Goal: Information Seeking & Learning: Check status

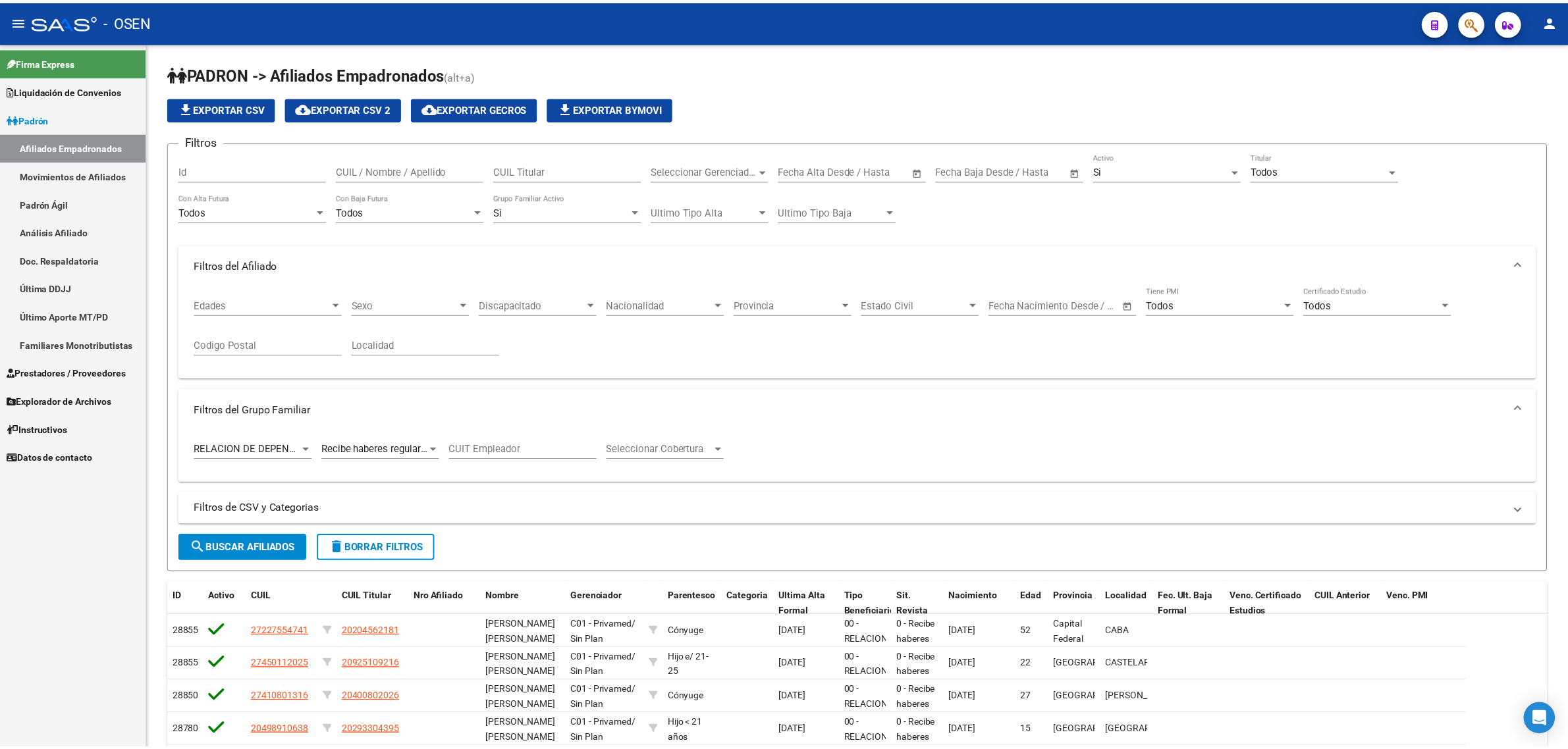
scroll to position [27, 0]
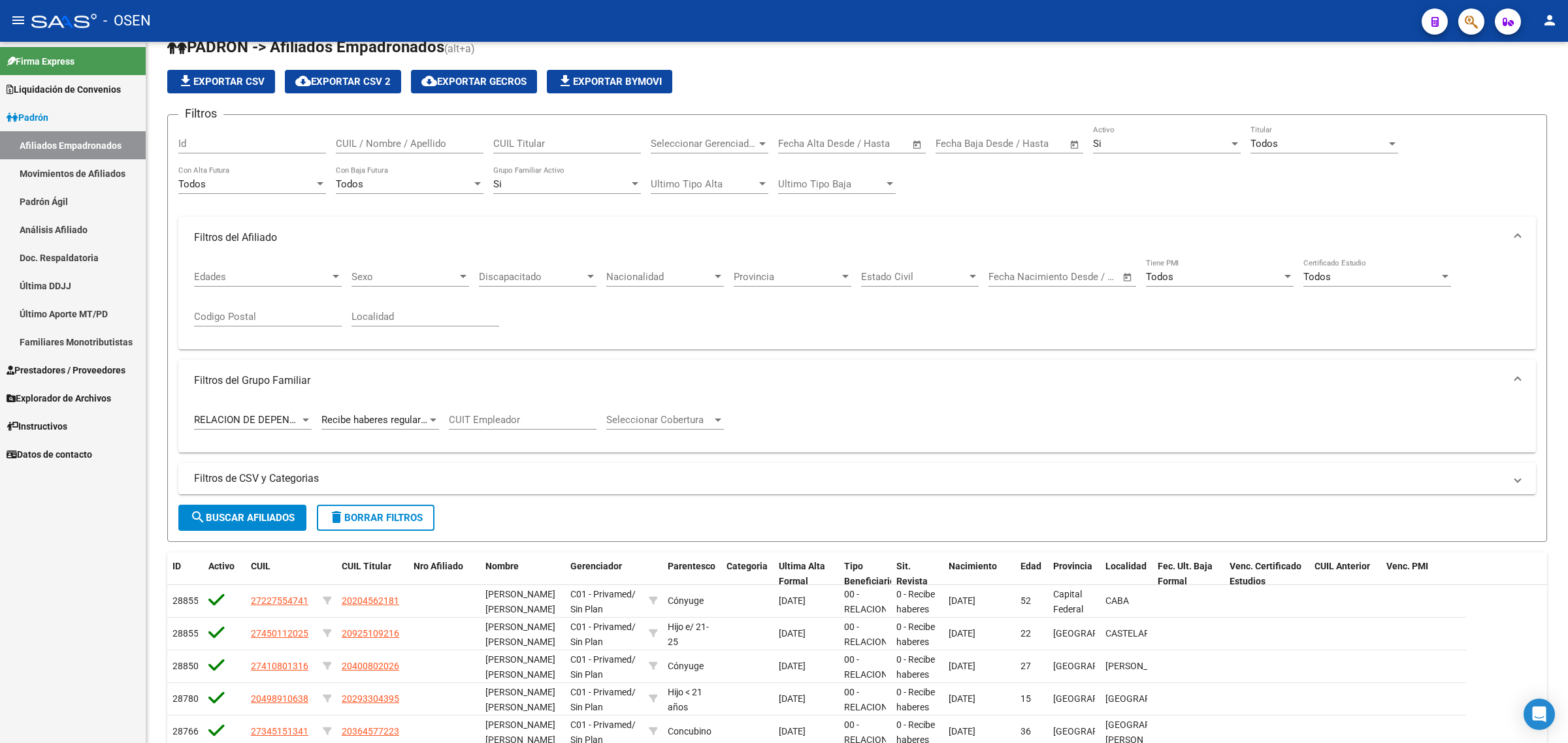
drag, startPoint x: 0, startPoint y: 0, endPoint x: 1481, endPoint y: 23, distance: 1481.2
click at [1481, 23] on button "button" at bounding box center [1471, 22] width 26 height 26
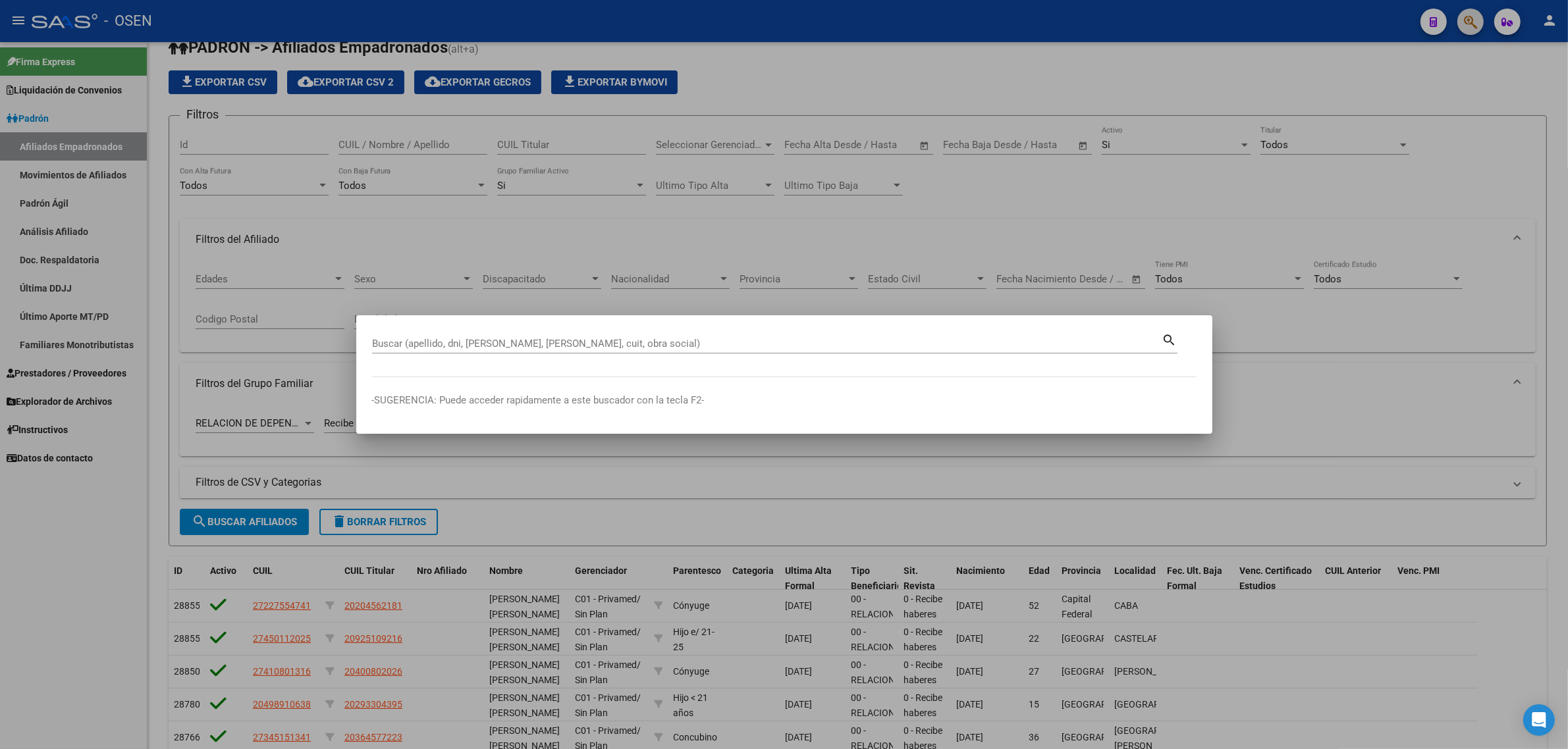
paste input "153-790-2503"
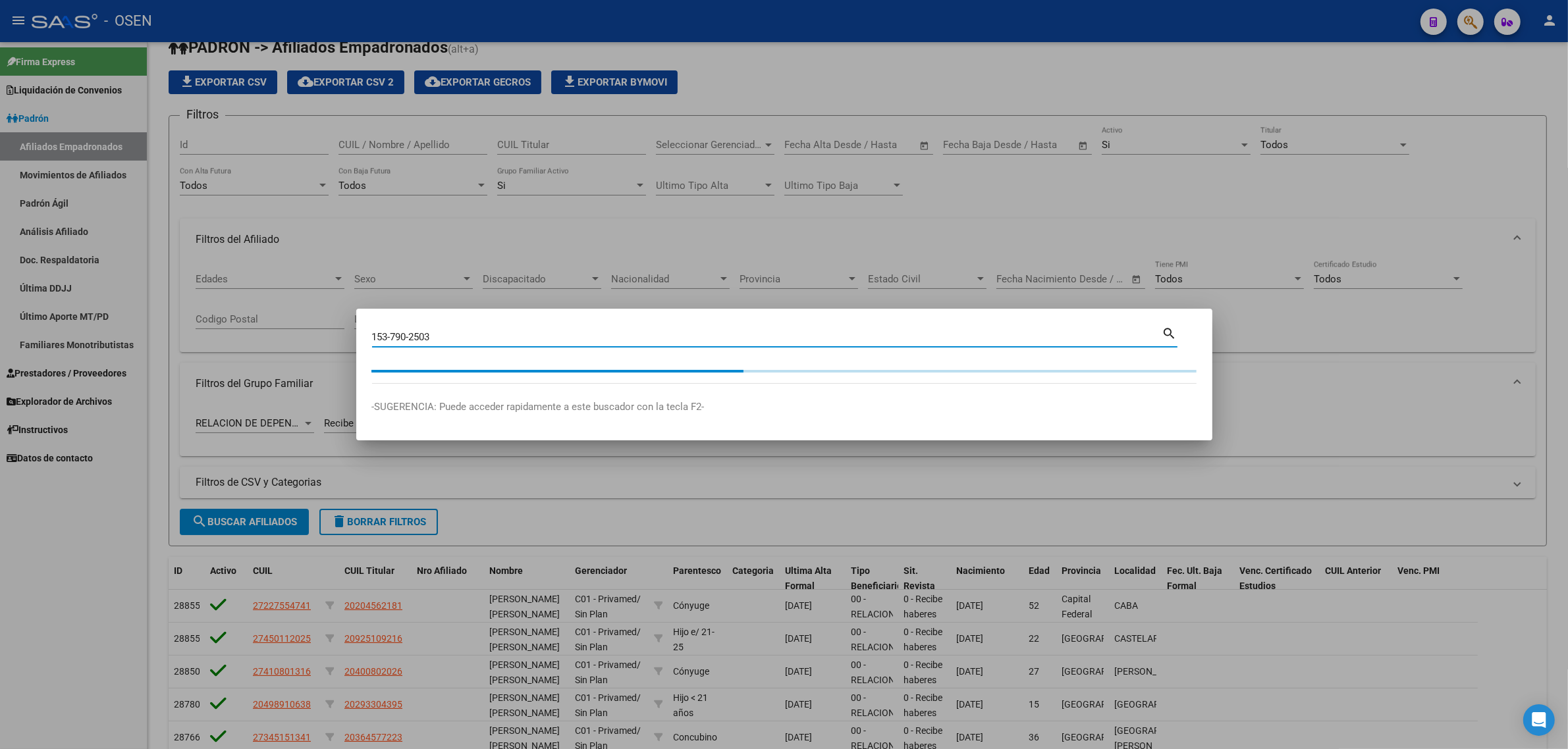
click at [519, 330] on div "153-790-2503 Buscar (apellido, dni, cuil, nro traspaso, cuit, obra social)" at bounding box center [767, 337] width 790 height 19
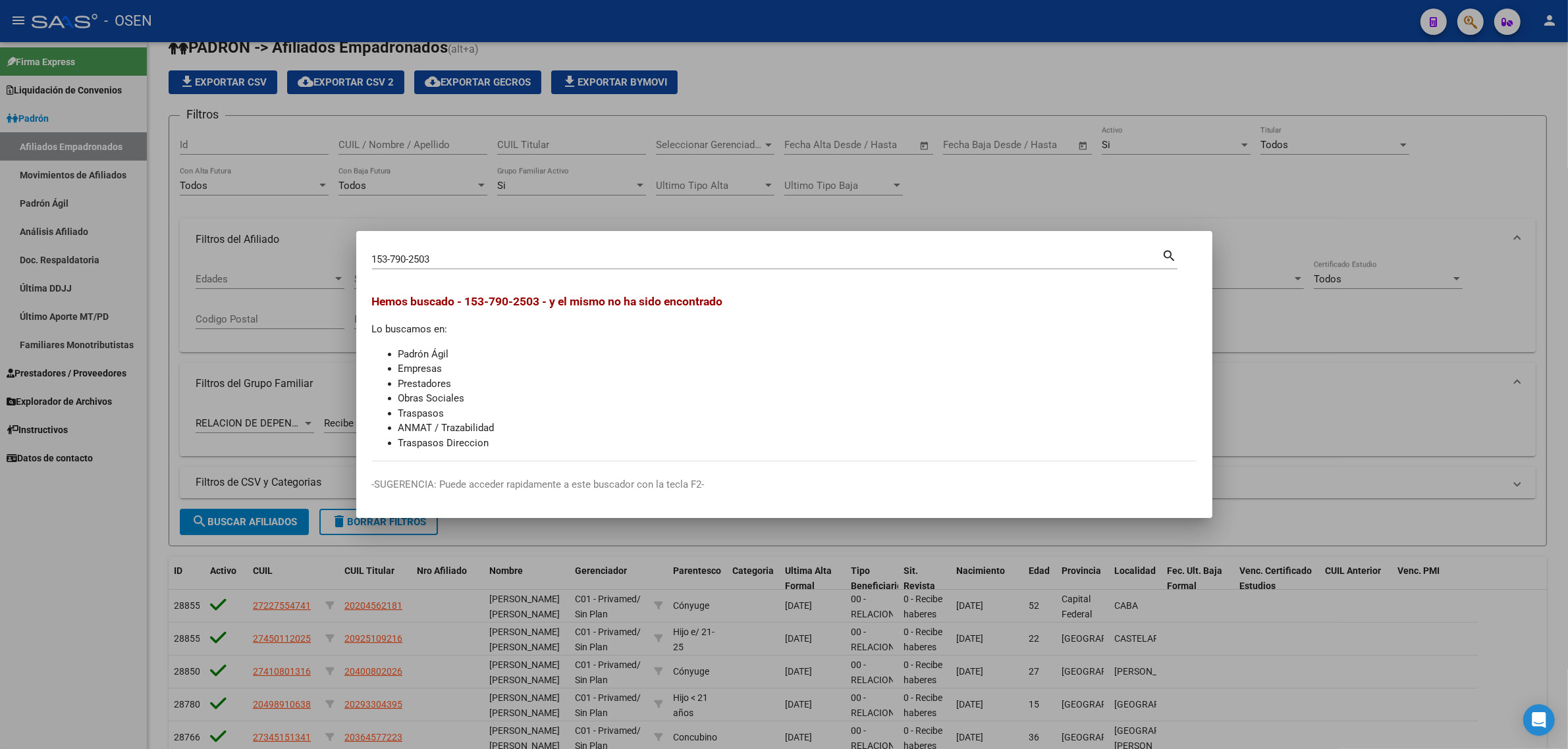
click at [505, 334] on div "Hemos buscado - 153-790-2503 - y el mismo no ha sido encontrado Lo buscamos en:…" at bounding box center [784, 372] width 824 height 158
click at [432, 254] on input "153-790-2503" at bounding box center [767, 259] width 790 height 12
click at [430, 254] on input "153-790-2503" at bounding box center [767, 259] width 790 height 12
paste input "0233308510"
drag, startPoint x: 472, startPoint y: 258, endPoint x: 311, endPoint y: 262, distance: 161.0
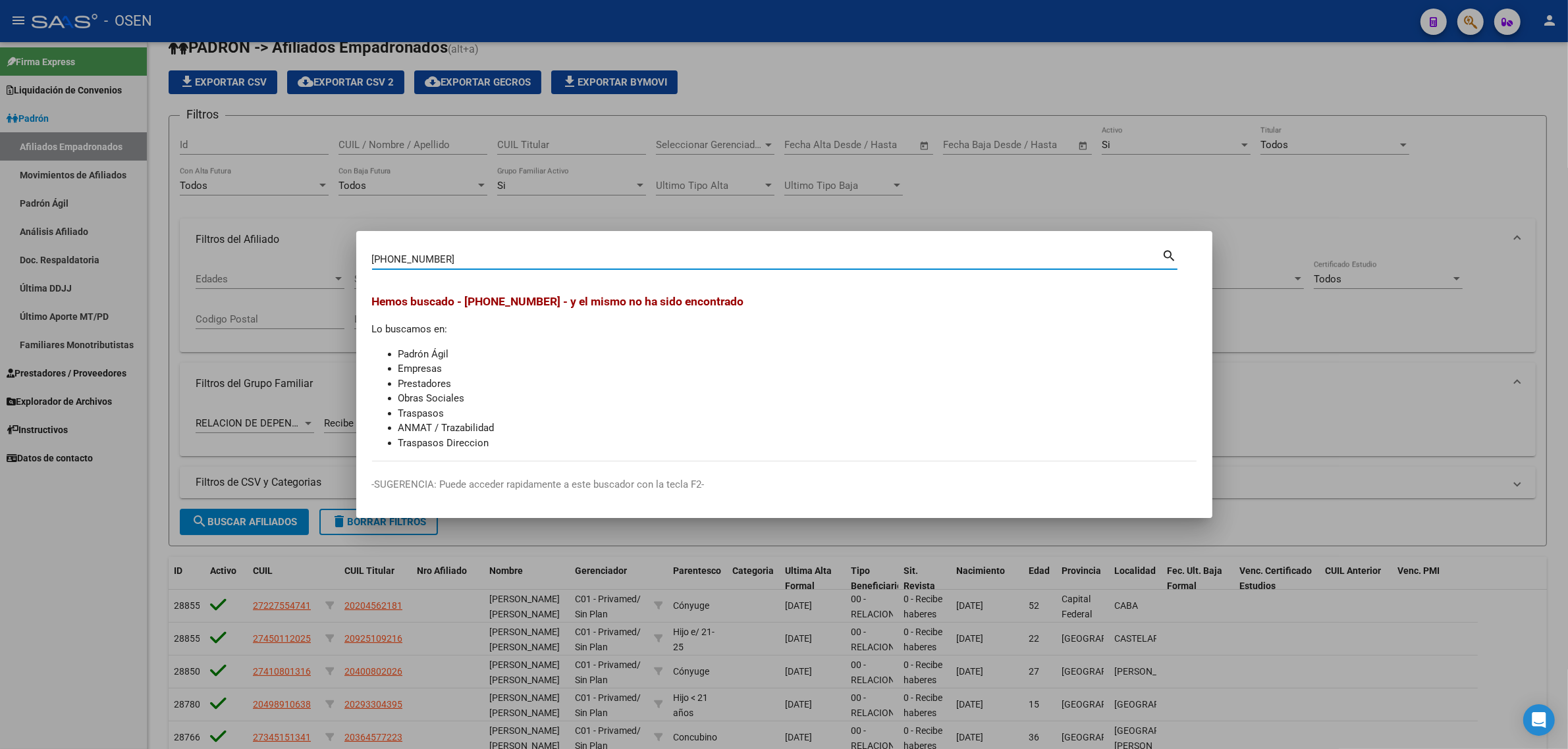
click at [311, 262] on div "[PHONE_NUMBER] Buscar (apellido, dni, cuil, nro traspaso, cuit, obra social) se…" at bounding box center [784, 374] width 1568 height 749
paste input
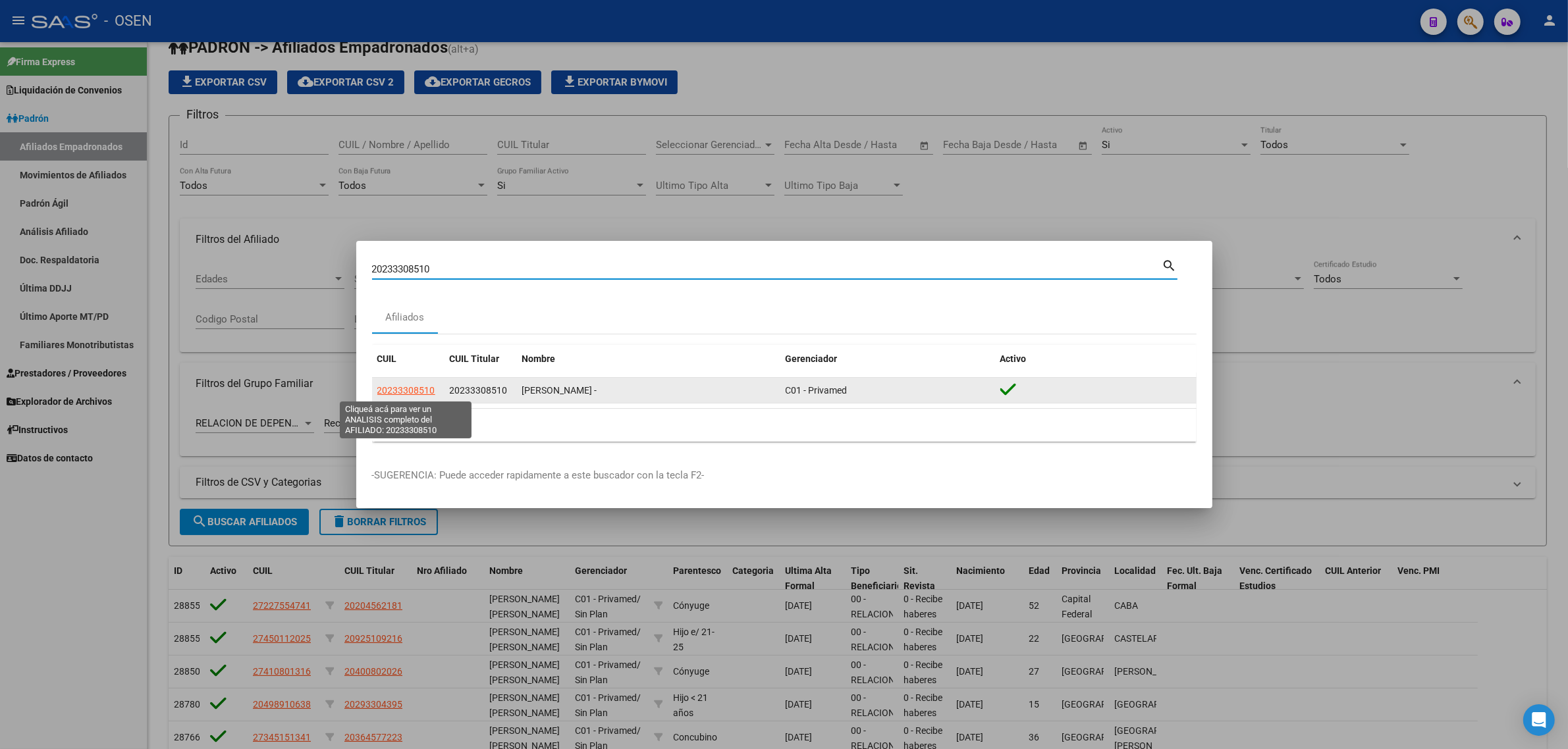
click at [402, 387] on span "20233308510" at bounding box center [407, 390] width 58 height 11
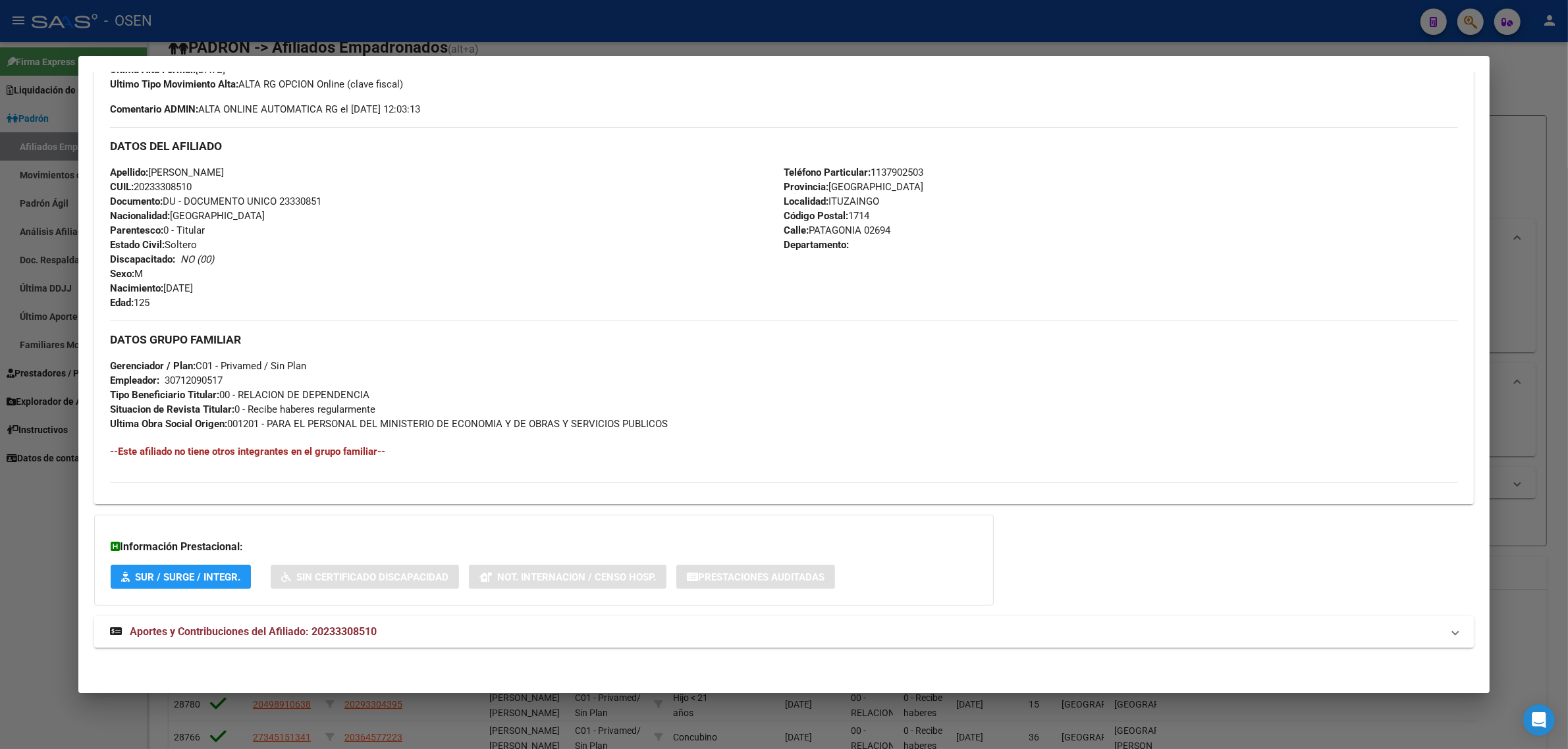
click at [176, 630] on span "Aportes y Contribuciones del Afiliado: 20233308510" at bounding box center [254, 631] width 247 height 12
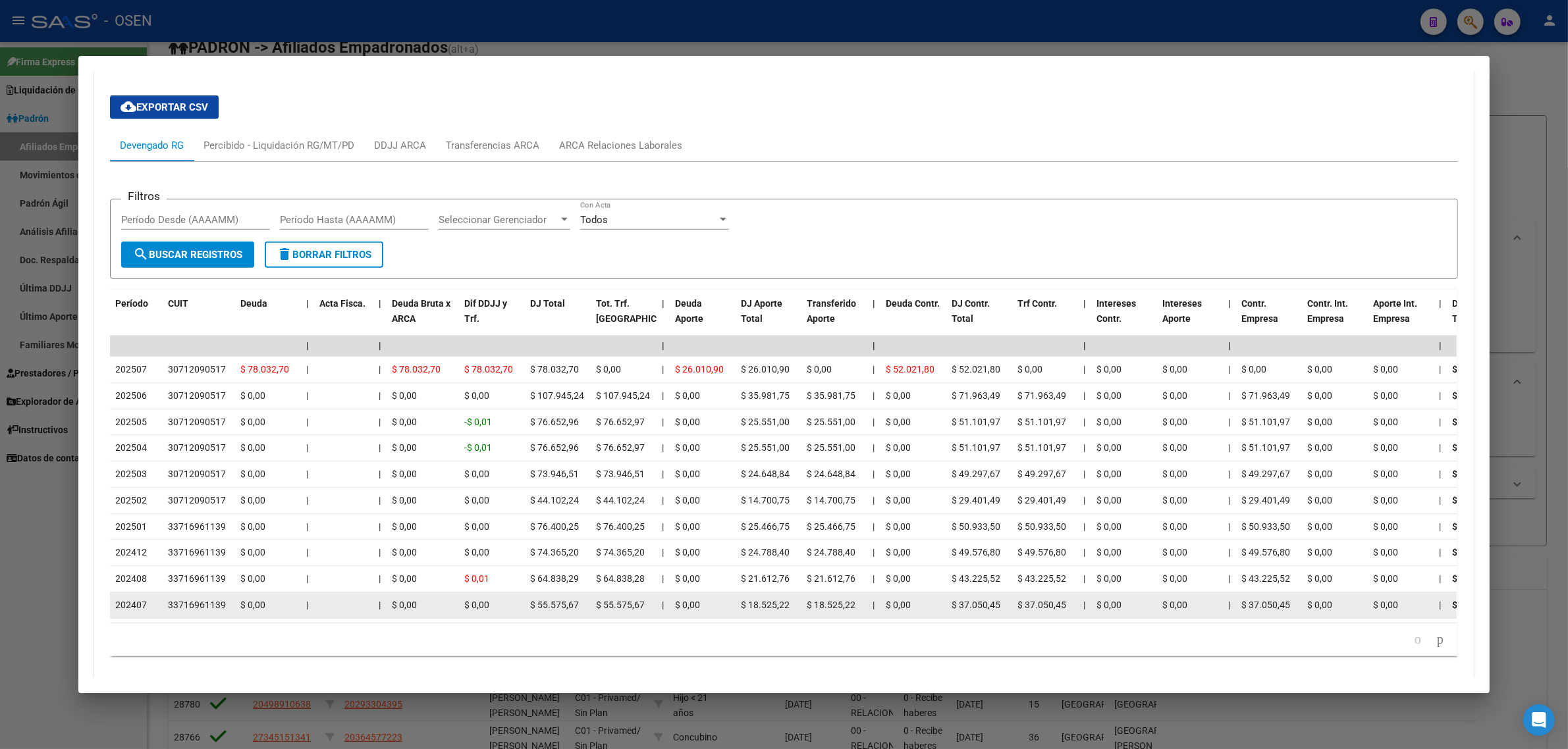
scroll to position [1027, 0]
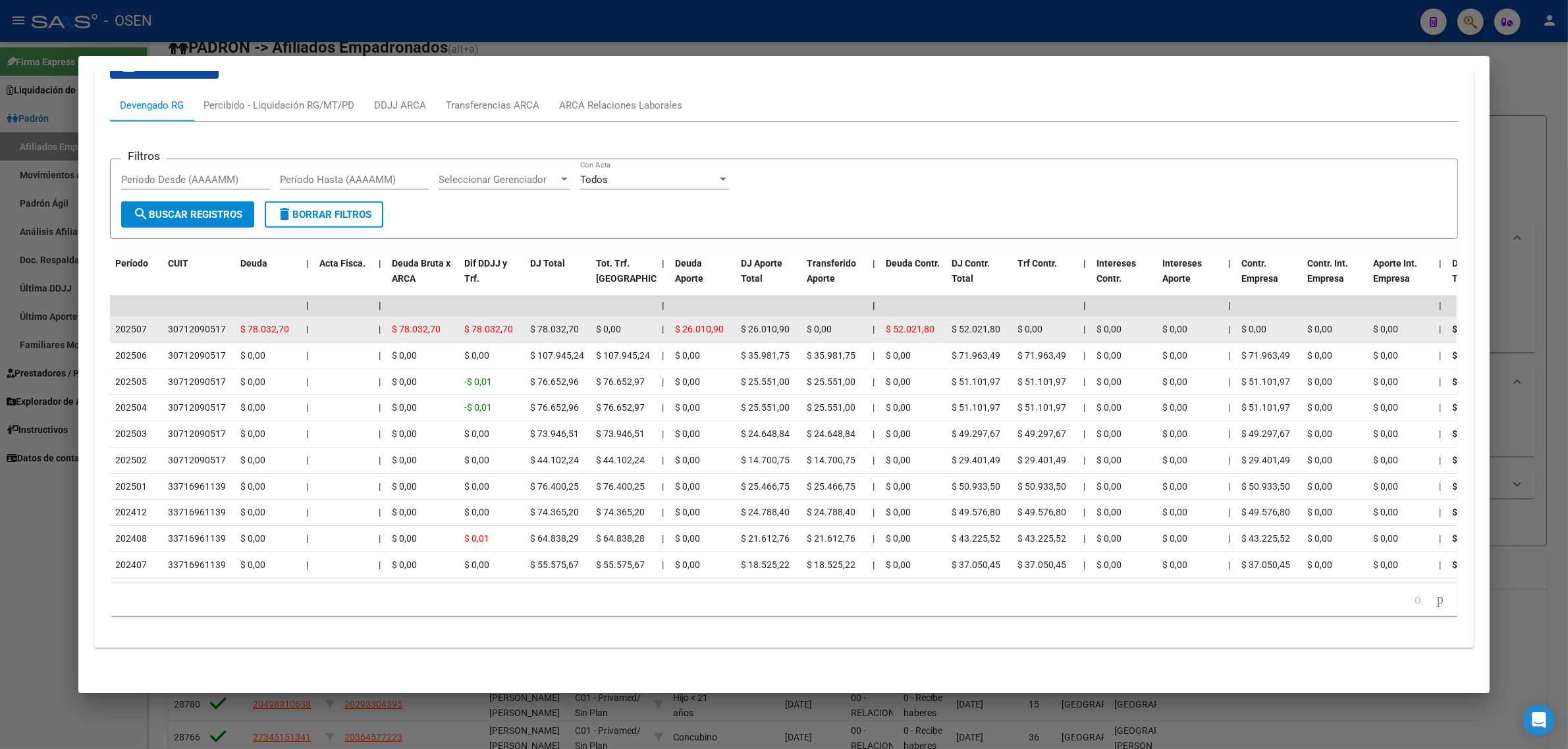
drag, startPoint x: 221, startPoint y: 317, endPoint x: 159, endPoint y: 316, distance: 62.0
click at [162, 317] on datatable-body-cell "30712090517" at bounding box center [199, 330] width 73 height 26
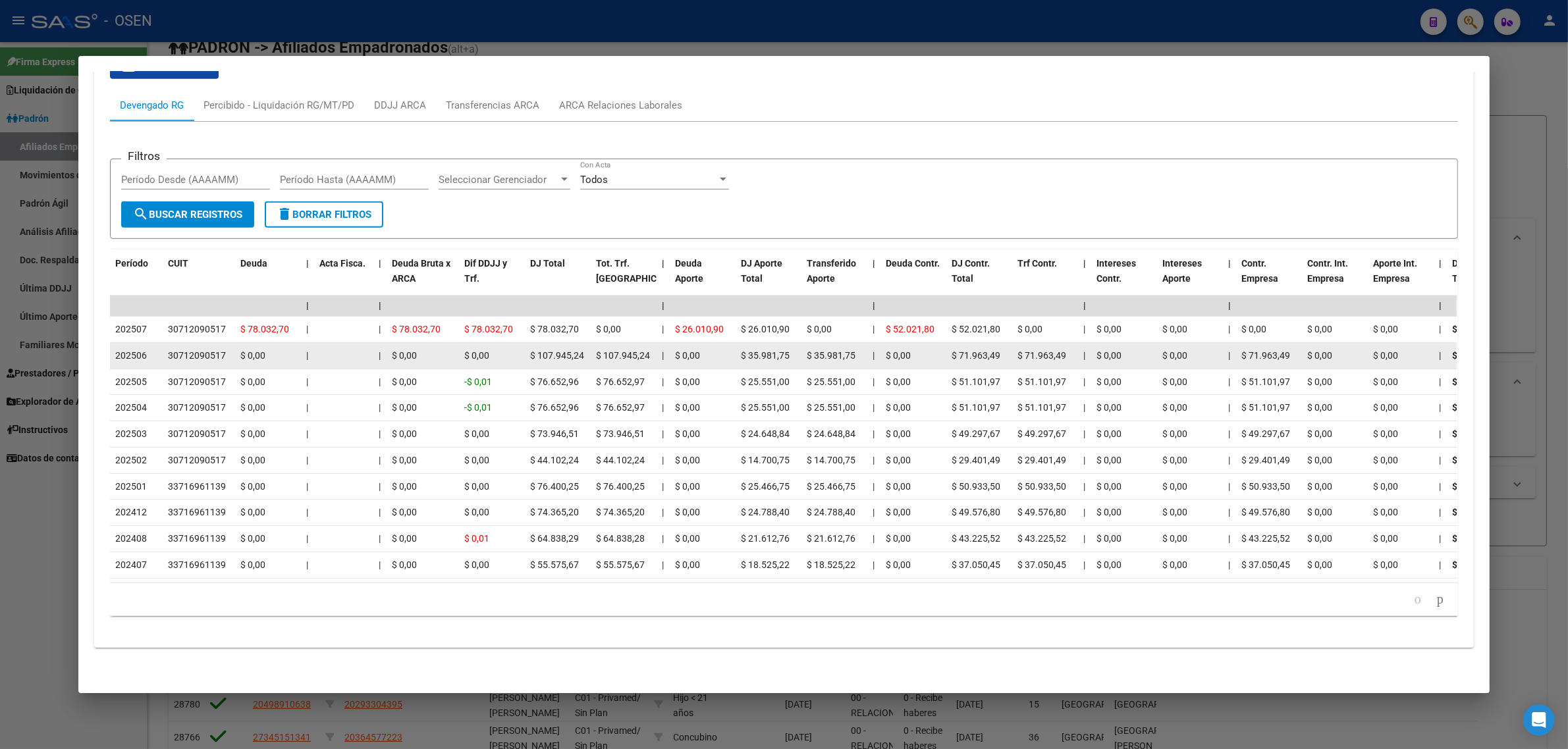
copy div "30712090517"
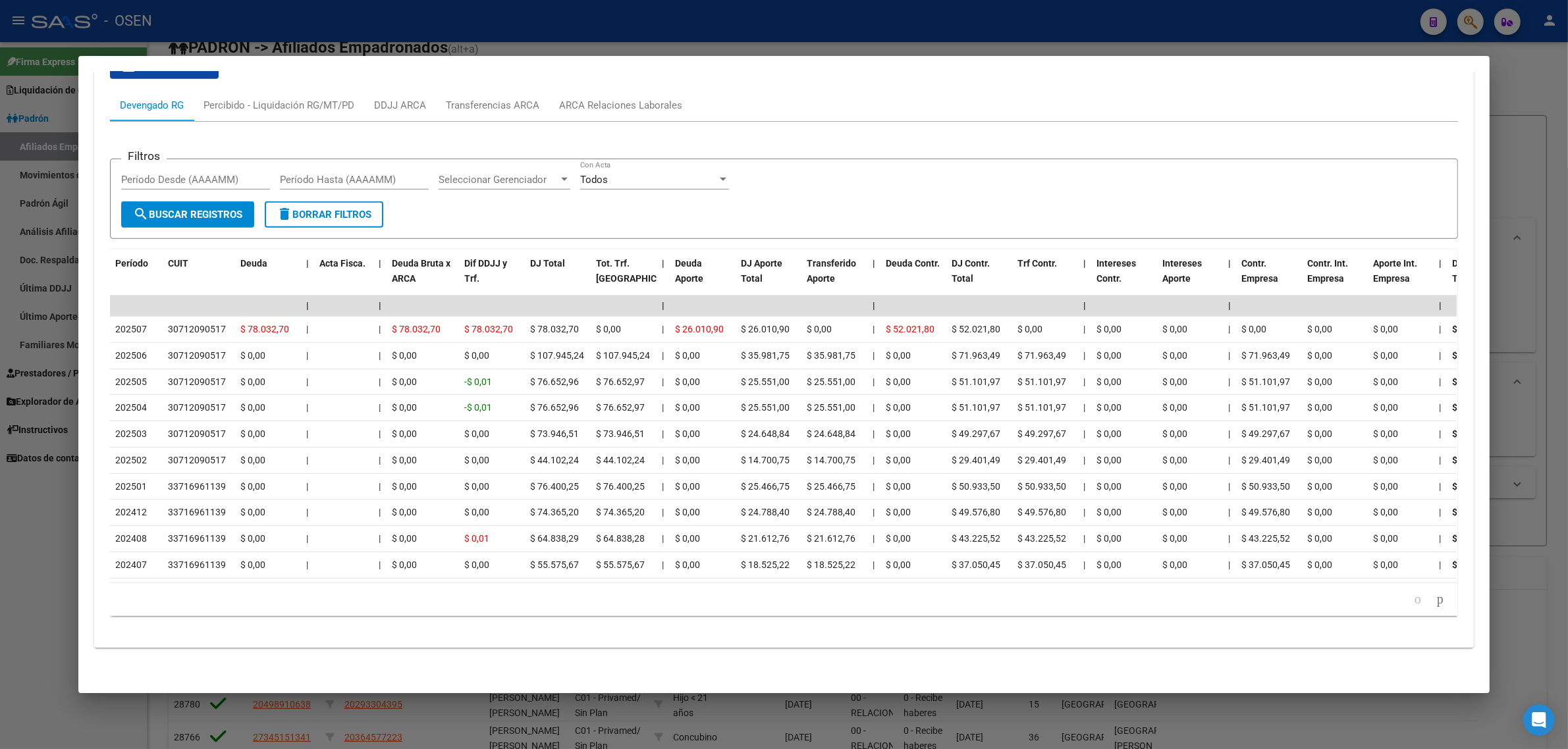
click at [1355, 69] on mat-dialog-container "Análisis Afiliado - CUIL: 20233308510 DATOS [PERSON_NAME] ÁGIL: [PERSON_NAME] -…" at bounding box center [784, 374] width 1411 height 637
click at [1187, 3] on div at bounding box center [784, 374] width 1568 height 749
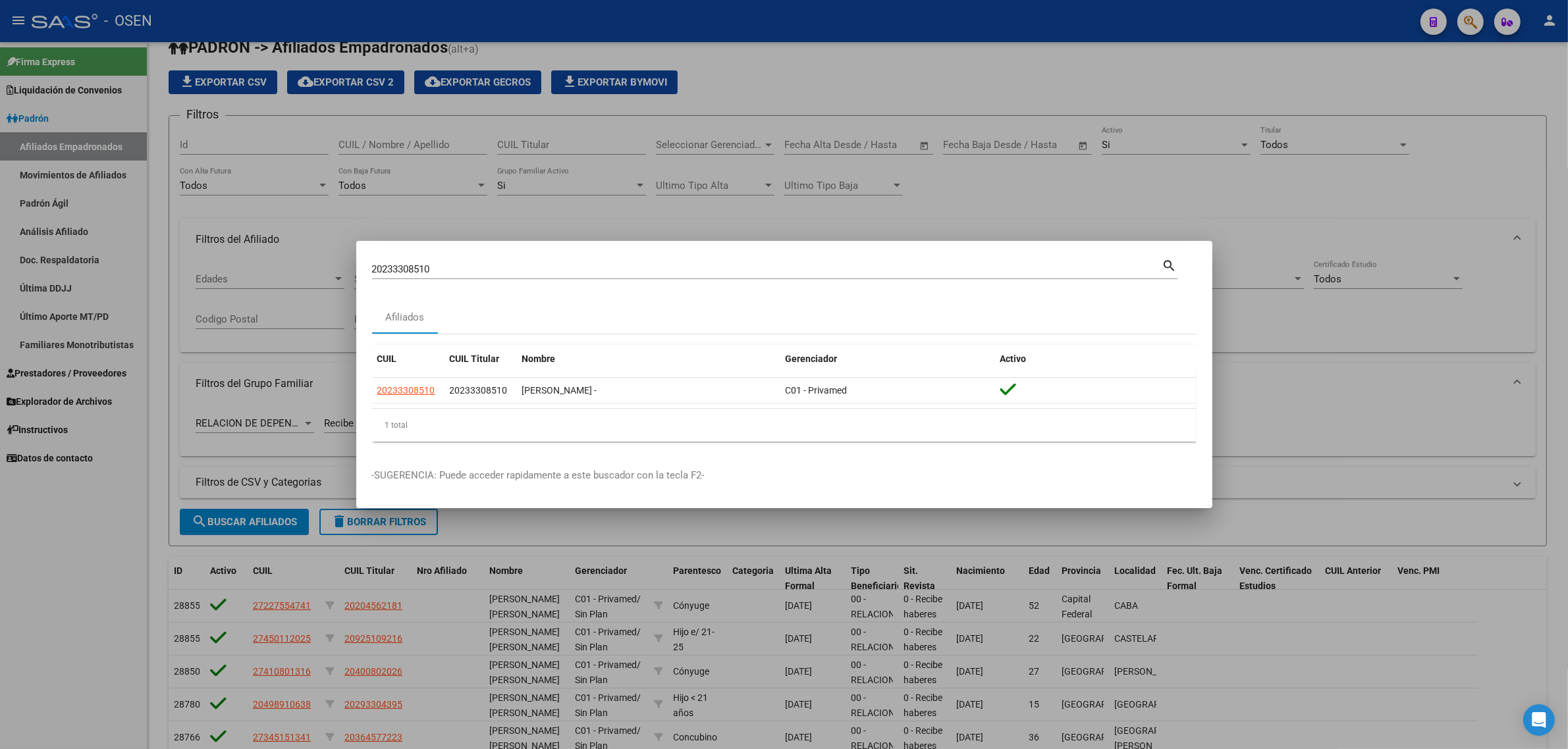
click at [524, 262] on div "20233308510 Buscar (apellido, dni, cuil, [PERSON_NAME], cuit, obra social)" at bounding box center [767, 269] width 790 height 19
click at [521, 260] on div "20233308510 Buscar (apellido, dni, cuil, [PERSON_NAME], cuit, obra social)" at bounding box center [767, 269] width 790 height 19
click at [521, 262] on div "20233308510 Buscar (apellido, dni, cuil, [PERSON_NAME], cuit, obra social)" at bounding box center [767, 269] width 790 height 19
click at [521, 265] on input "20233308510" at bounding box center [767, 269] width 790 height 12
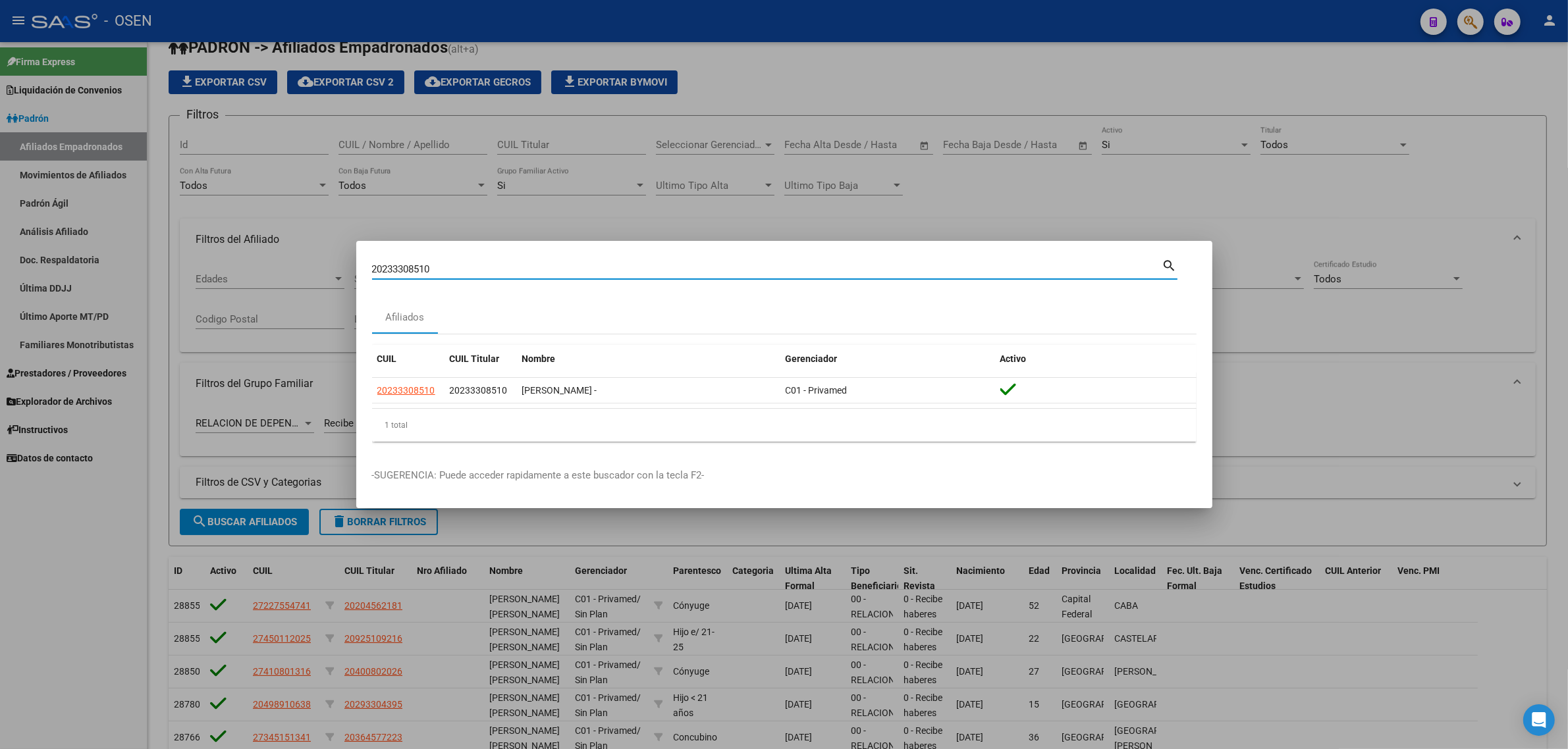
paste input "87510994"
type input "20287510994"
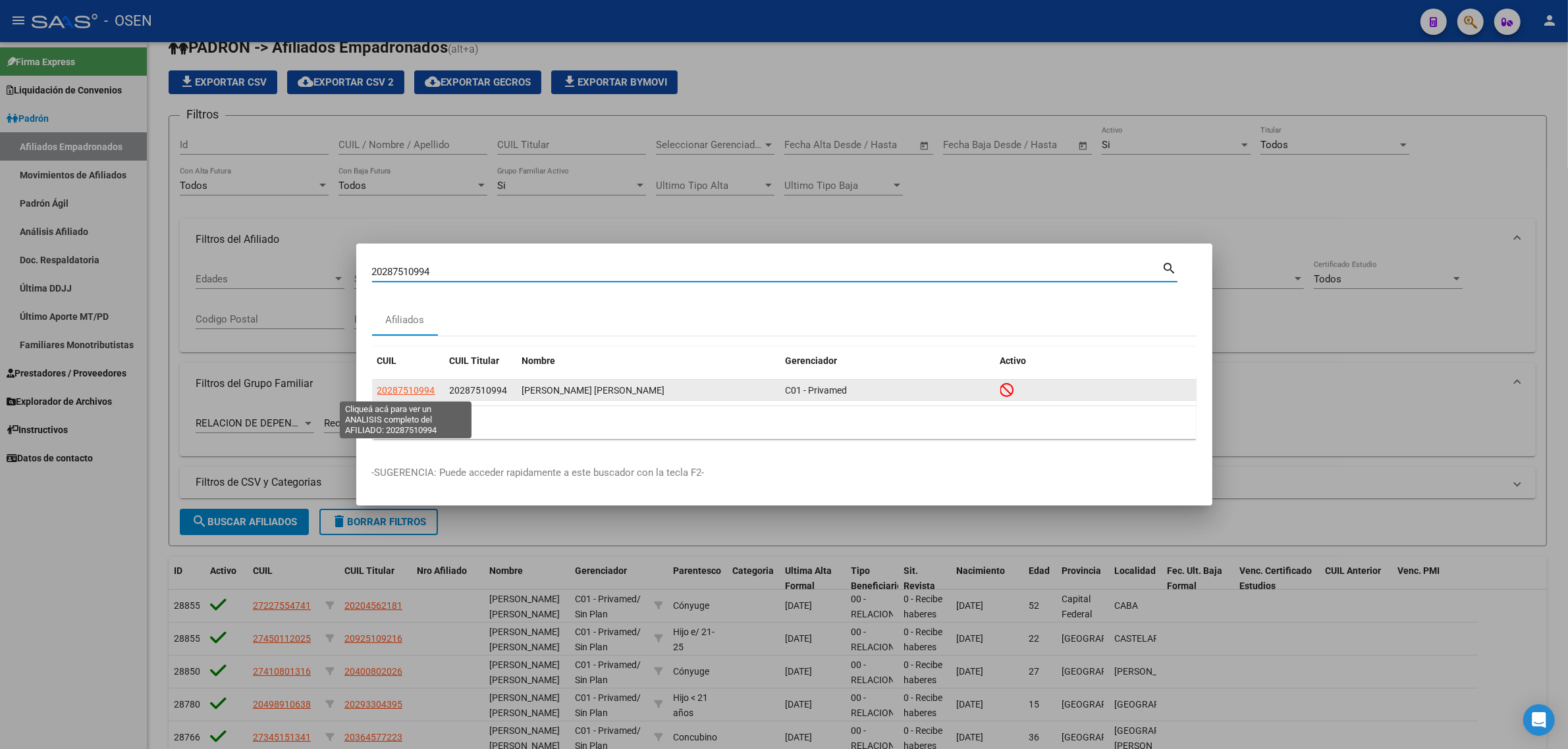
click at [404, 393] on span "20287510994" at bounding box center [407, 390] width 58 height 11
type textarea "20287510994"
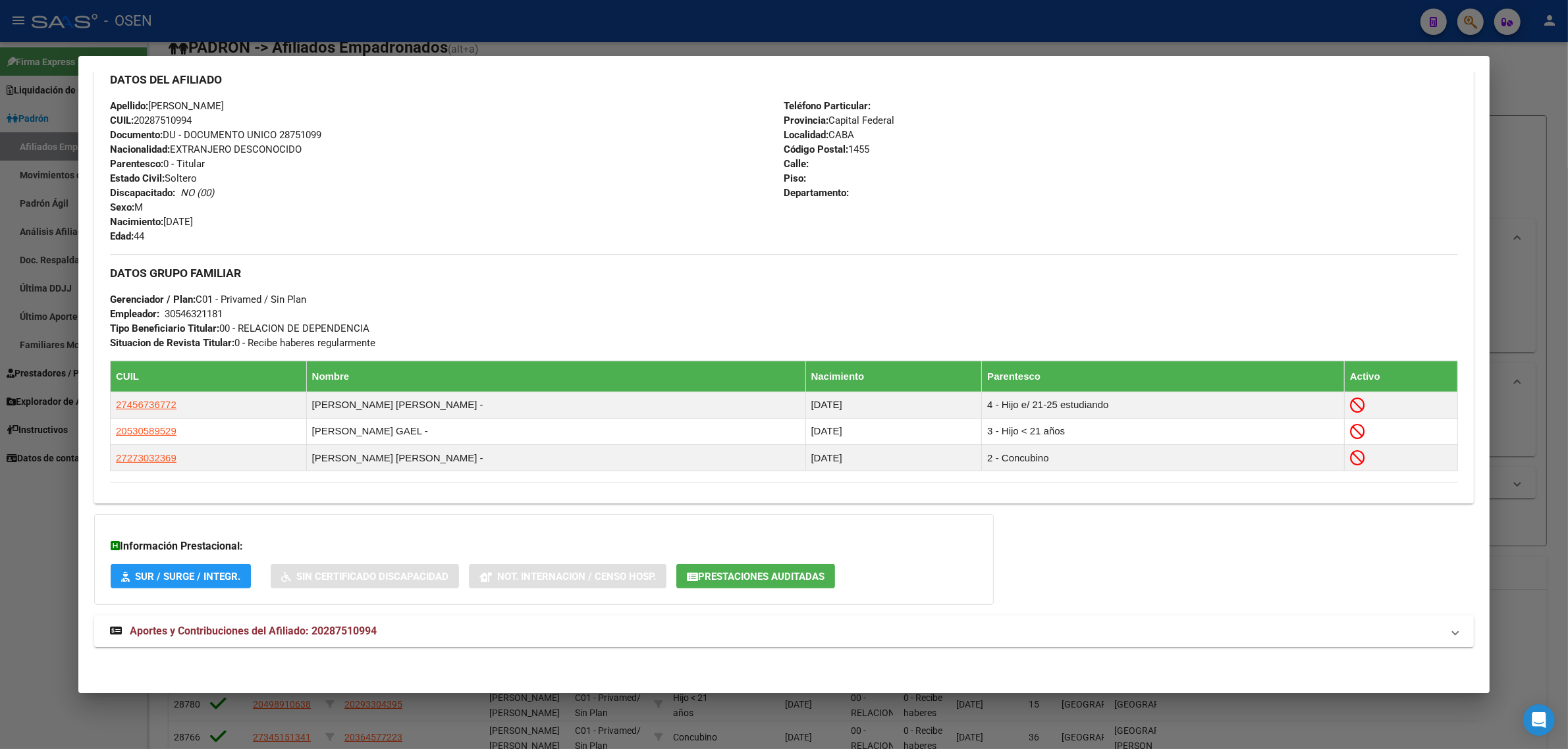
scroll to position [465, 0]
click at [351, 629] on span "Aportes y Contribuciones del Afiliado: 20287510994" at bounding box center [254, 630] width 247 height 12
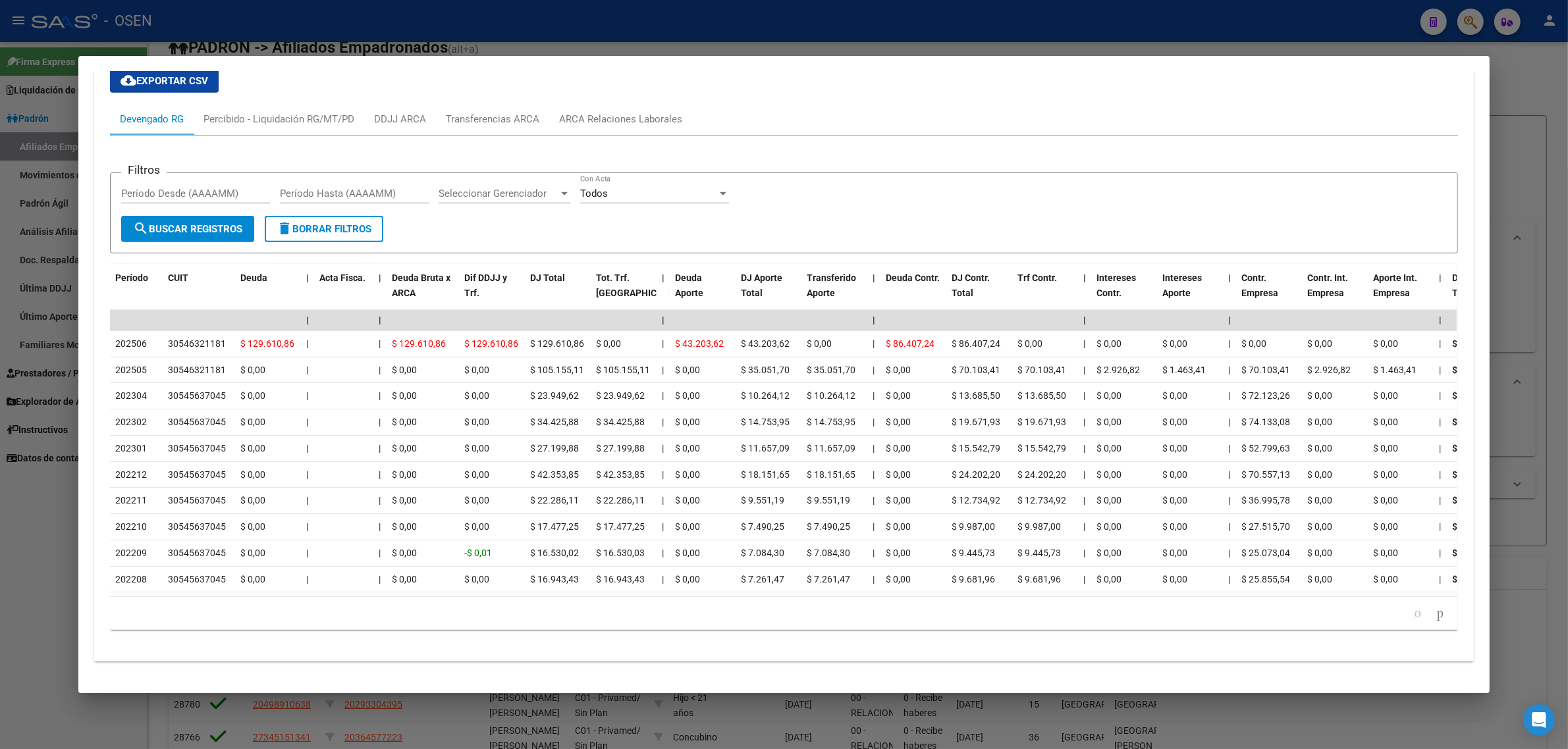
scroll to position [1110, 0]
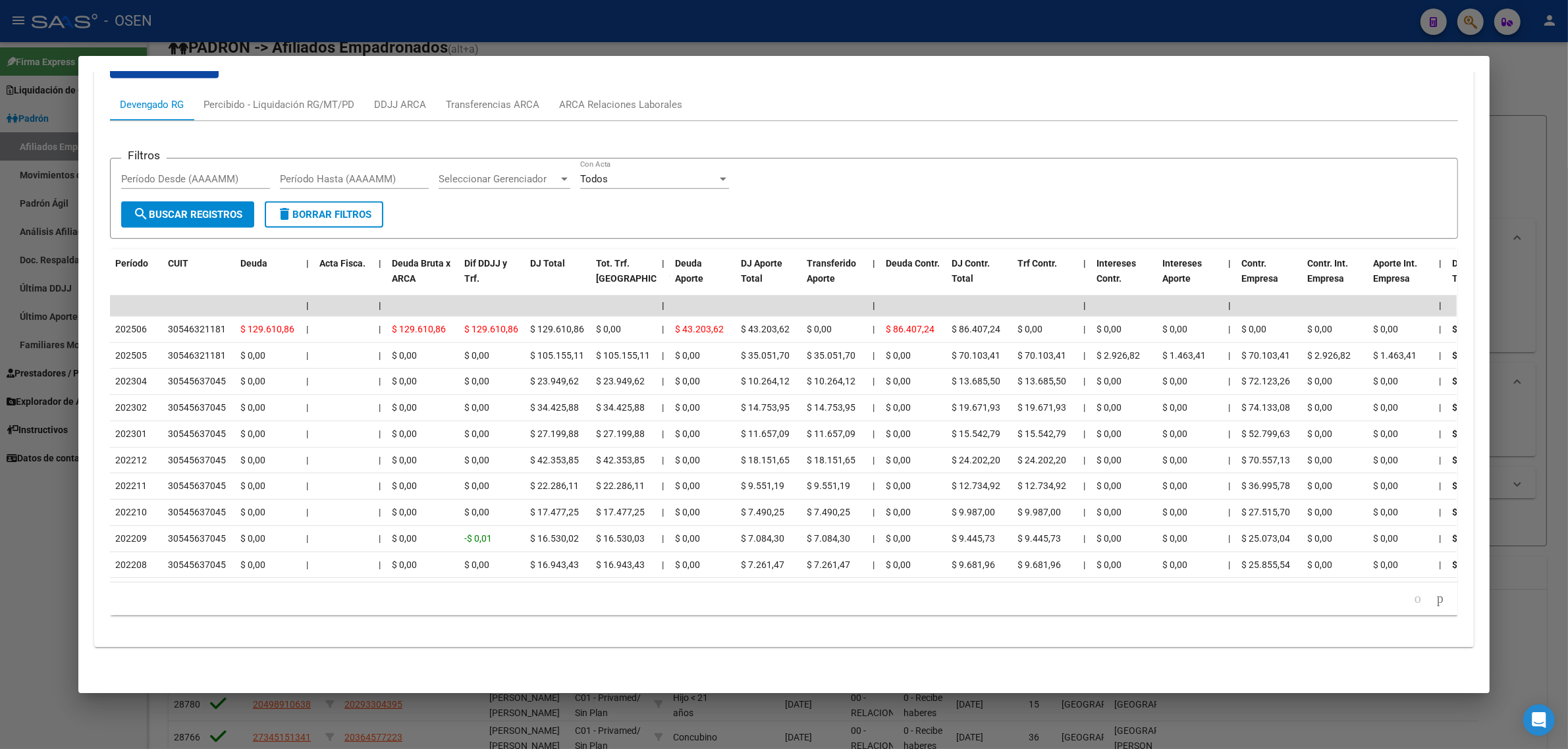
click at [879, 35] on div at bounding box center [784, 374] width 1568 height 749
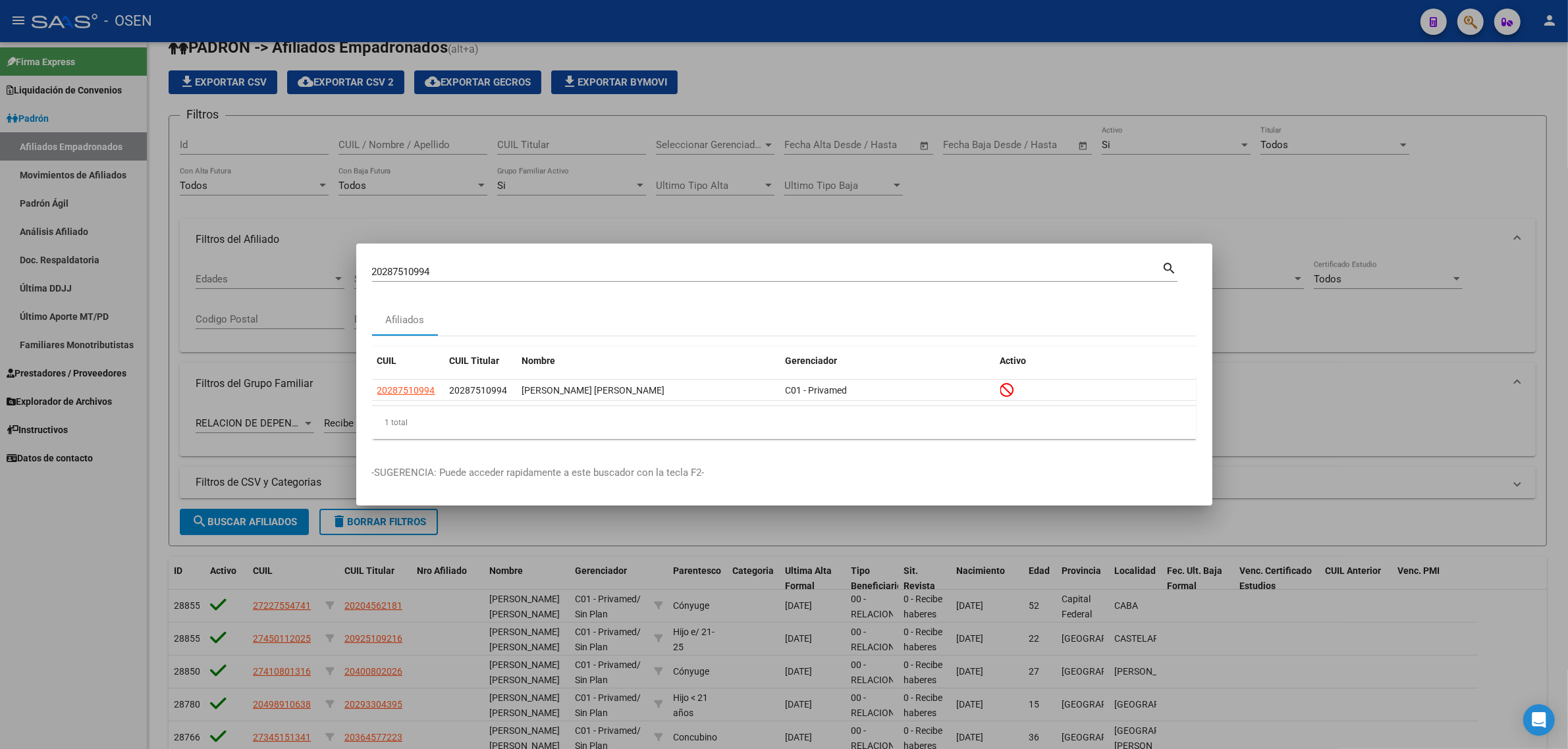
click at [425, 269] on input "20287510994" at bounding box center [767, 271] width 790 height 12
click at [424, 268] on input "20287510994" at bounding box center [767, 271] width 790 height 12
paste input "91952888"
type input "20291952888"
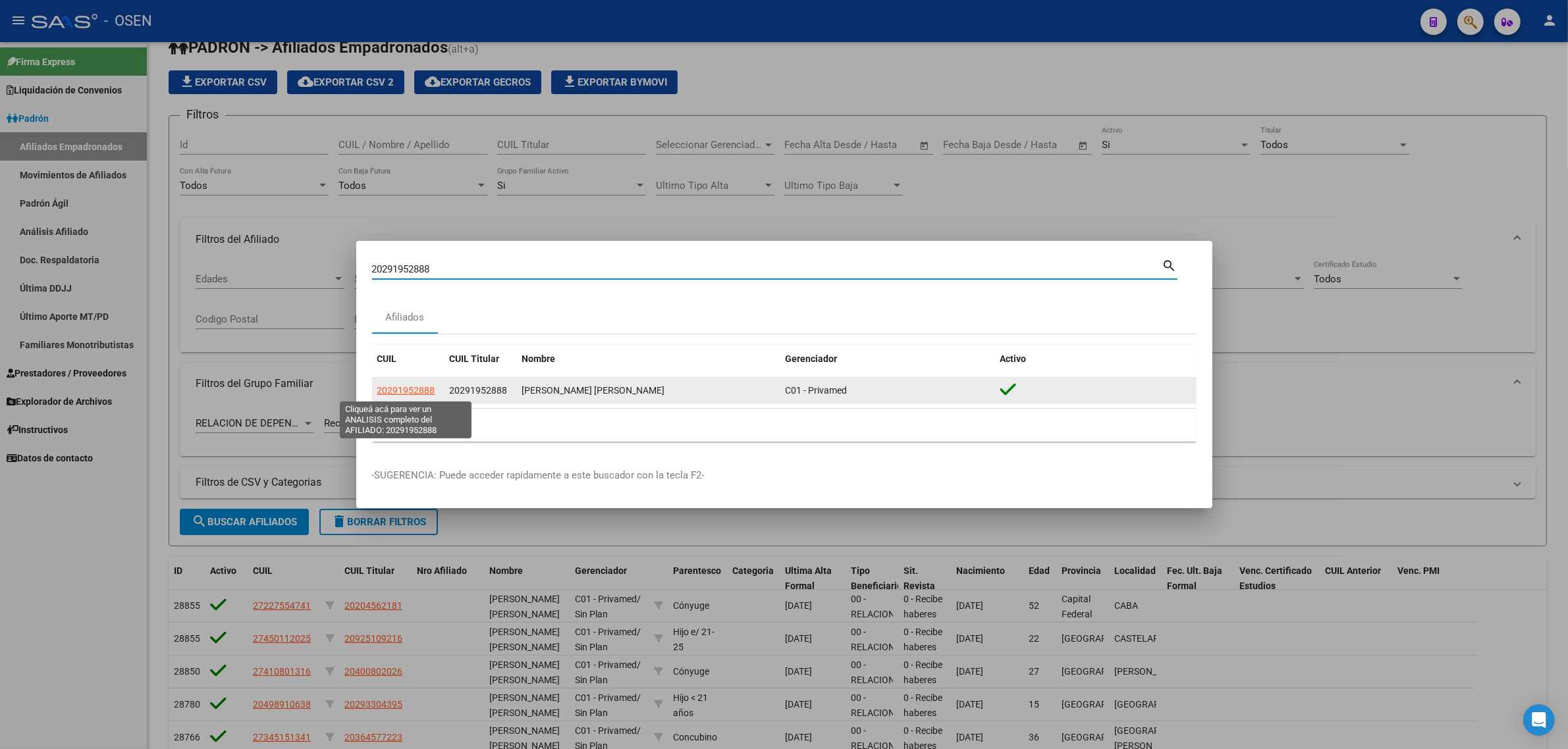
click at [419, 392] on span "20291952888" at bounding box center [407, 390] width 58 height 11
type textarea "20291952888"
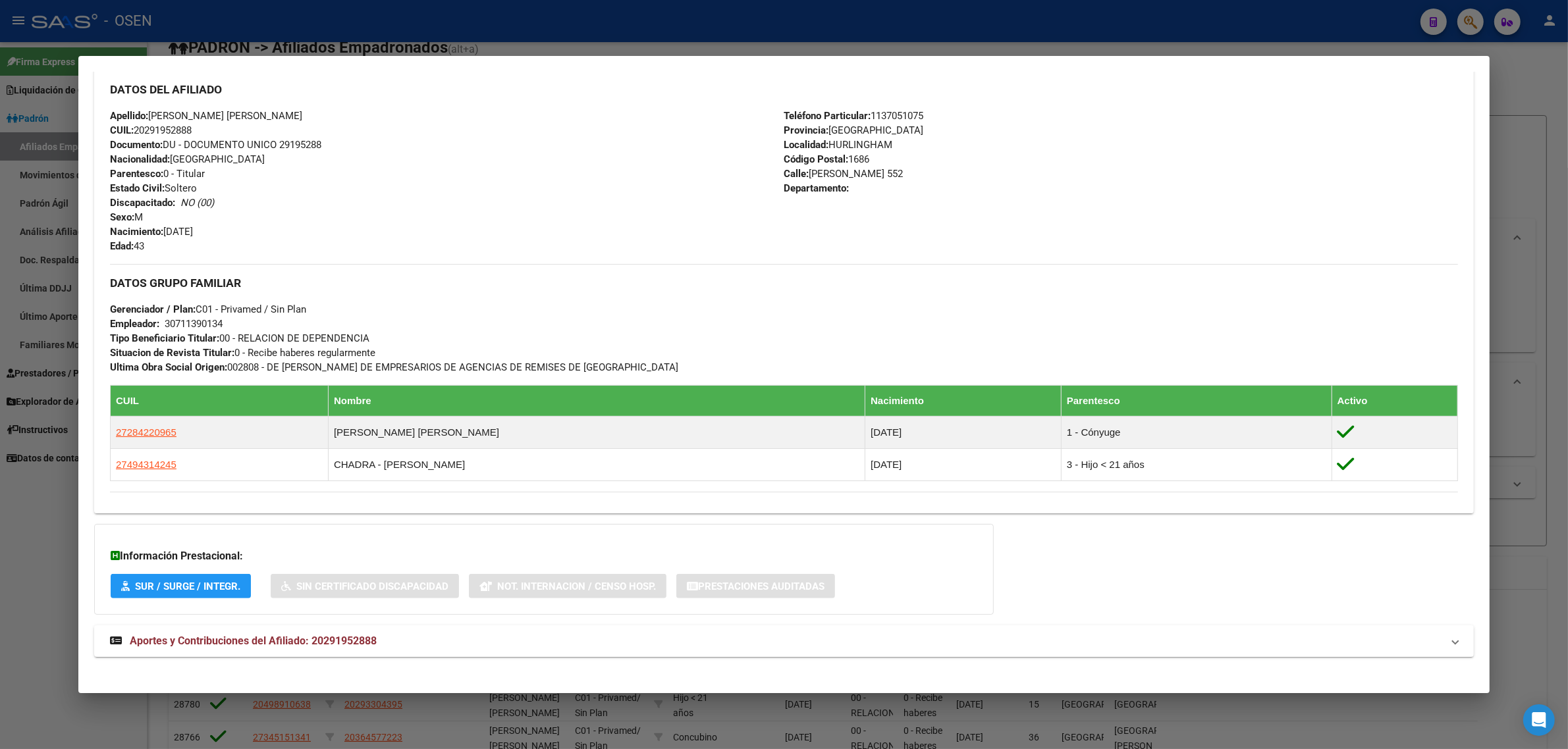
scroll to position [449, 0]
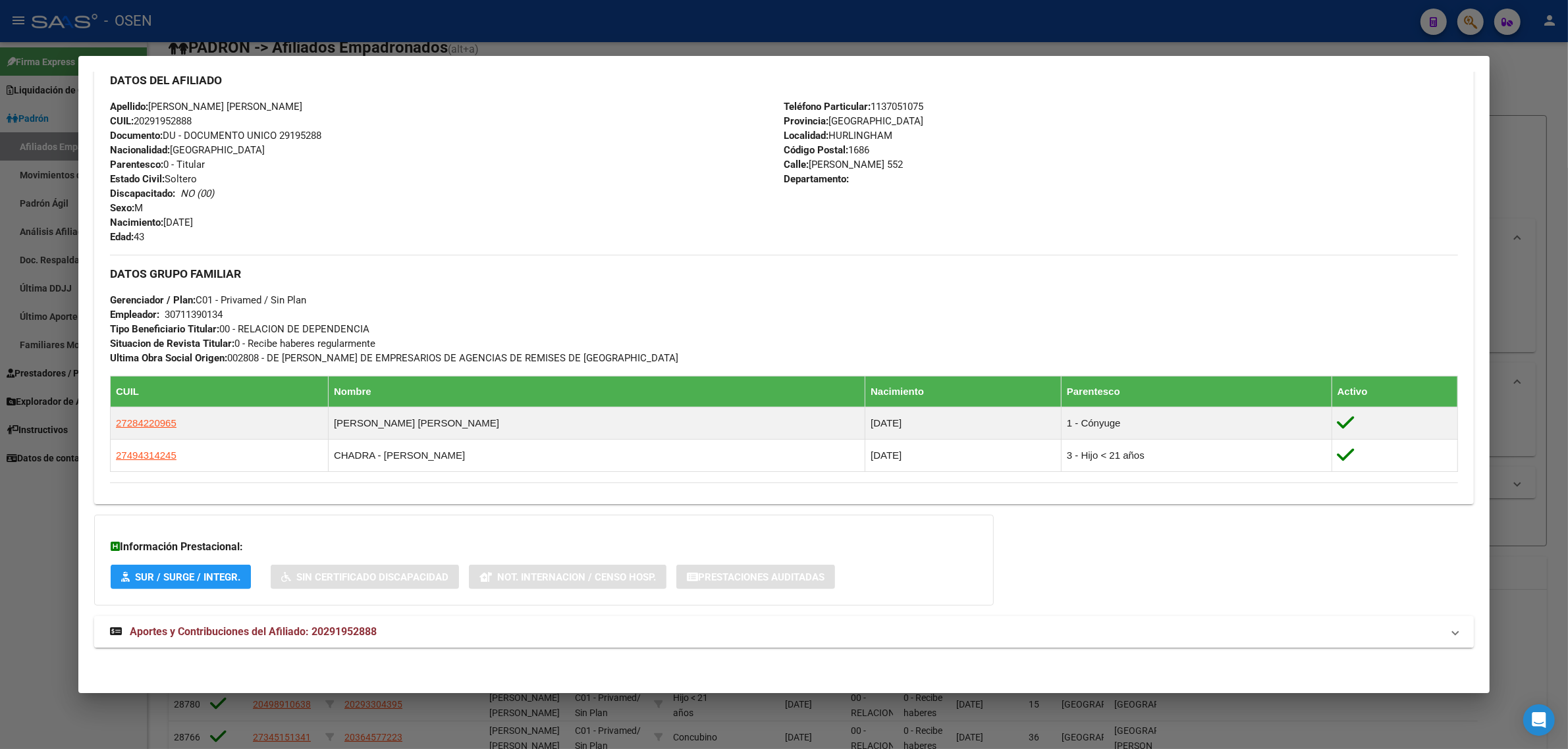
click at [163, 638] on span "Aportes y Contribuciones del Afiliado: 20291952888" at bounding box center [254, 631] width 247 height 12
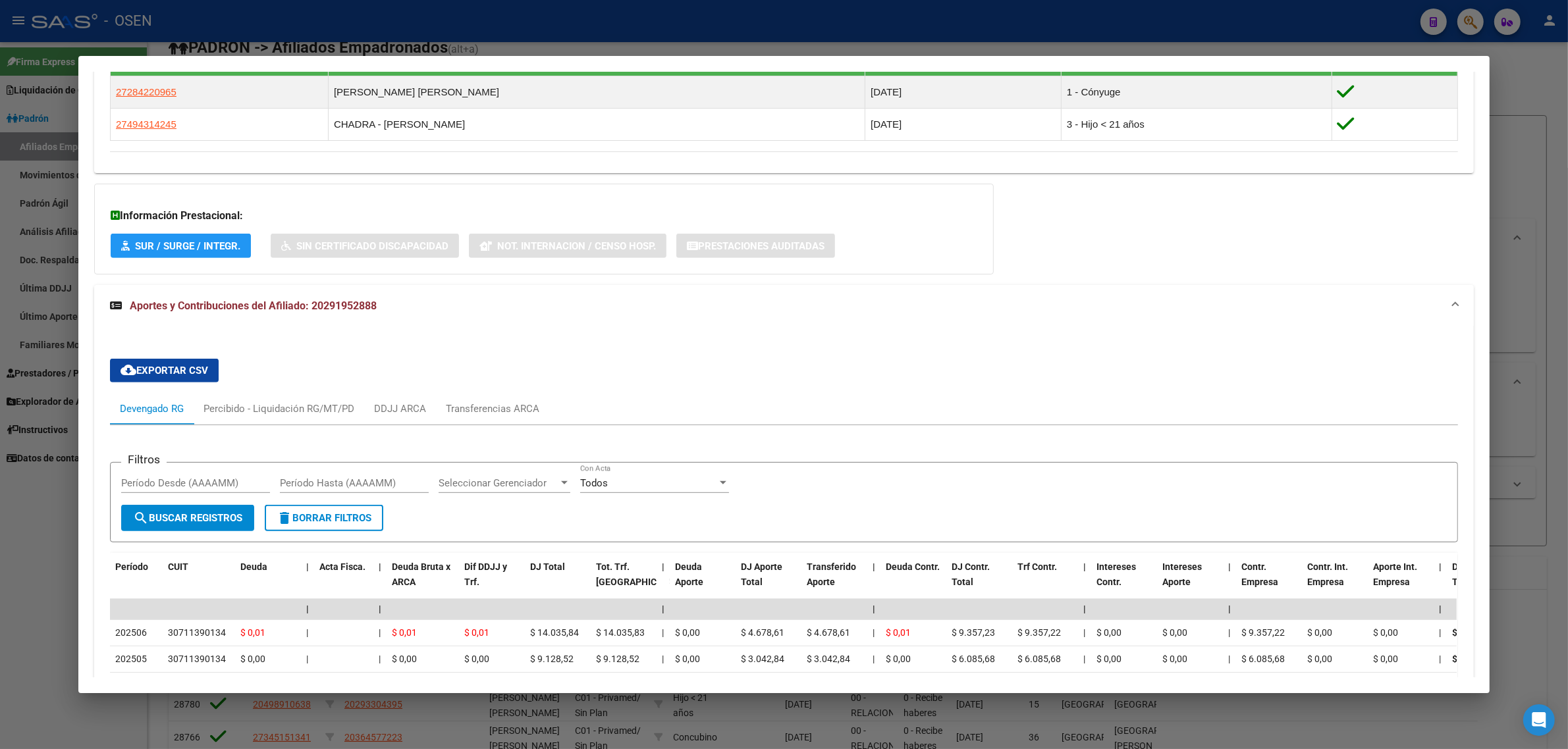
scroll to position [991, 0]
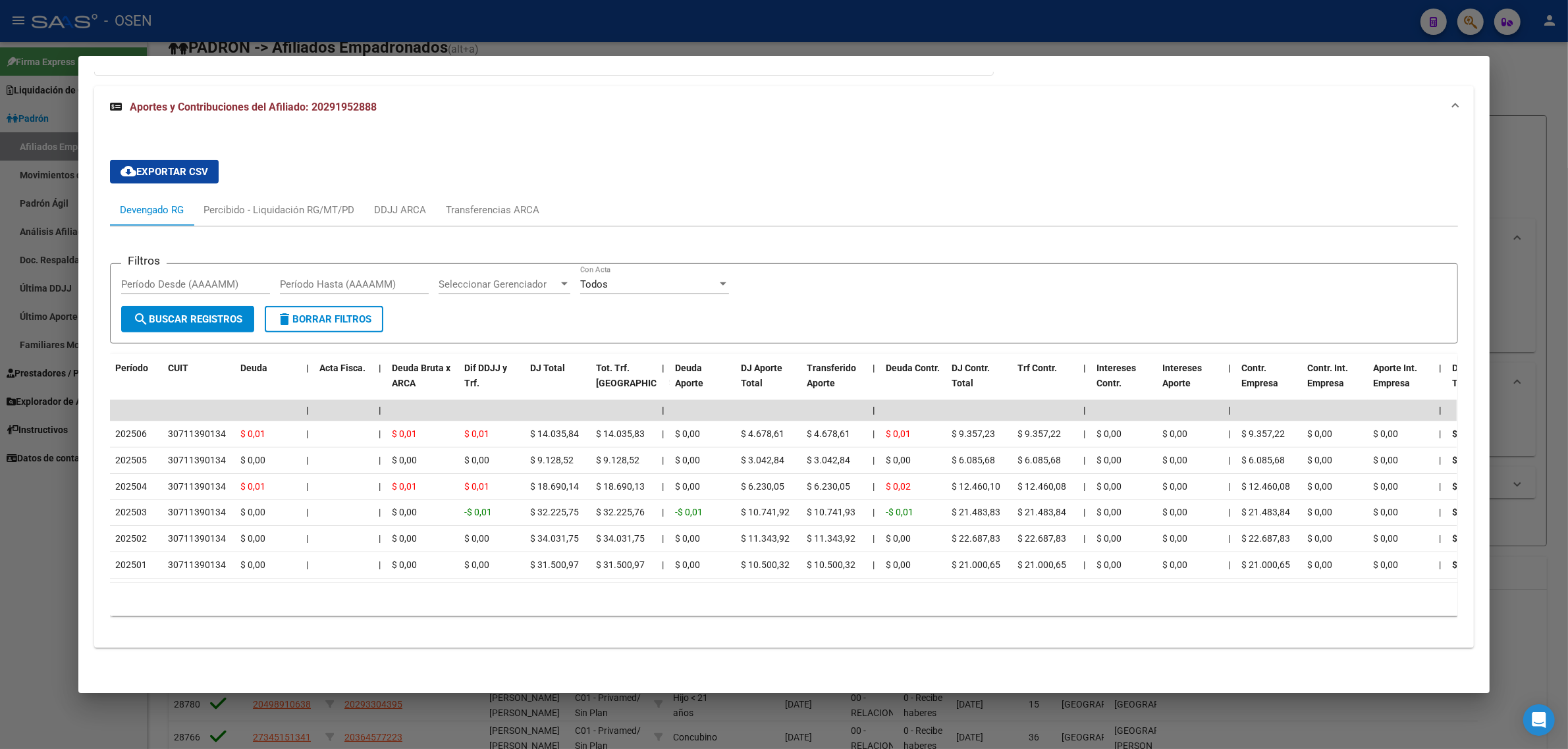
click at [972, 2] on div at bounding box center [784, 374] width 1568 height 749
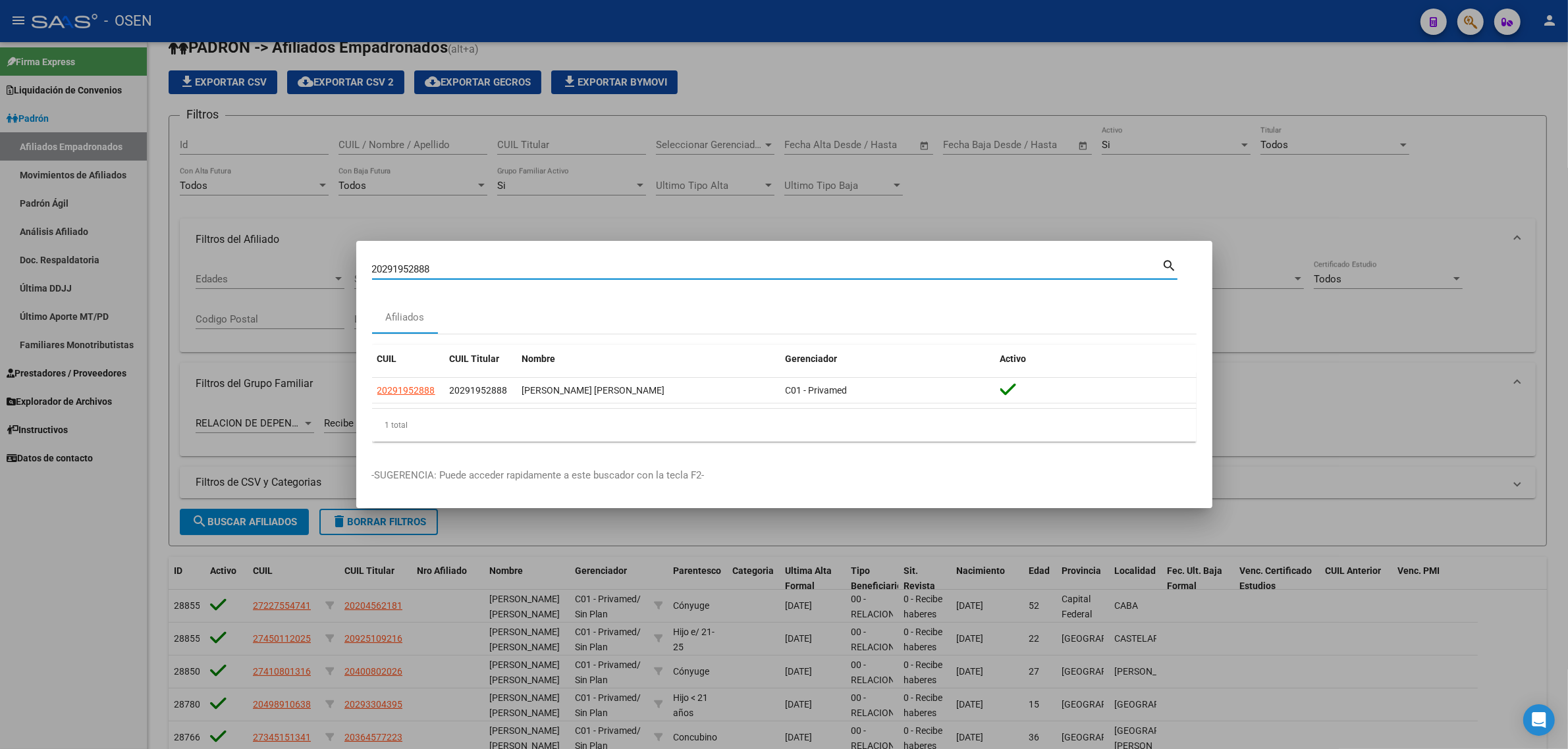
click at [440, 271] on input "20291952888" at bounding box center [767, 269] width 790 height 12
paste input "304227576"
drag, startPoint x: 849, startPoint y: 249, endPoint x: 841, endPoint y: 263, distance: 16.1
click at [848, 254] on mat-dialog-container "20304227576 Buscar (apellido, dni, cuil, nro traspaso, cuit, obra social) searc…" at bounding box center [784, 375] width 856 height 268
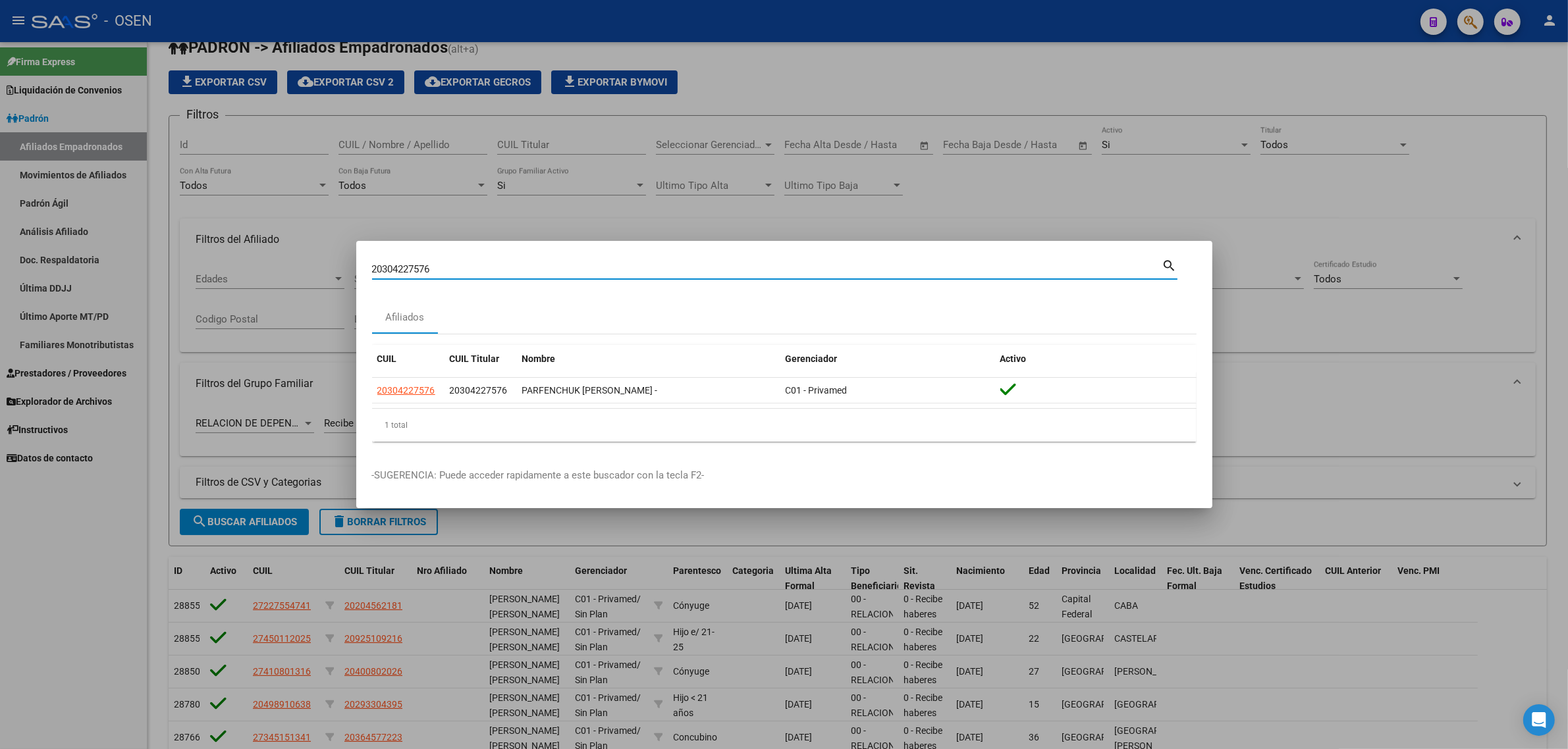
click at [840, 263] on input "20304227576" at bounding box center [767, 269] width 790 height 12
paste input "595713"
type input "20305957136"
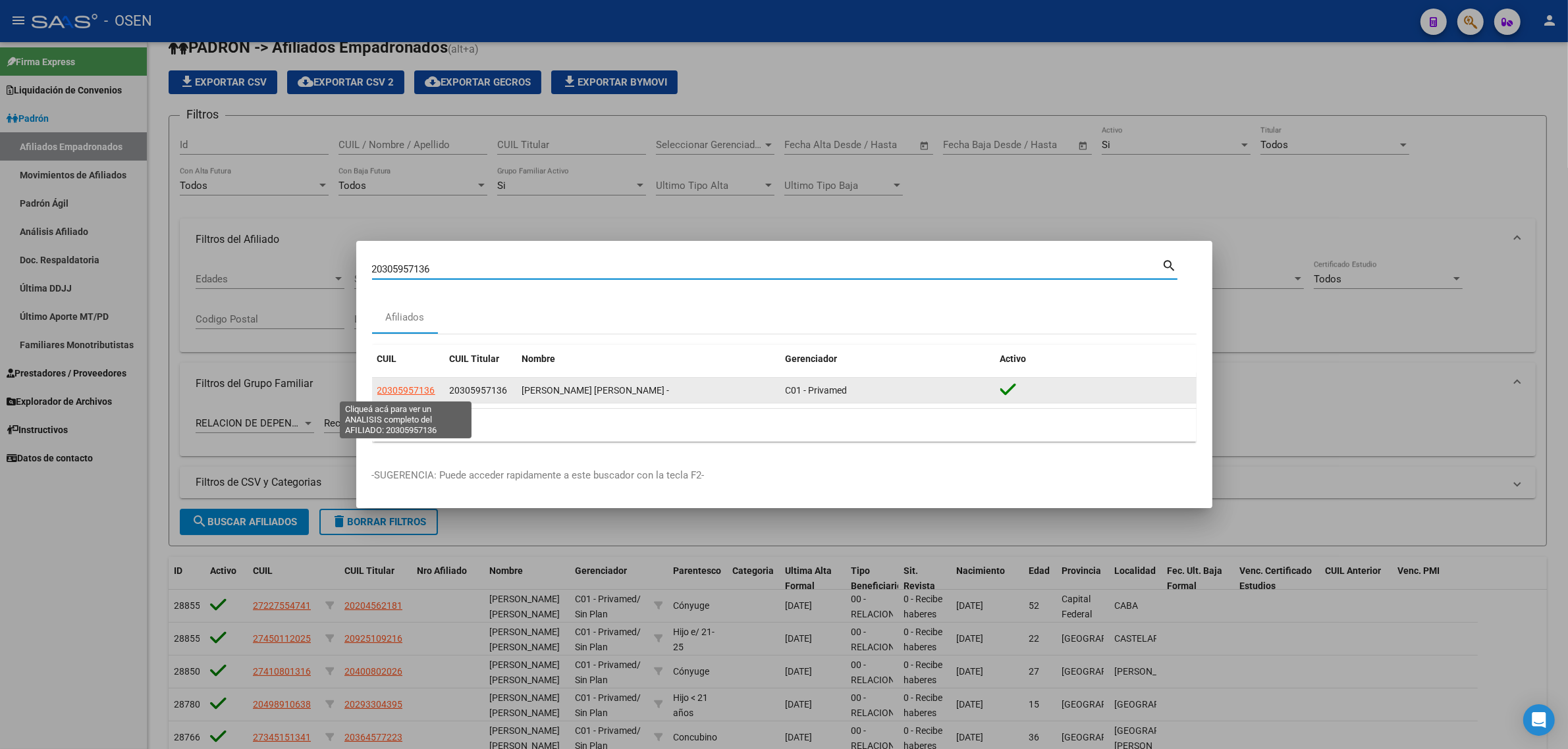
click at [432, 392] on span "20305957136" at bounding box center [407, 390] width 58 height 11
type textarea "20305957136"
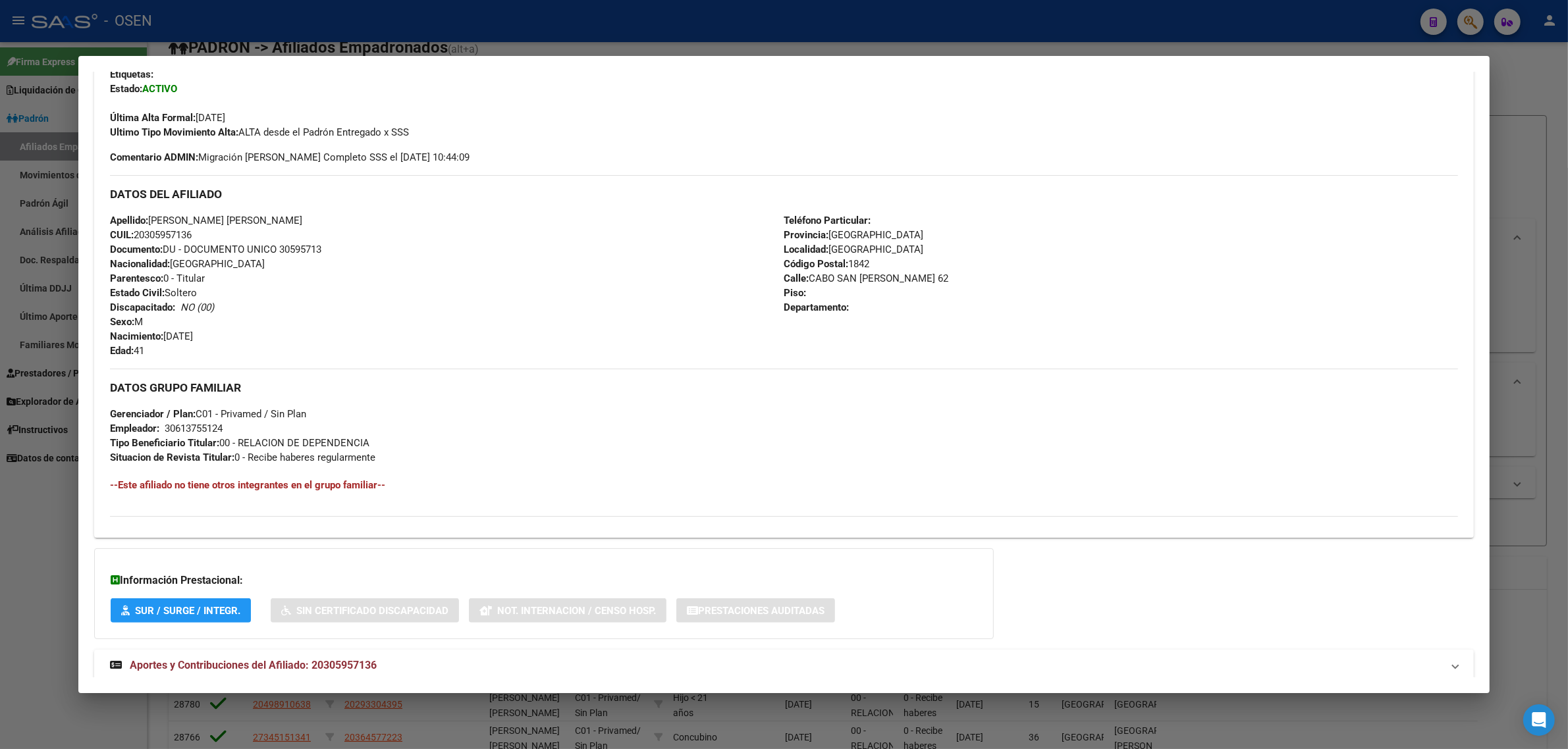
scroll to position [367, 0]
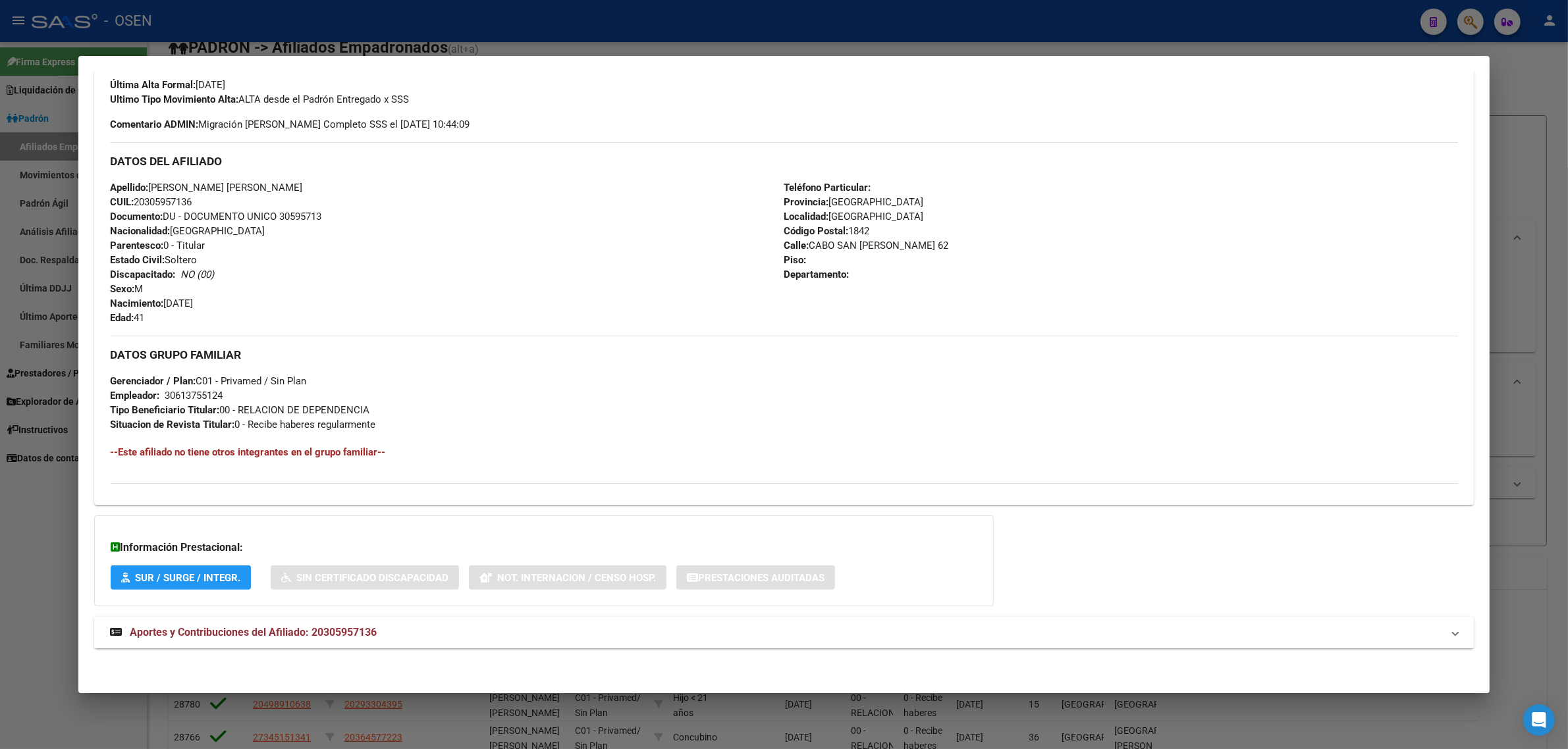
click at [249, 632] on span "Aportes y Contribuciones del Afiliado: 20305957136" at bounding box center [254, 632] width 247 height 12
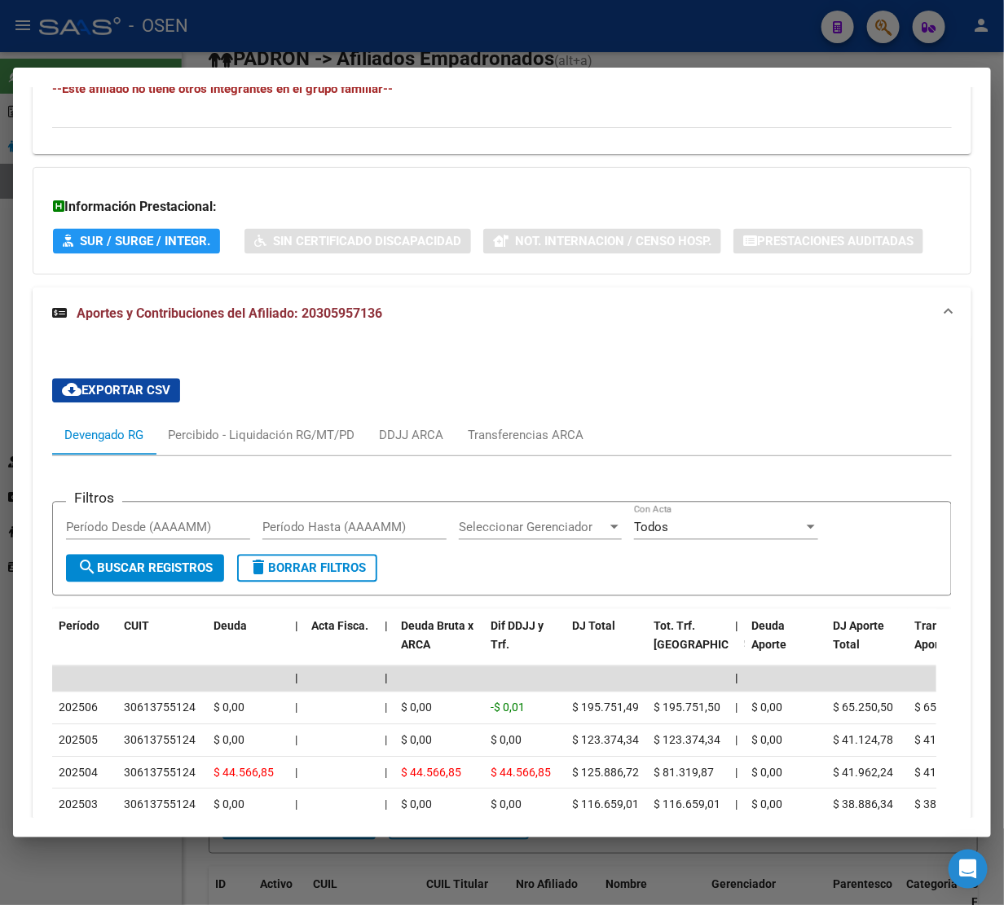
scroll to position [1379, 0]
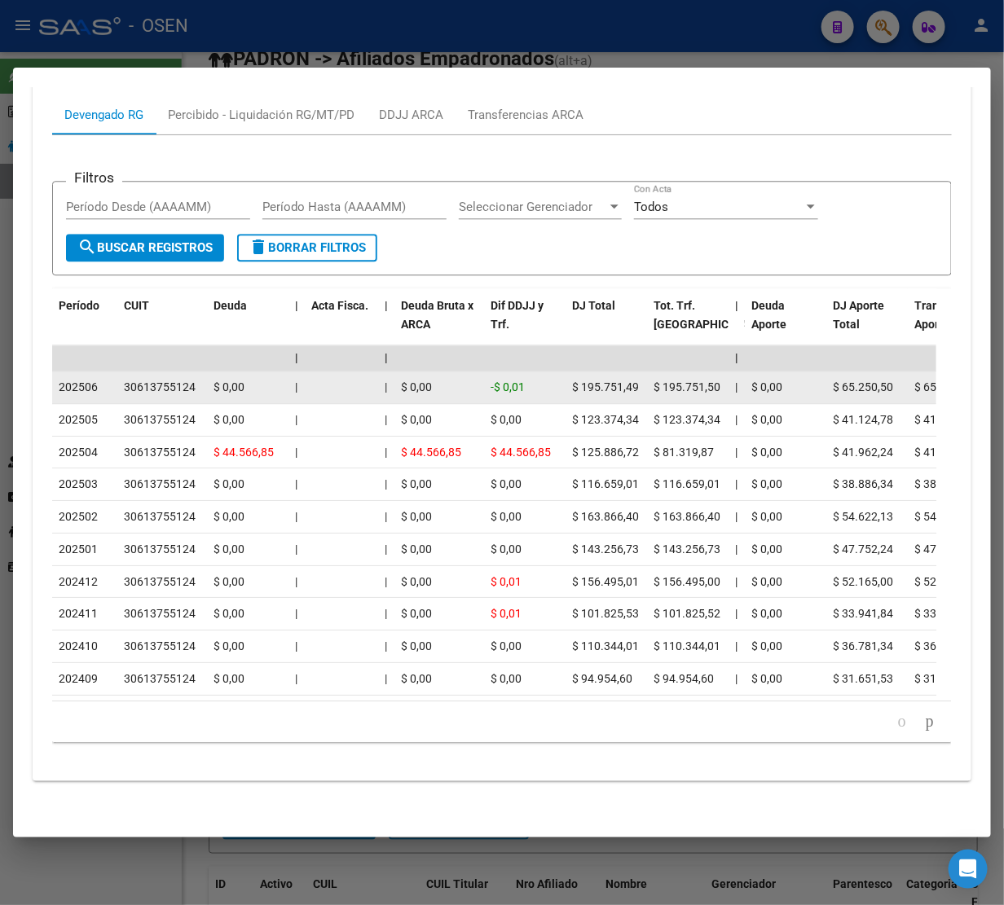
click at [147, 378] on div "30613755124" at bounding box center [160, 387] width 72 height 19
copy div "30613755124"
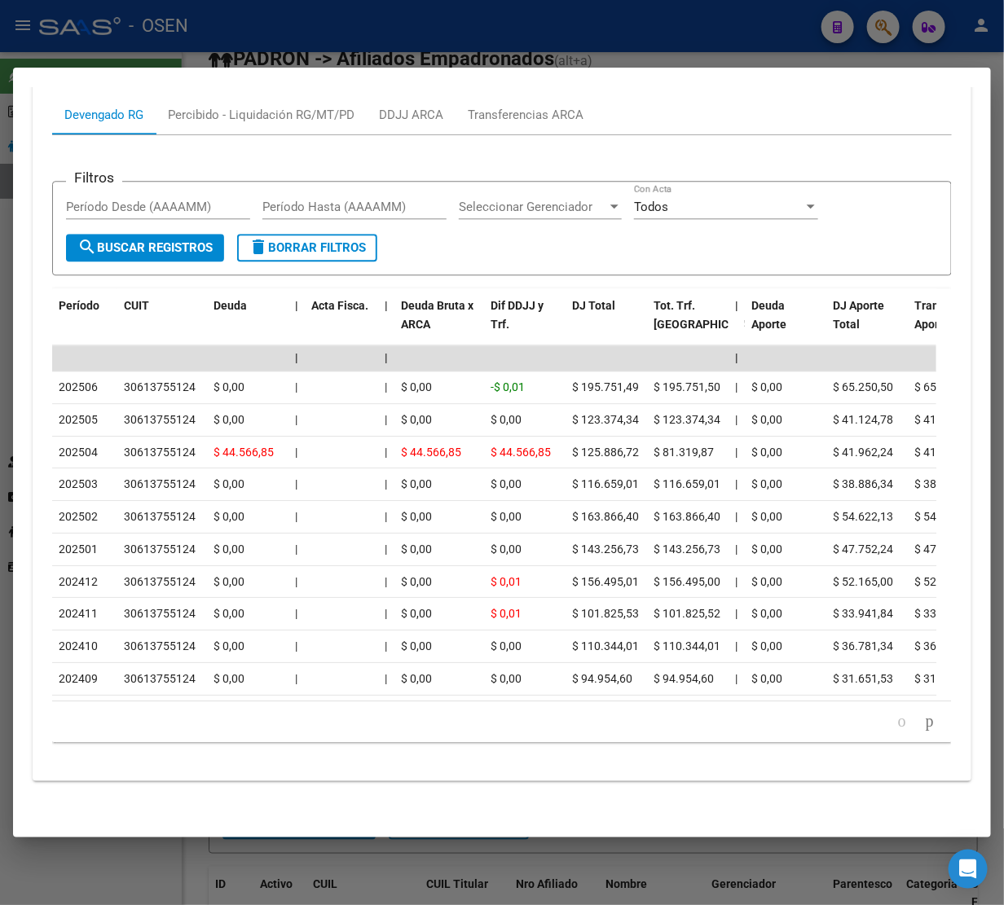
click at [592, 39] on div at bounding box center [502, 452] width 1004 height 905
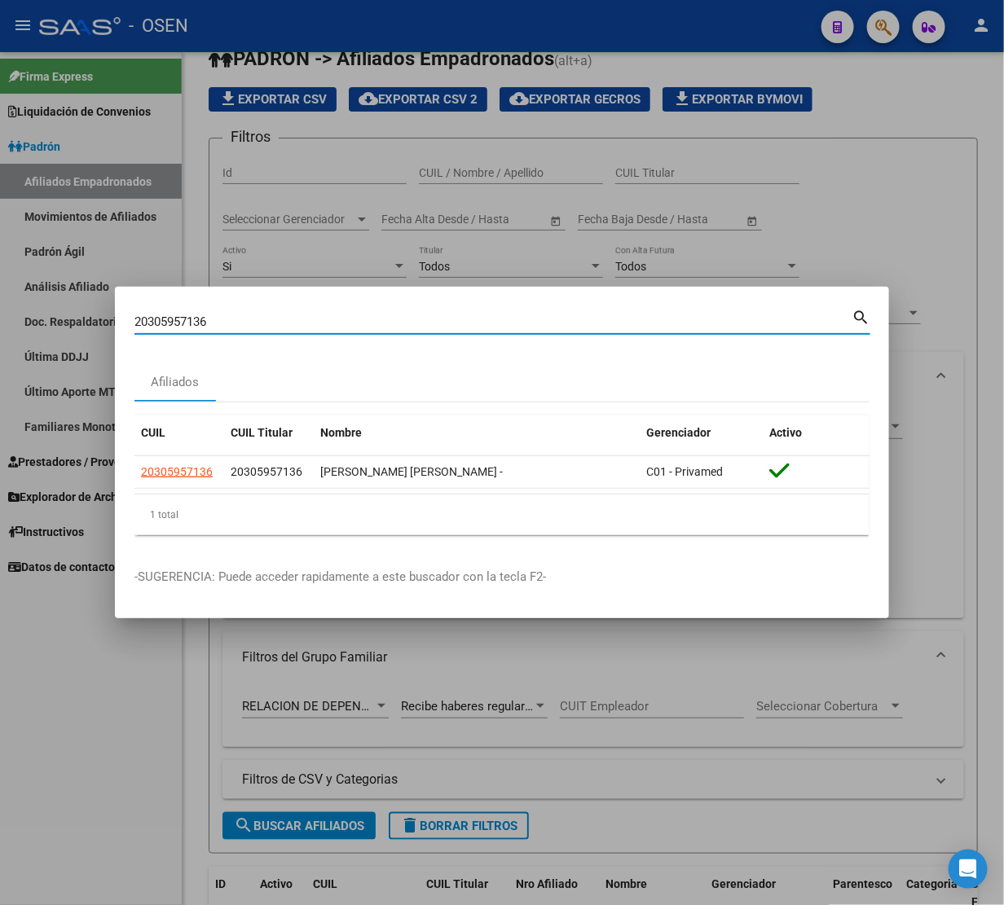
click at [229, 318] on input "20305957136" at bounding box center [492, 322] width 717 height 15
click at [228, 318] on input "20305957136" at bounding box center [492, 322] width 717 height 15
paste input "BARILOCHE"
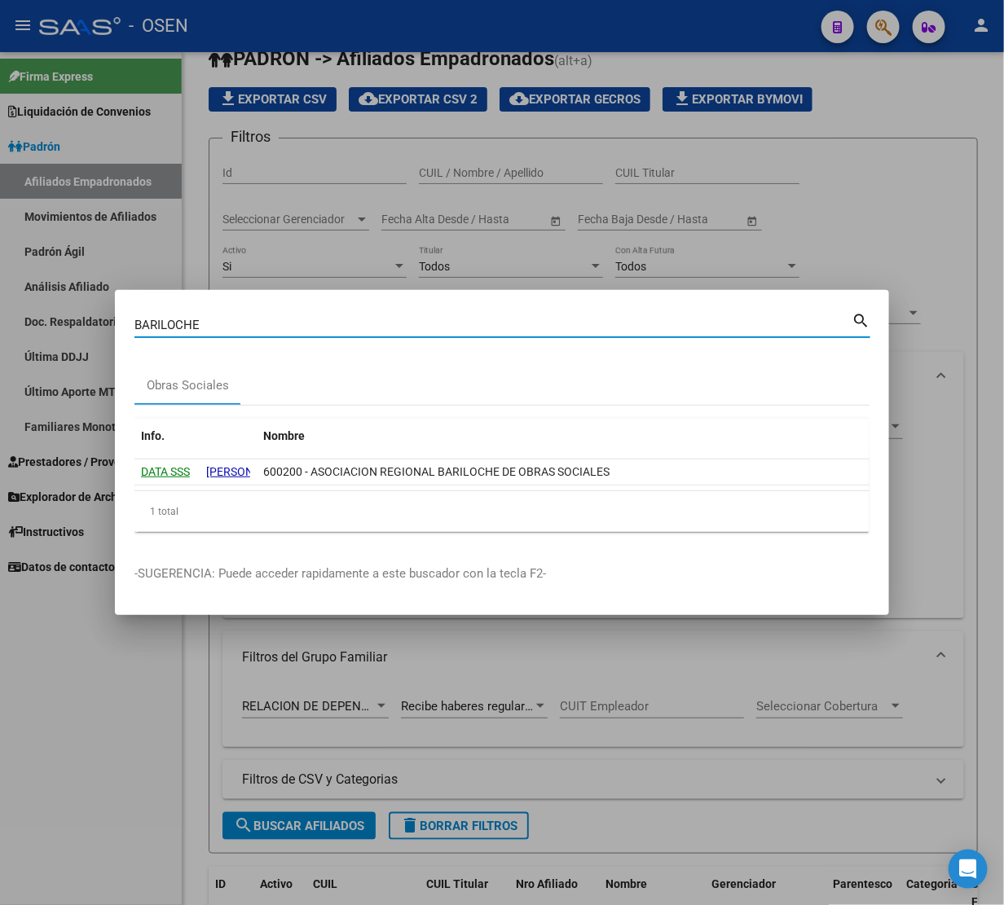
click at [242, 323] on input "BARILOCHE" at bounding box center [492, 325] width 717 height 15
paste input "20311444221"
type input "20311444221"
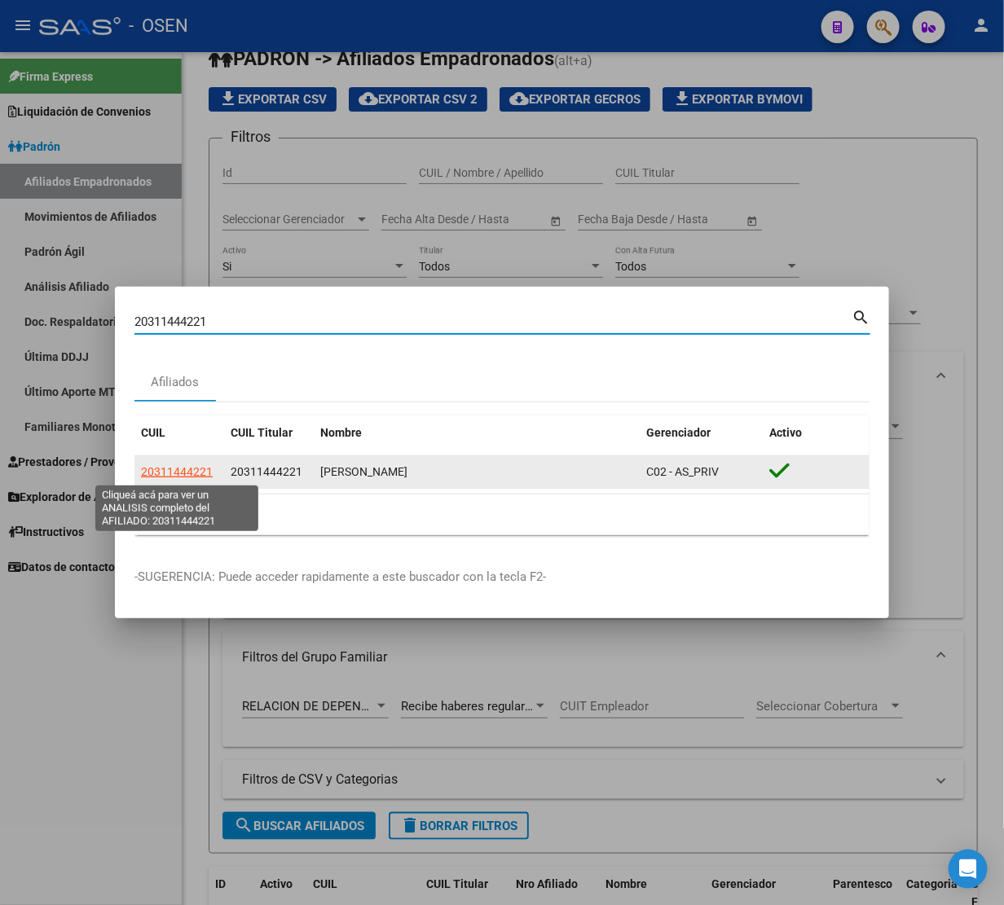
click at [190, 471] on span "20311444221" at bounding box center [177, 471] width 72 height 13
type textarea "20311444221"
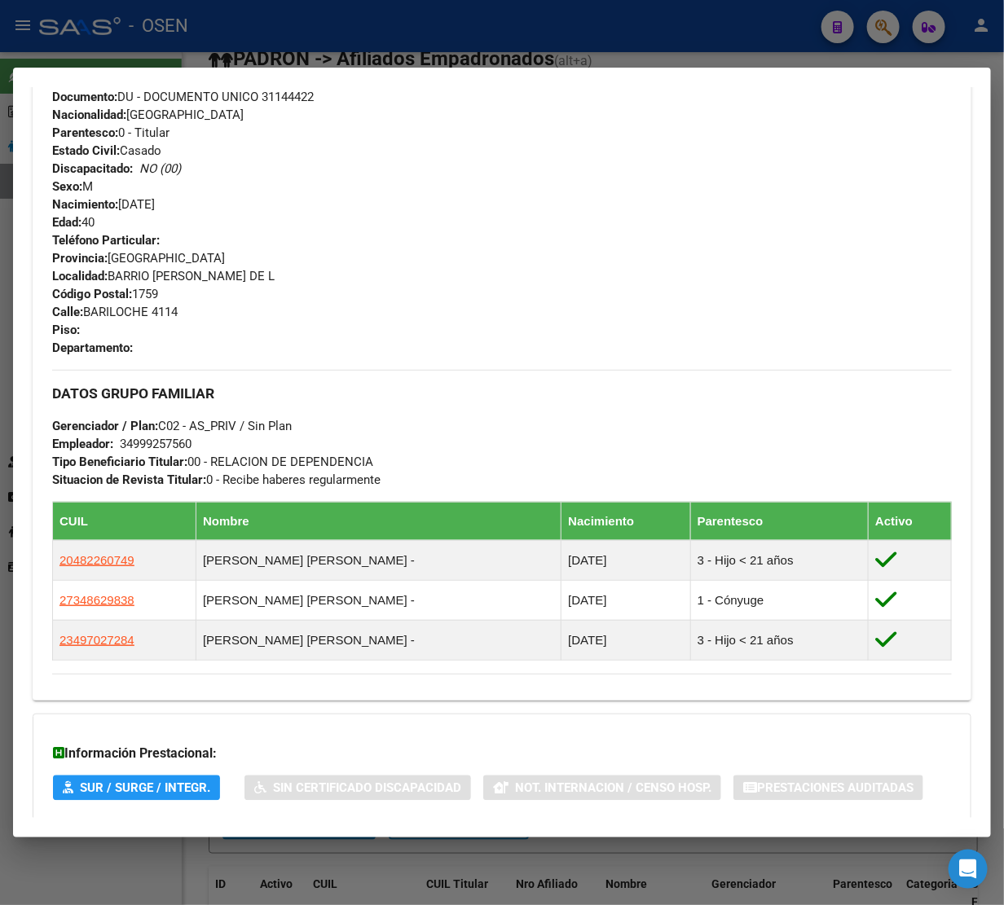
scroll to position [733, 0]
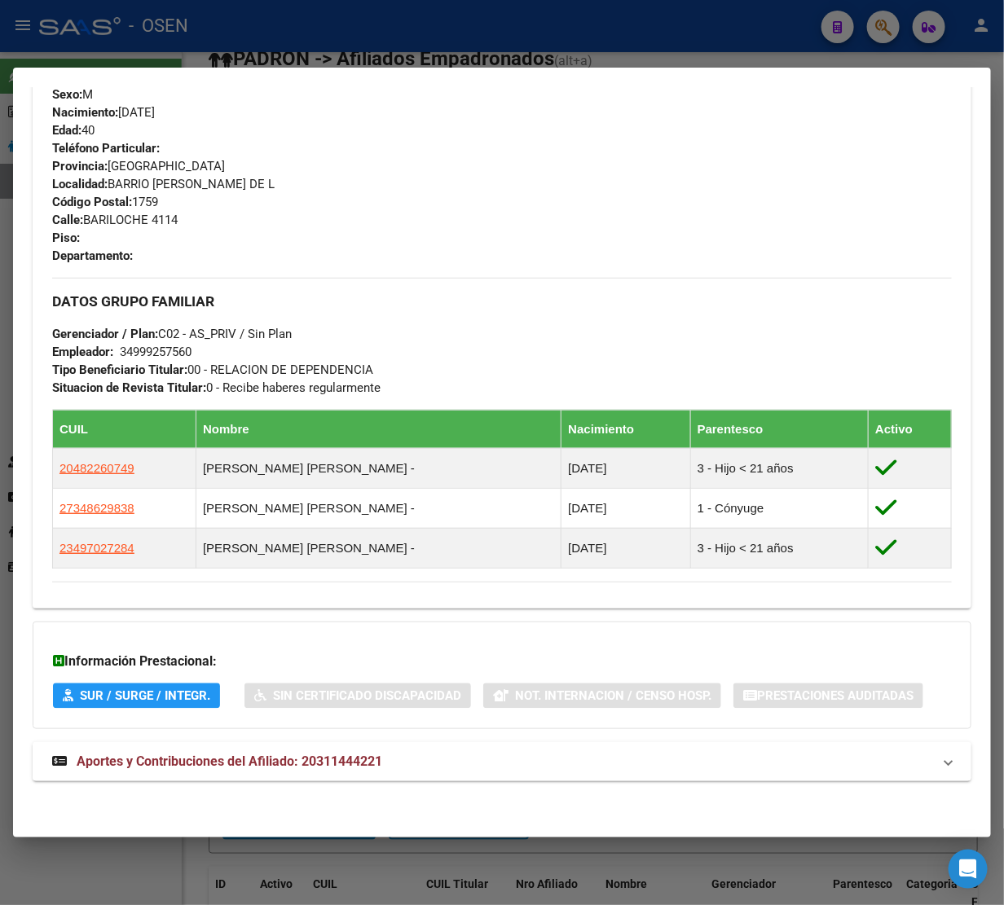
click at [266, 760] on span "Aportes y Contribuciones del Afiliado: 20311444221" at bounding box center [230, 761] width 306 height 15
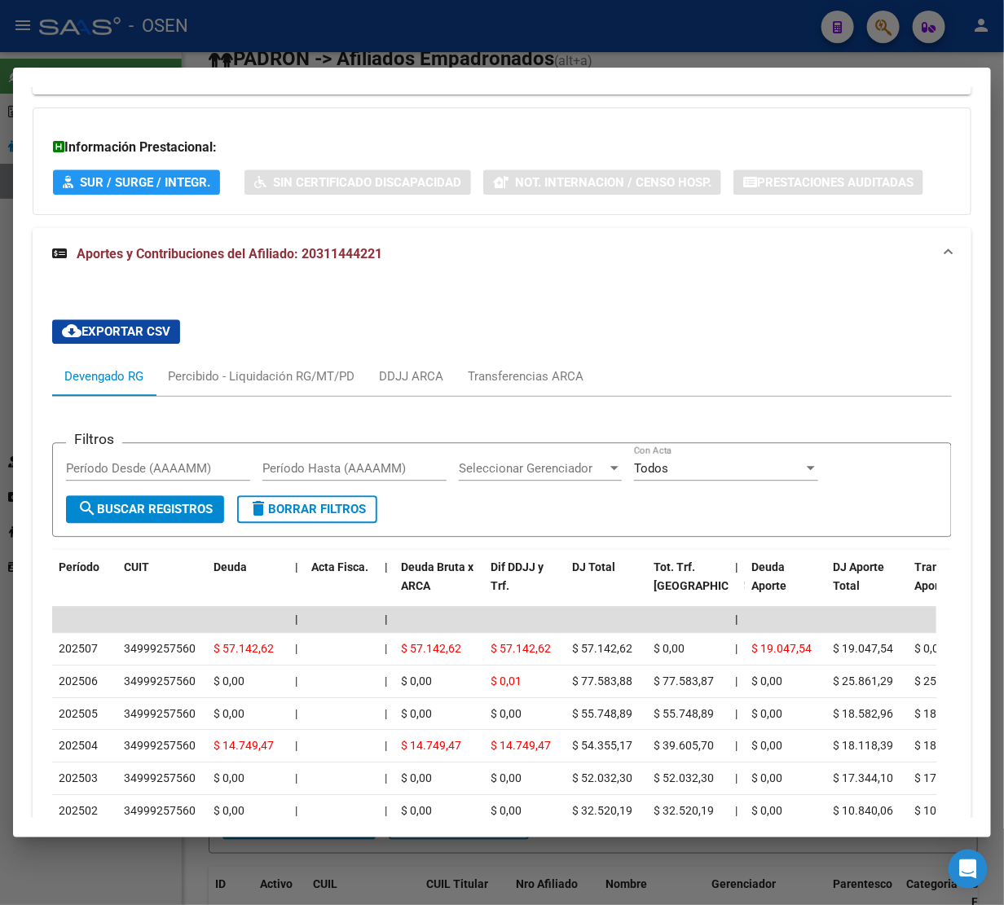
scroll to position [1498, 0]
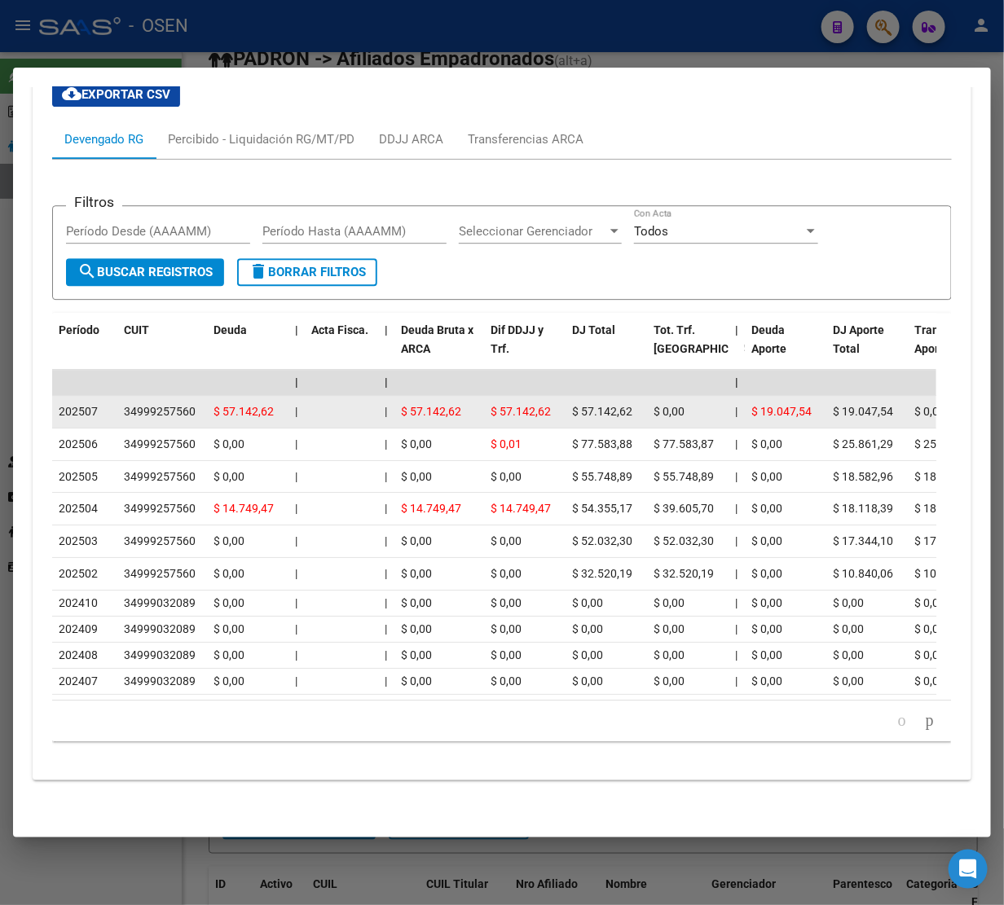
click at [148, 403] on div "34999257560" at bounding box center [160, 412] width 72 height 19
copy div "34999257560"
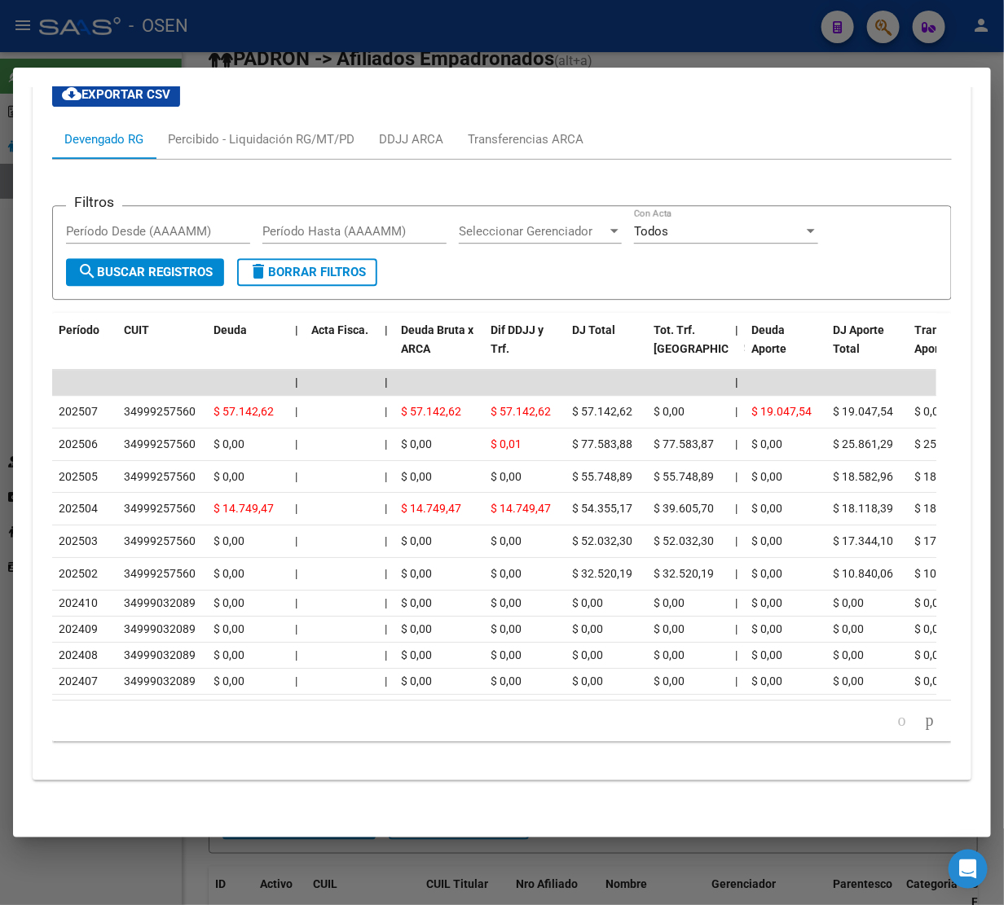
click at [531, 33] on div at bounding box center [502, 452] width 1004 height 905
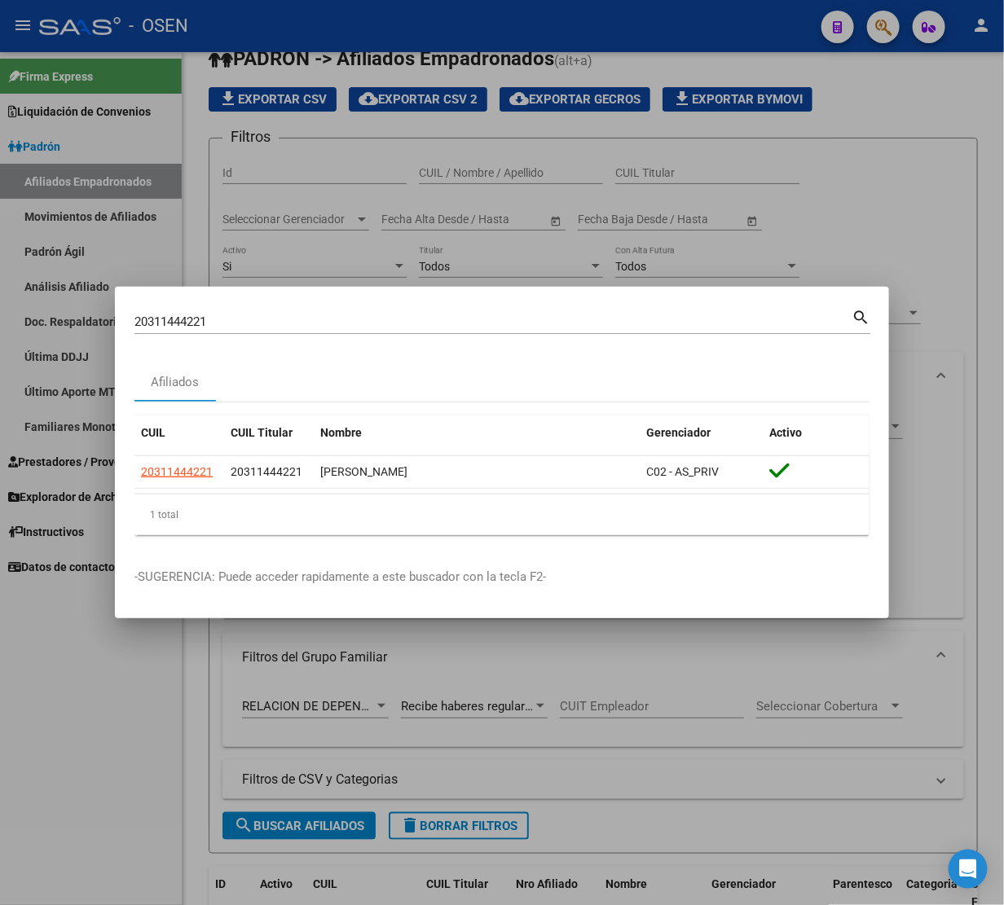
click at [275, 319] on input "20311444221" at bounding box center [492, 322] width 717 height 15
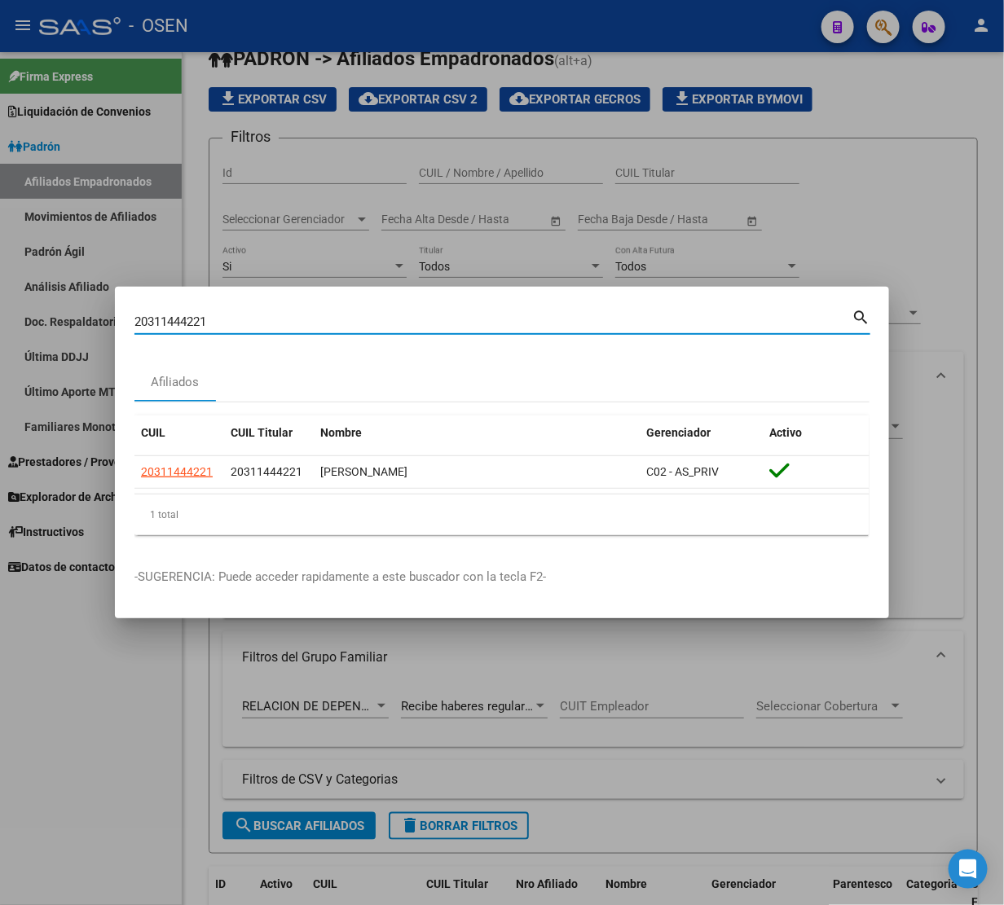
click at [274, 319] on input "20311444221" at bounding box center [492, 322] width 717 height 15
paste input "20322380977"
click at [274, 318] on input "2031144422120322380977" at bounding box center [492, 322] width 717 height 15
click at [273, 319] on input "2031144422120322380977" at bounding box center [492, 322] width 717 height 15
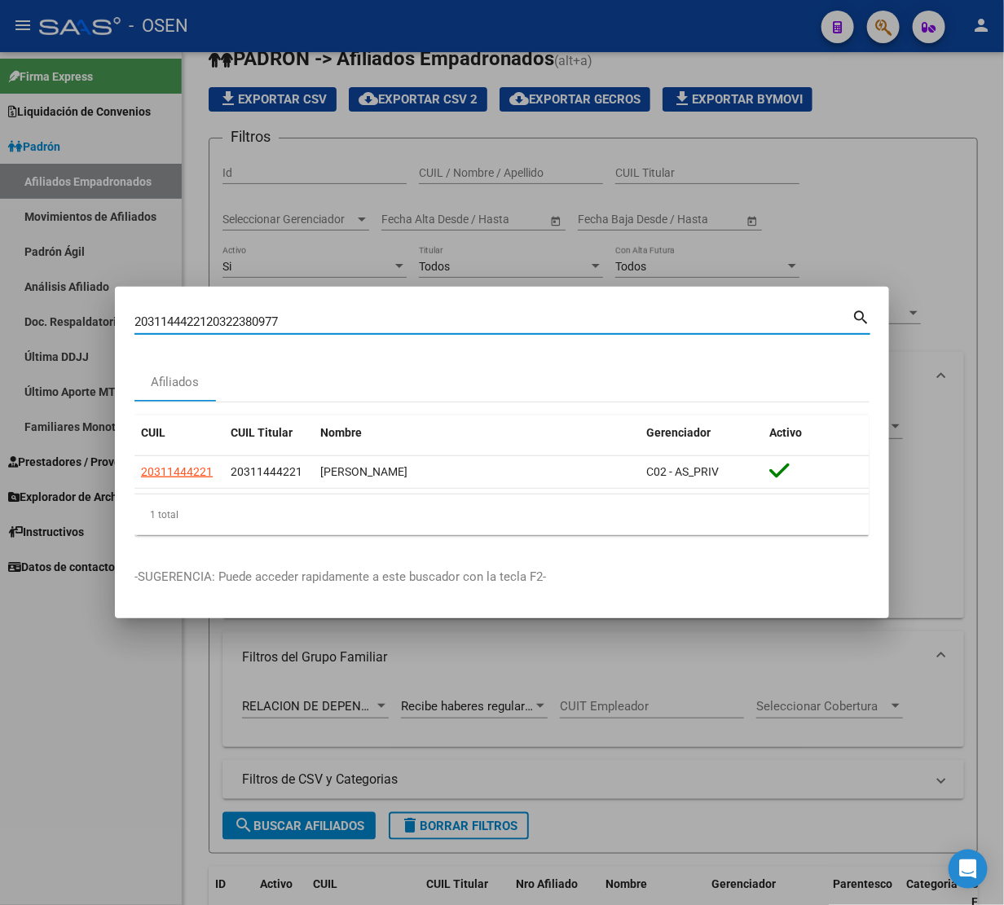
paste input
type input "20322380977"
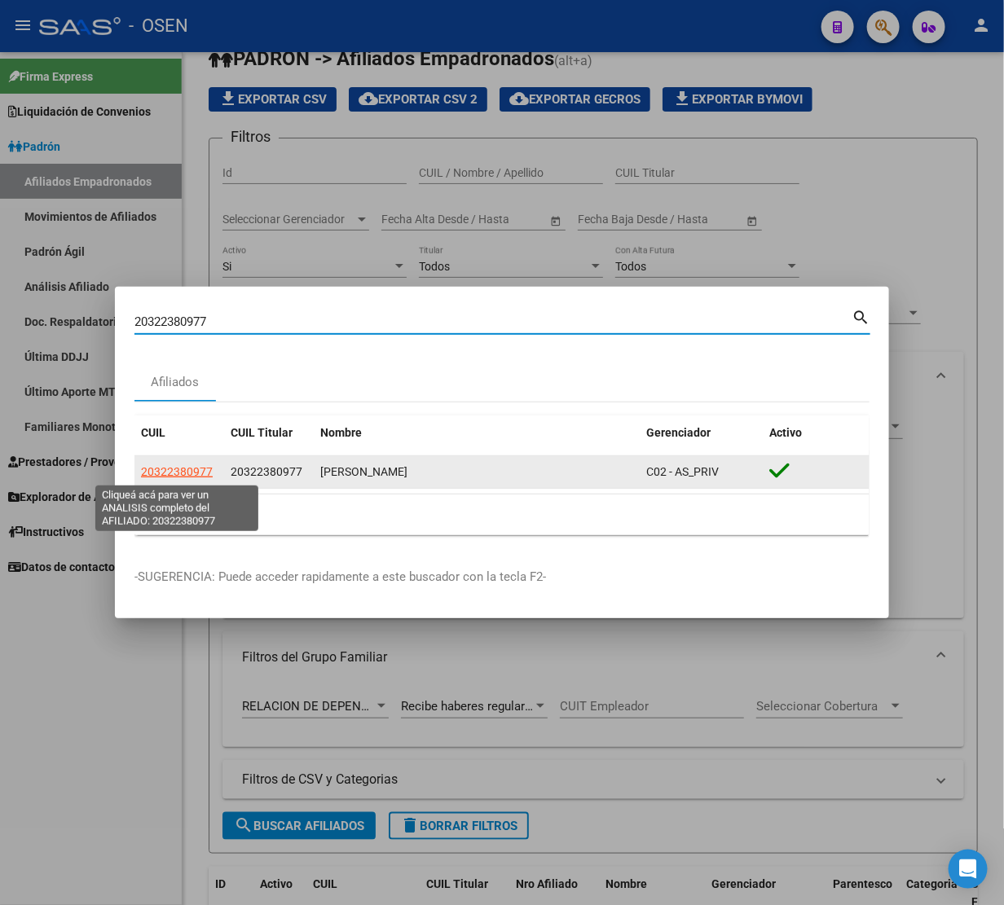
click at [193, 477] on span "20322380977" at bounding box center [177, 471] width 72 height 13
type textarea "20322380977"
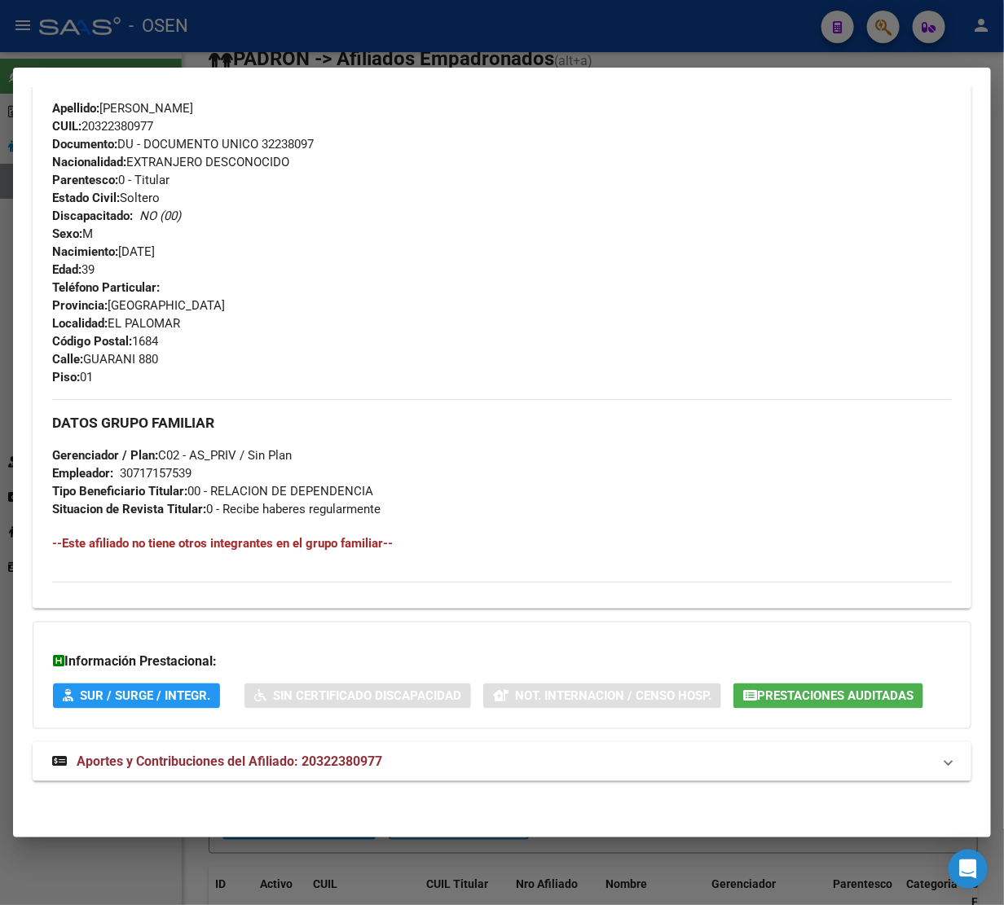
scroll to position [572, 0]
click at [258, 756] on span "Aportes y Contribuciones del Afiliado: 20322380977" at bounding box center [230, 761] width 306 height 15
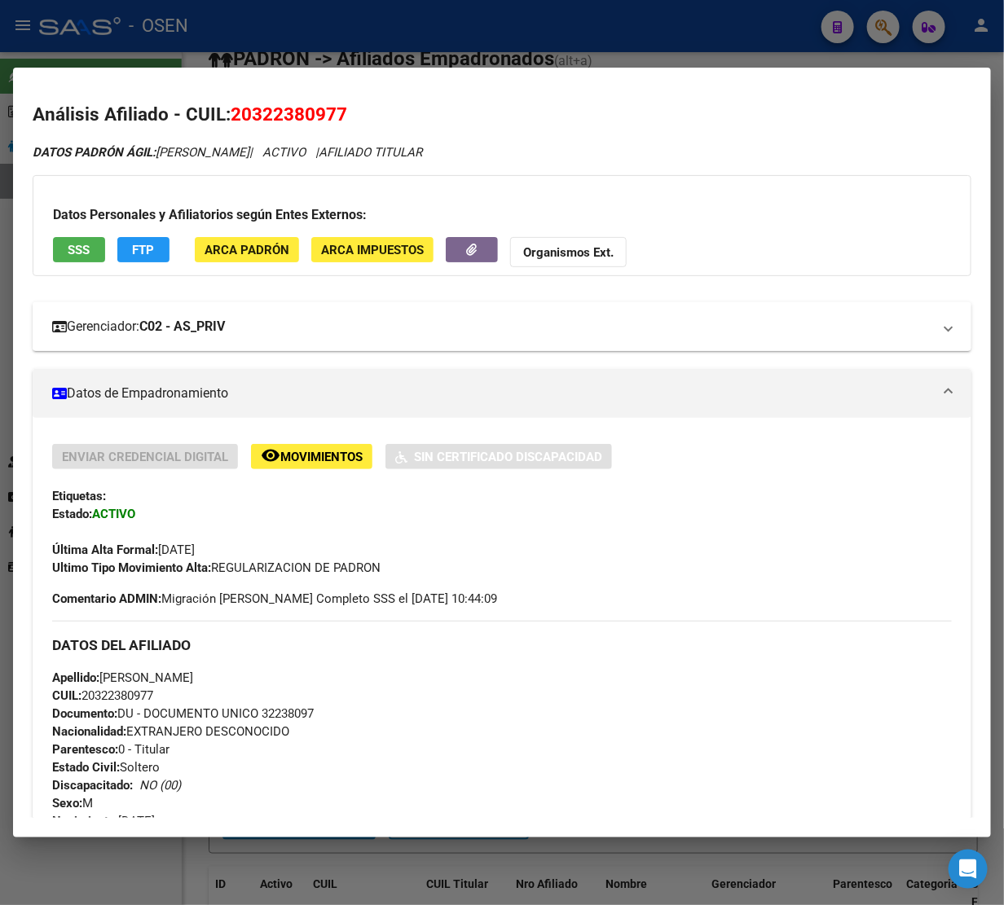
scroll to position [0, 0]
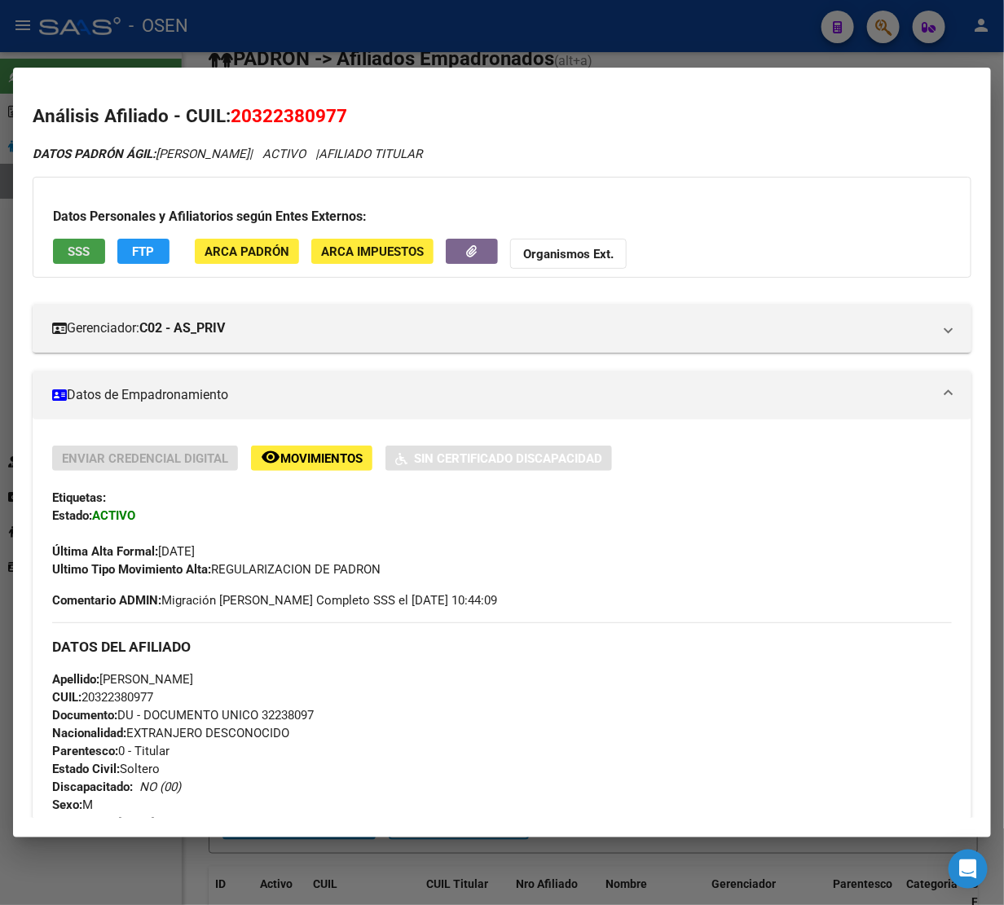
click at [71, 262] on button "SSS" at bounding box center [79, 251] width 52 height 25
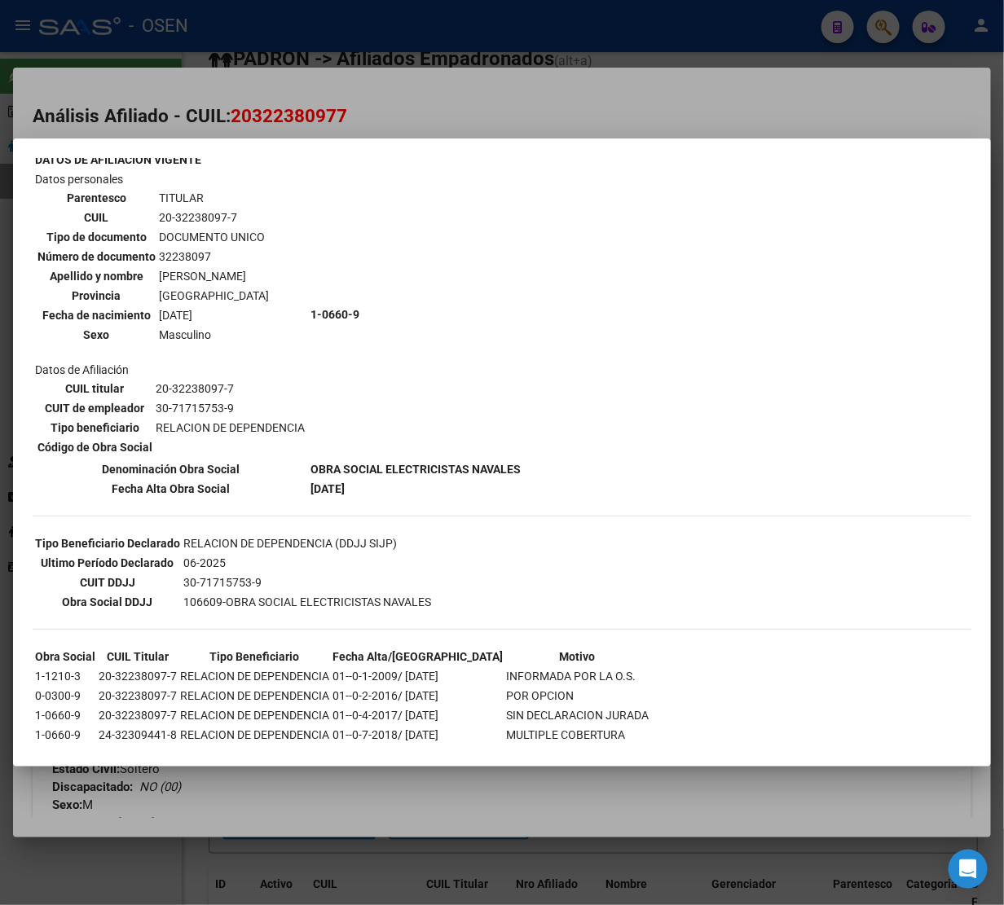
scroll to position [104, 0]
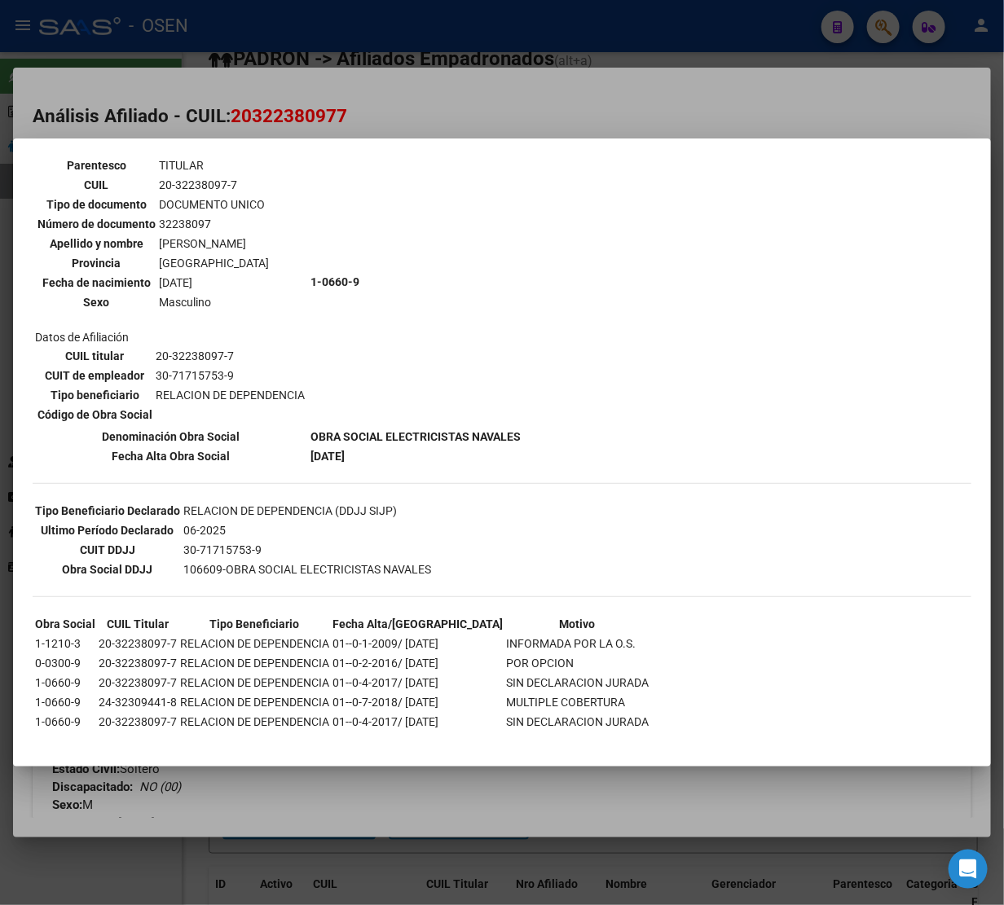
click at [548, 99] on div at bounding box center [502, 452] width 1004 height 905
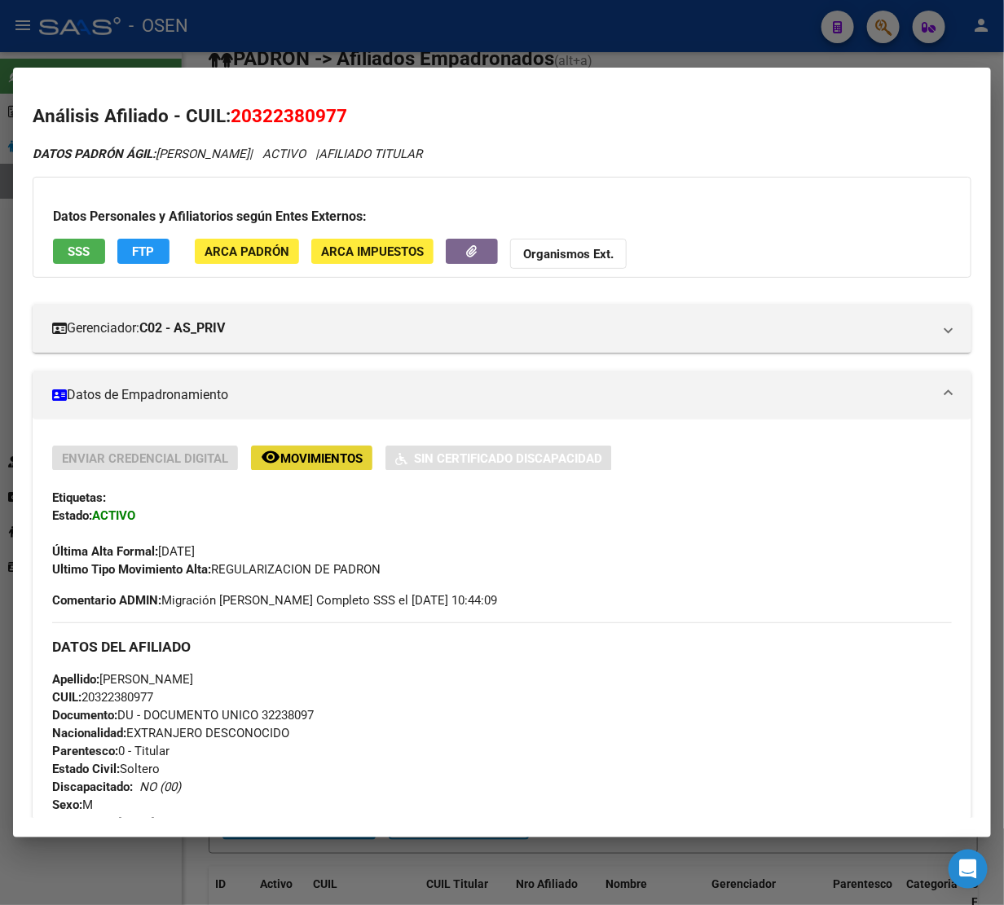
click at [330, 461] on span "Movimientos" at bounding box center [321, 458] width 82 height 15
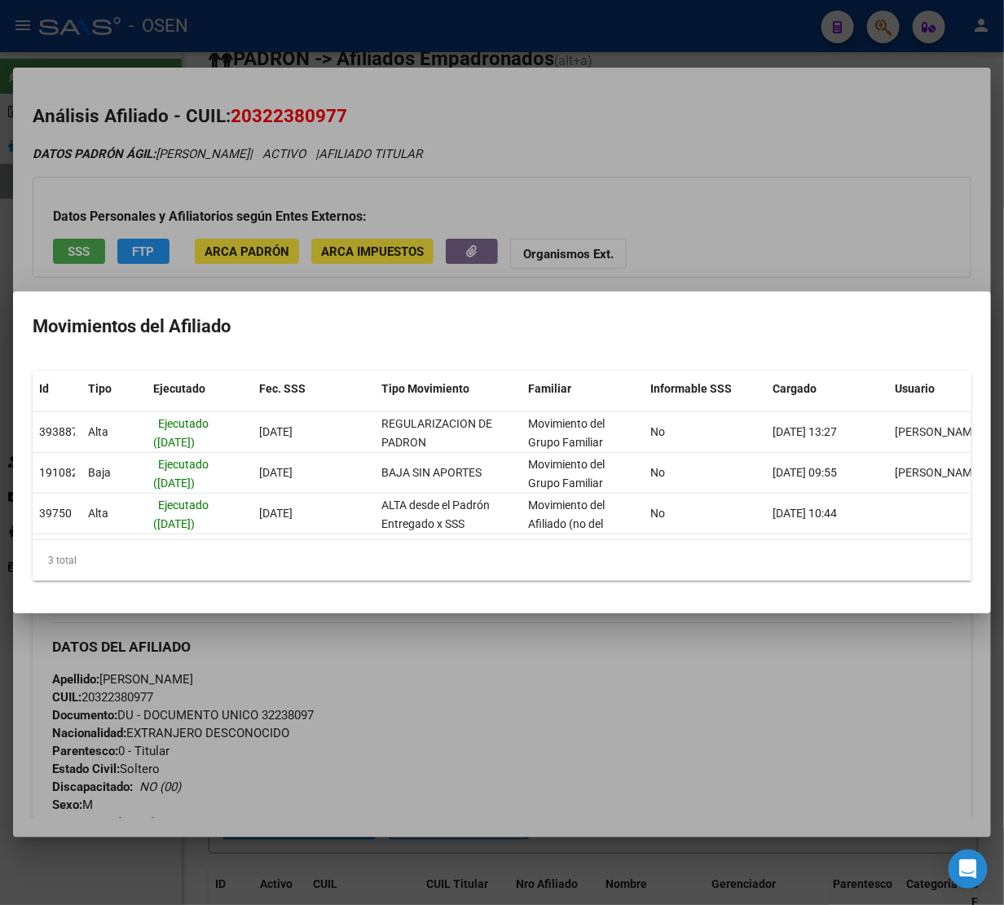
click at [756, 193] on div at bounding box center [502, 452] width 1004 height 905
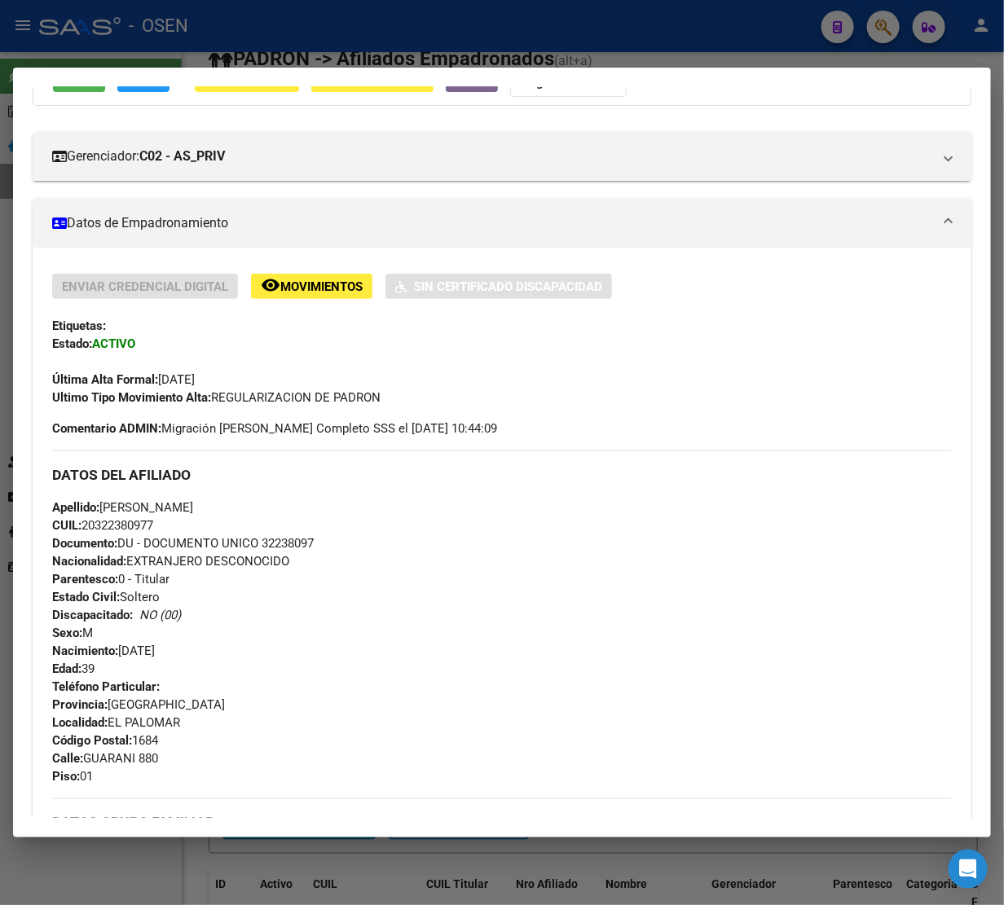
scroll to position [0, 0]
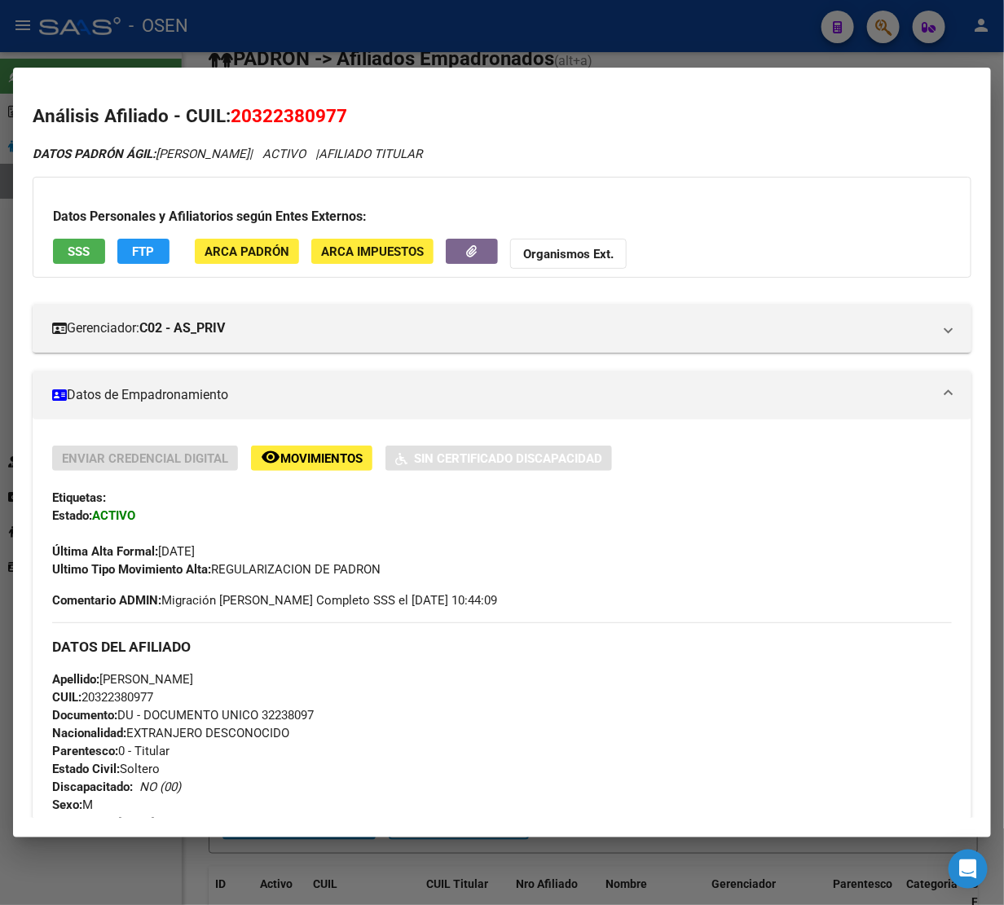
click at [606, 39] on div at bounding box center [502, 452] width 1004 height 905
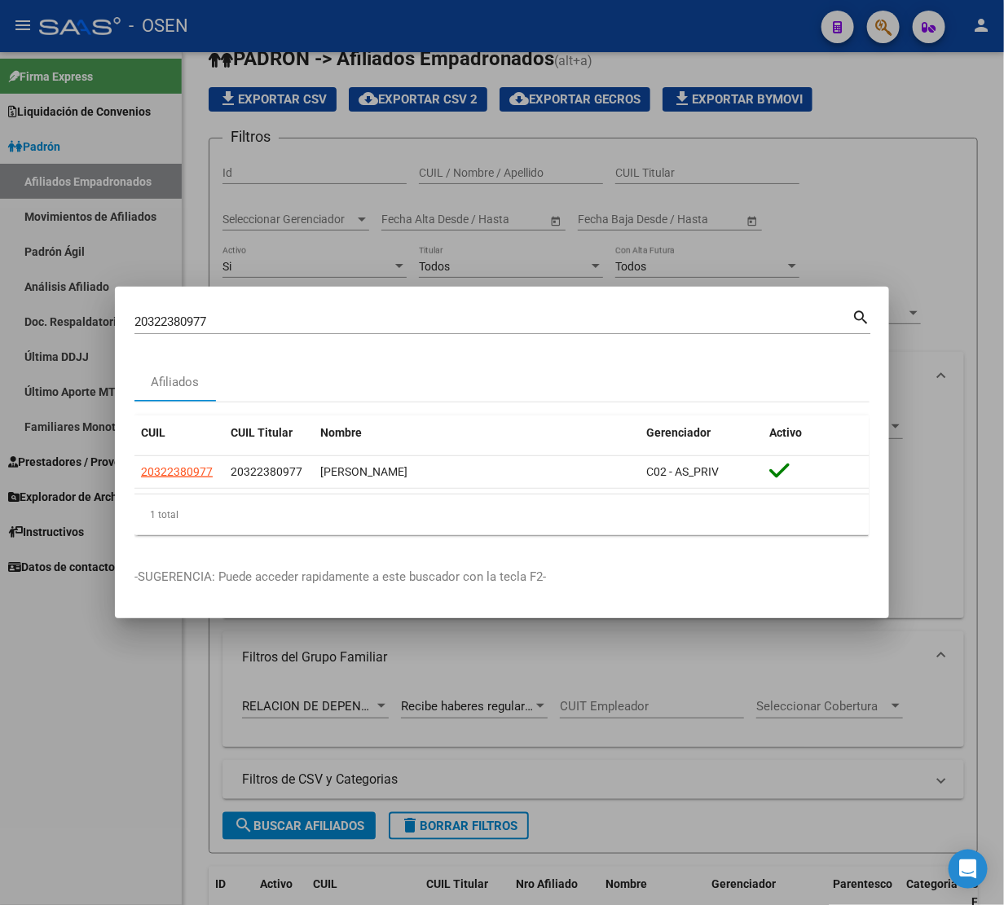
click at [227, 322] on input "20322380977" at bounding box center [492, 322] width 717 height 15
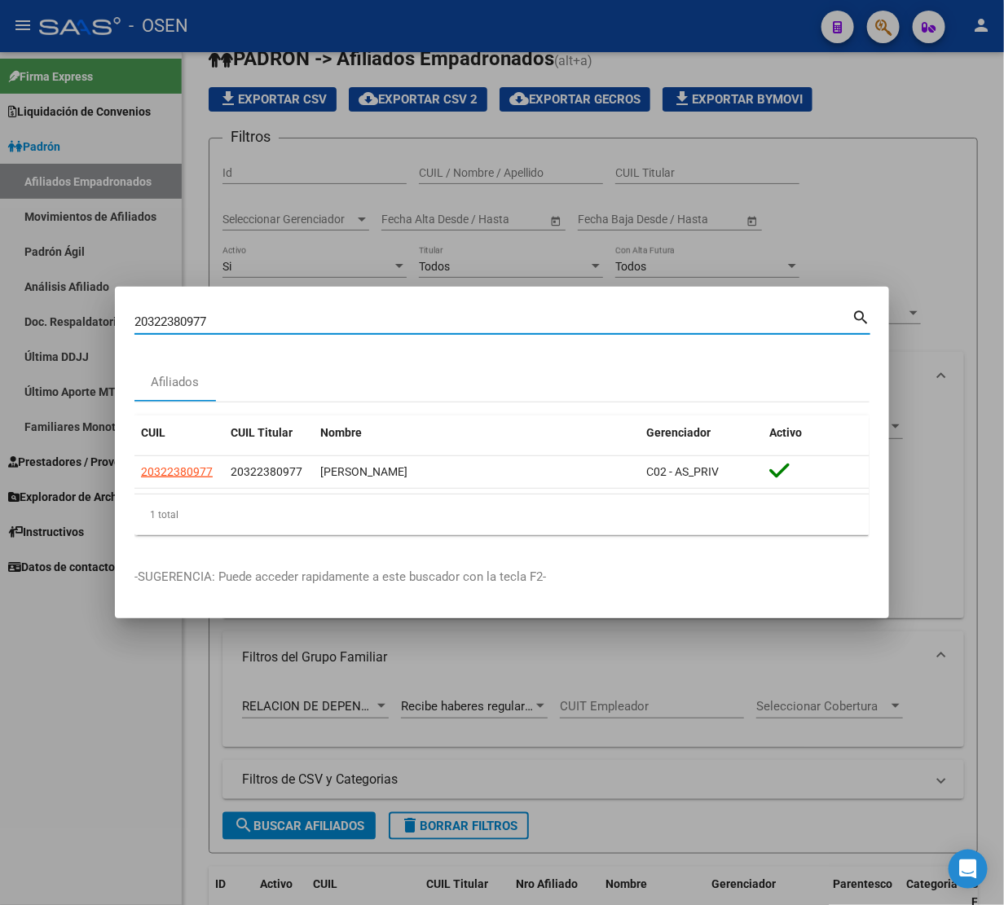
click at [227, 322] on input "20322380977" at bounding box center [492, 322] width 717 height 15
paste input "50543949"
type input "50543949"
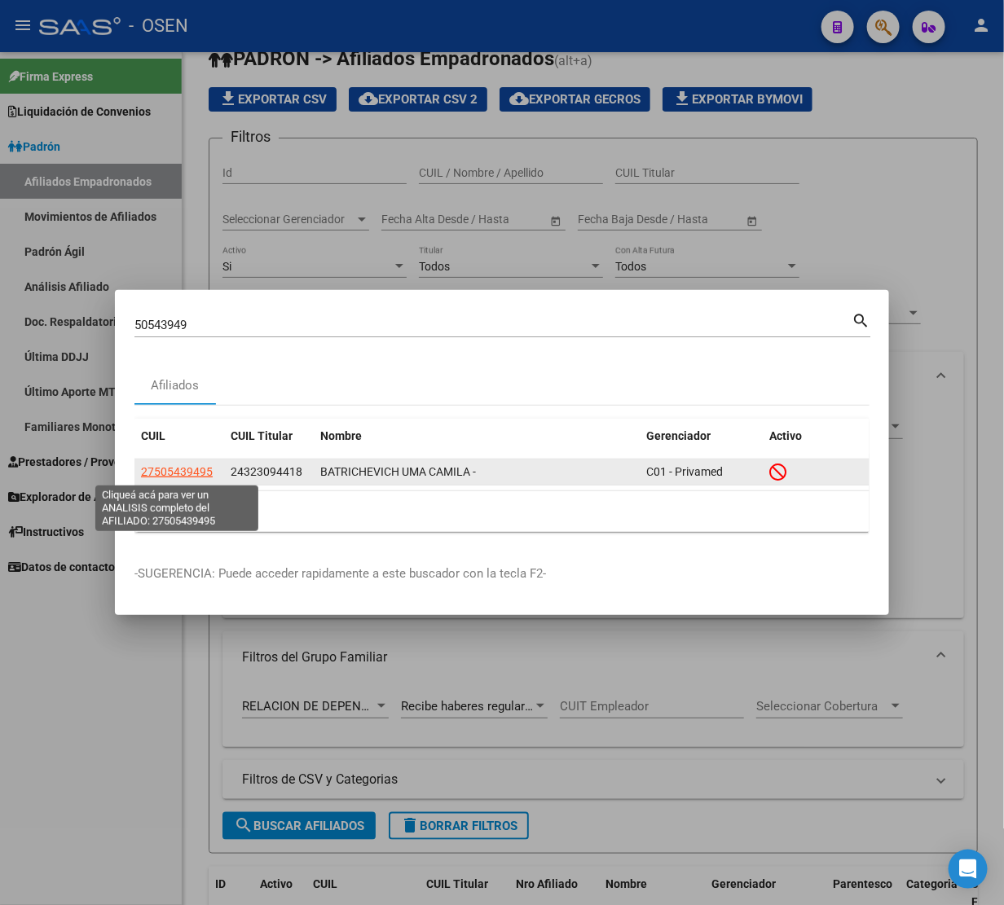
click at [188, 477] on span "27505439495" at bounding box center [177, 471] width 72 height 13
type textarea "27505439495"
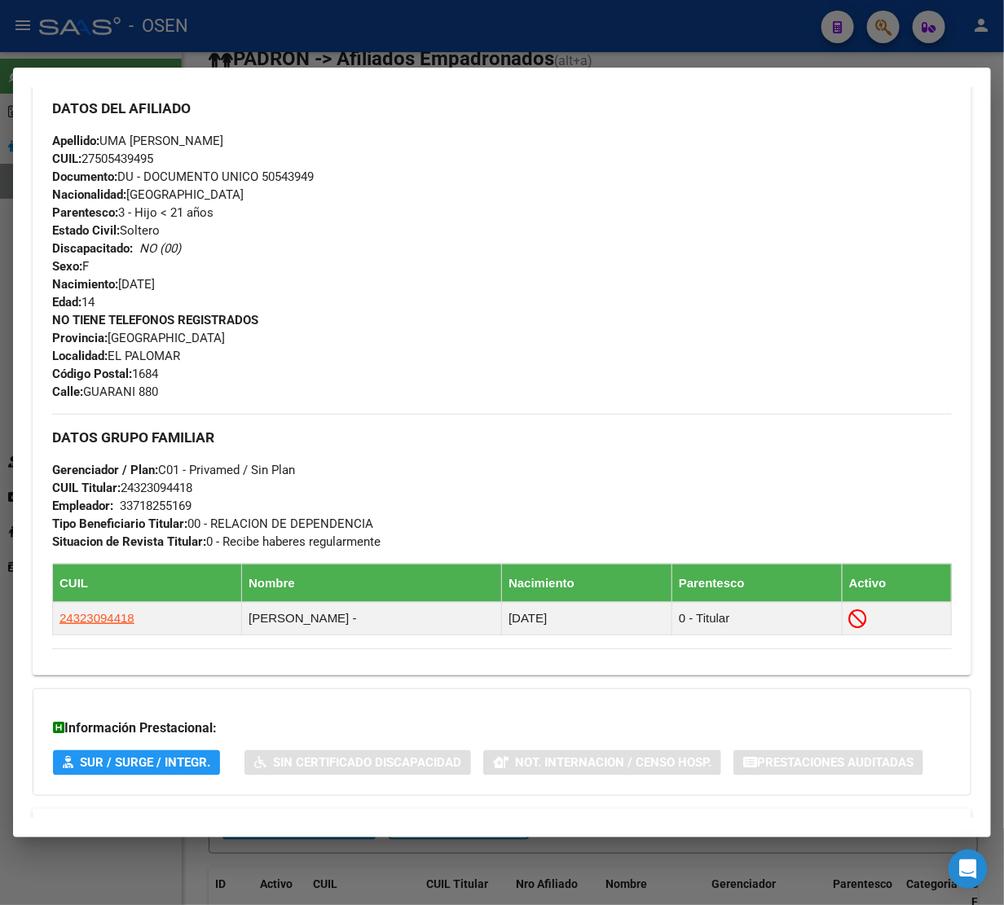
scroll to position [592, 0]
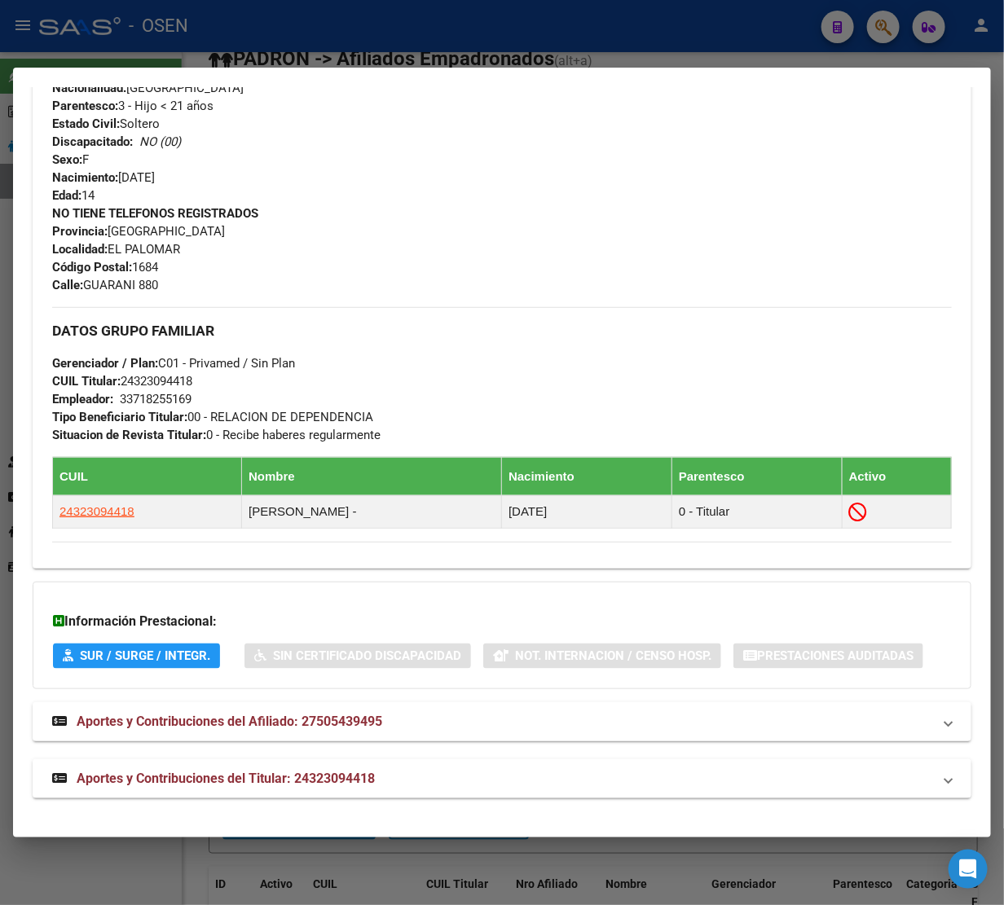
click at [604, 18] on div at bounding box center [502, 452] width 1004 height 905
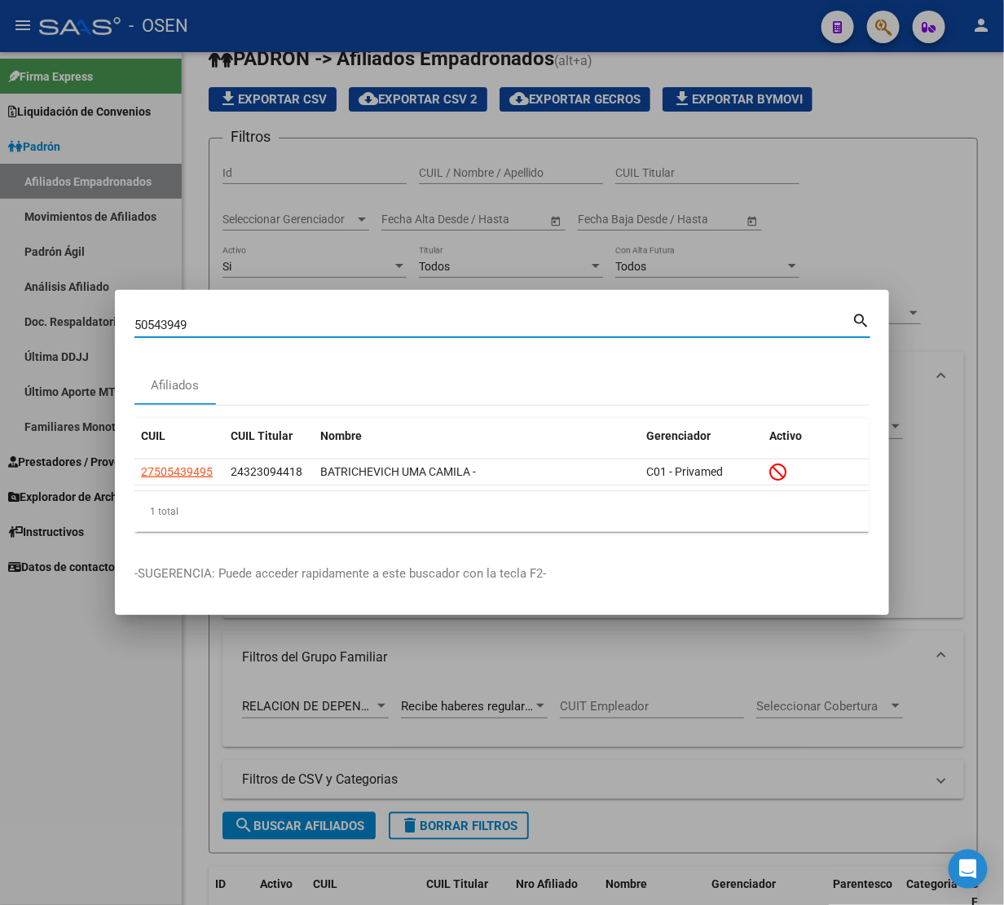
click at [288, 330] on input "50543949" at bounding box center [492, 325] width 717 height 15
paste input "2032872203"
type input "20328722039"
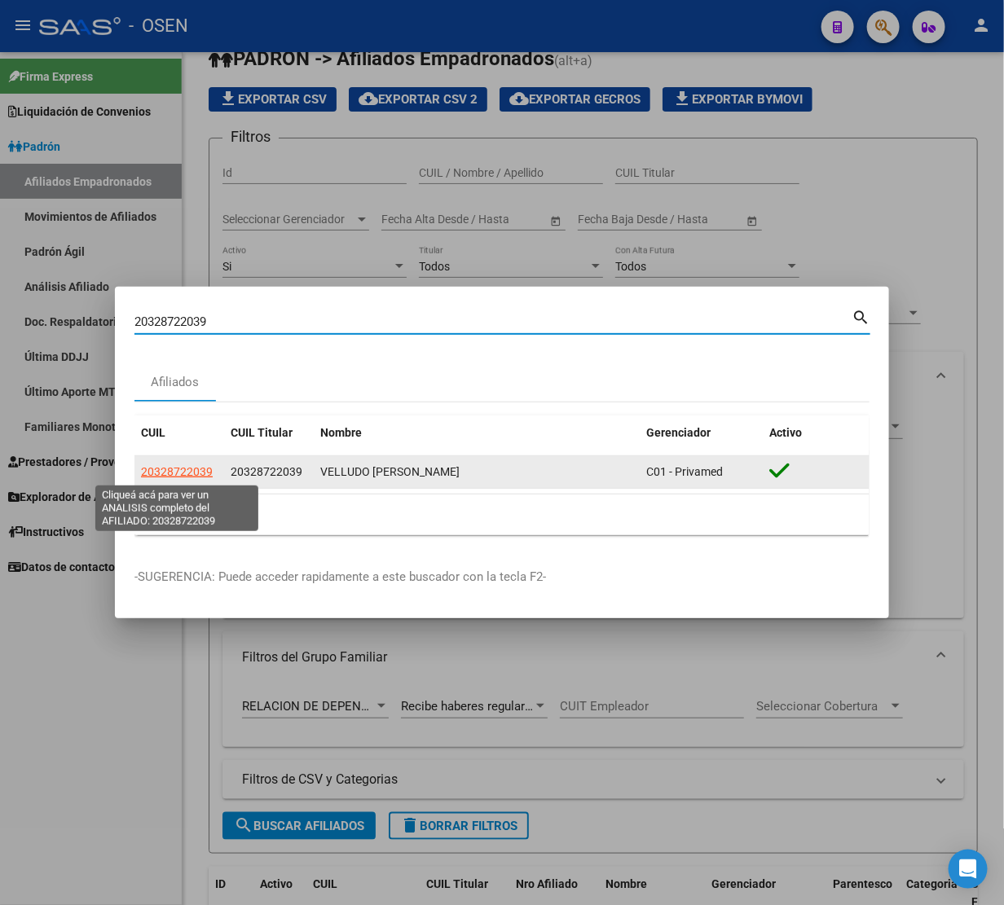
click at [189, 475] on span "20328722039" at bounding box center [177, 471] width 72 height 13
type textarea "20328722039"
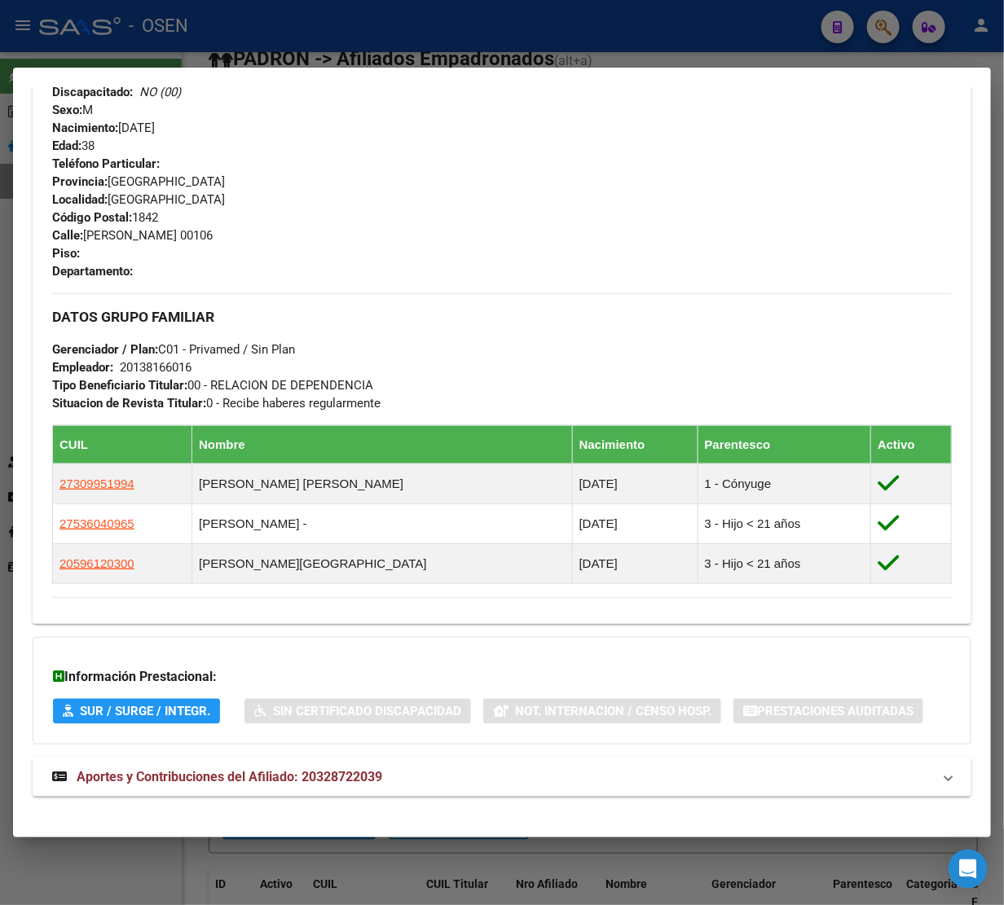
scroll to position [733, 0]
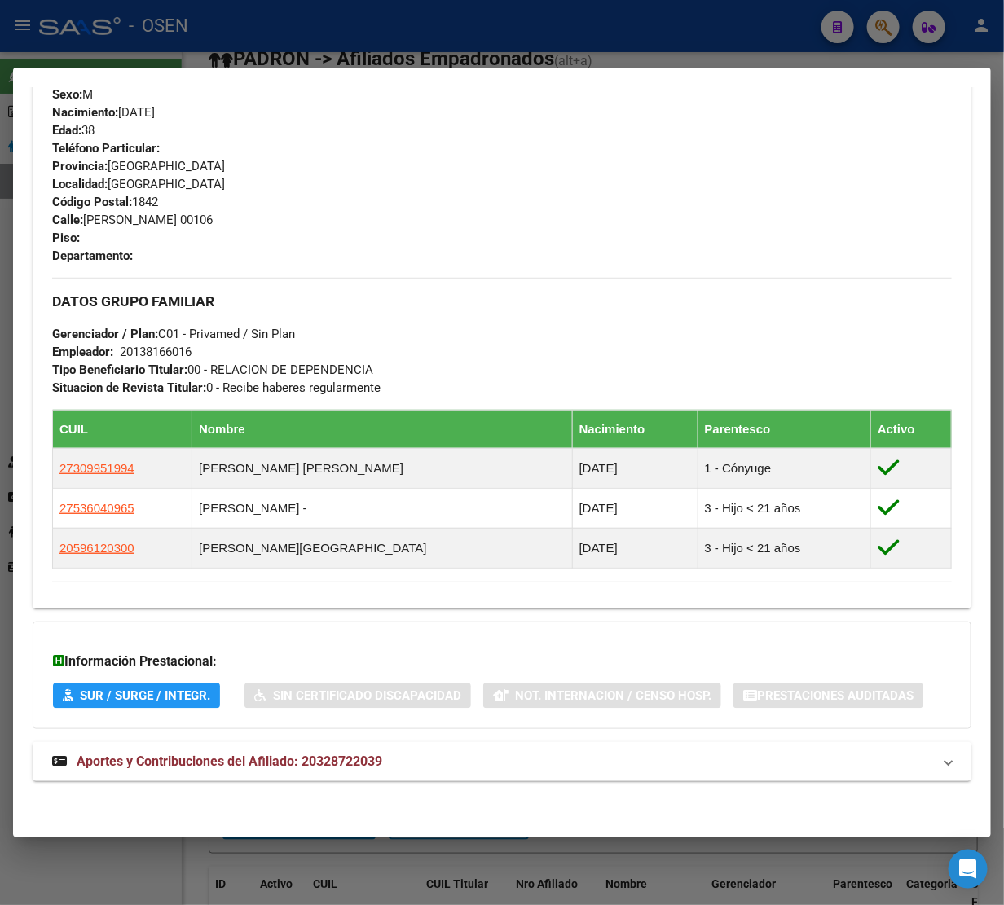
click at [239, 770] on mat-expansion-panel-header "Aportes y Contribuciones del Afiliado: 20328722039" at bounding box center [502, 761] width 939 height 39
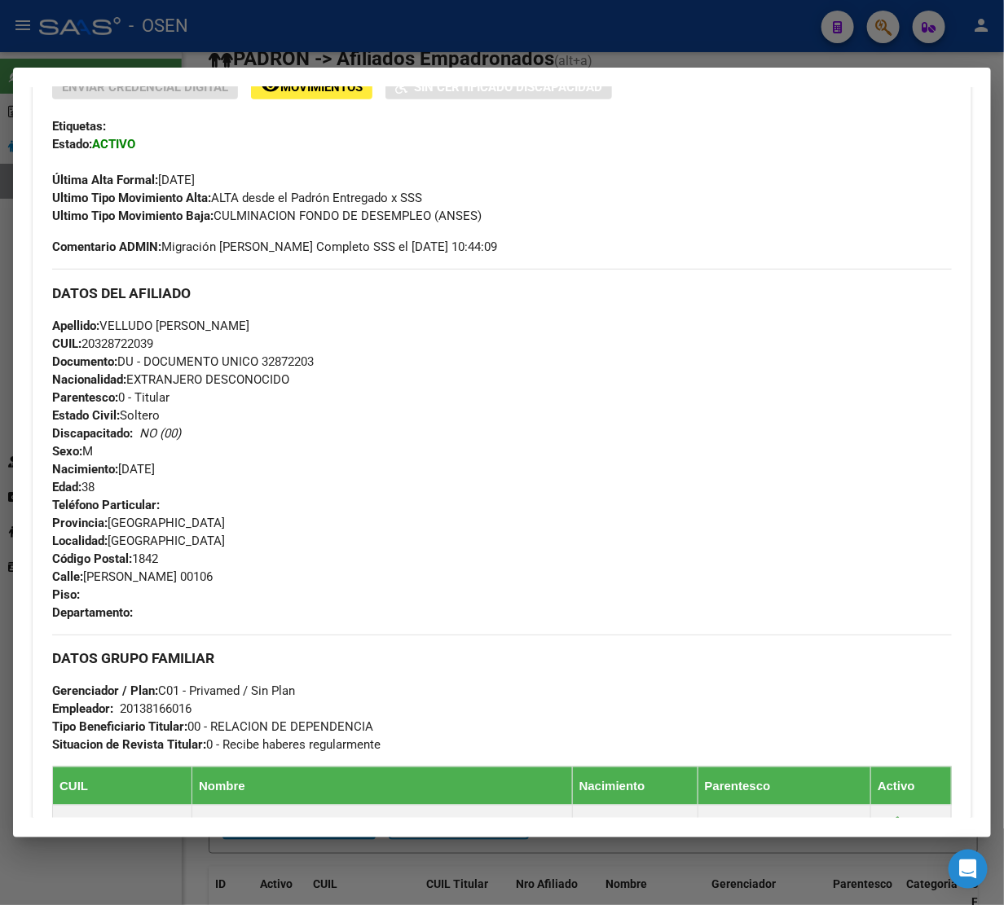
scroll to position [0, 0]
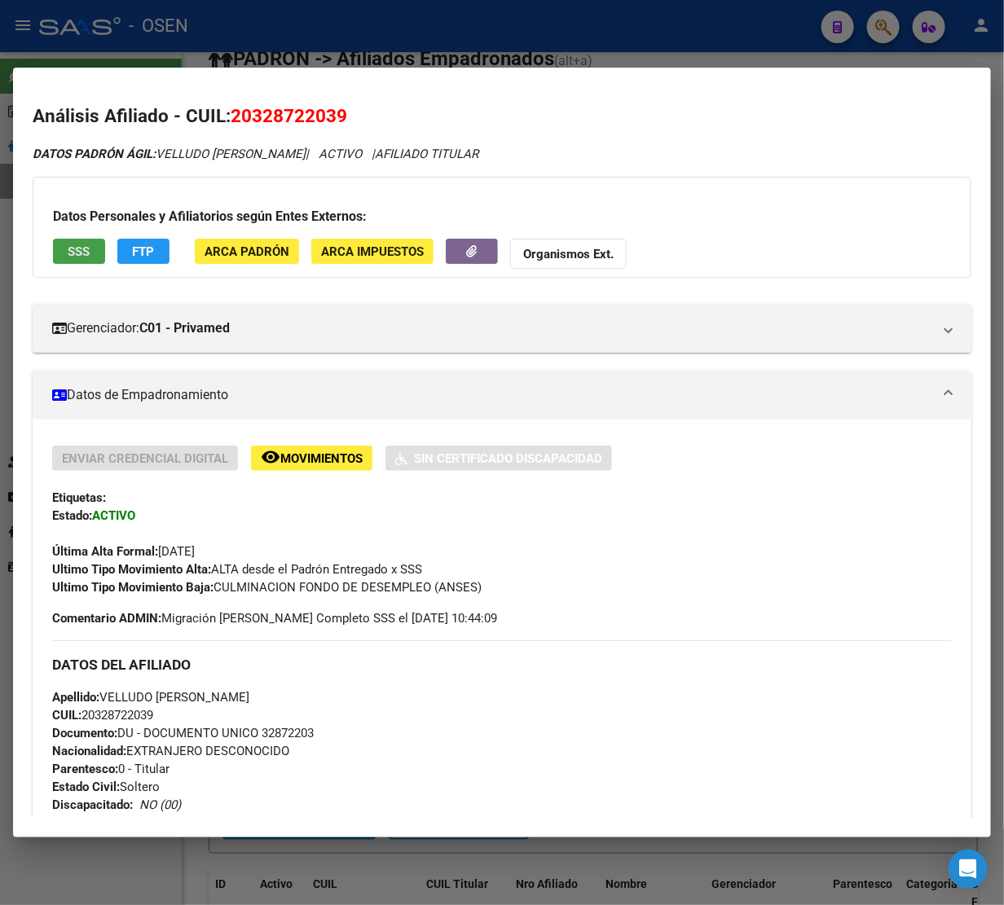
click at [84, 244] on span "SSS" at bounding box center [79, 251] width 22 height 15
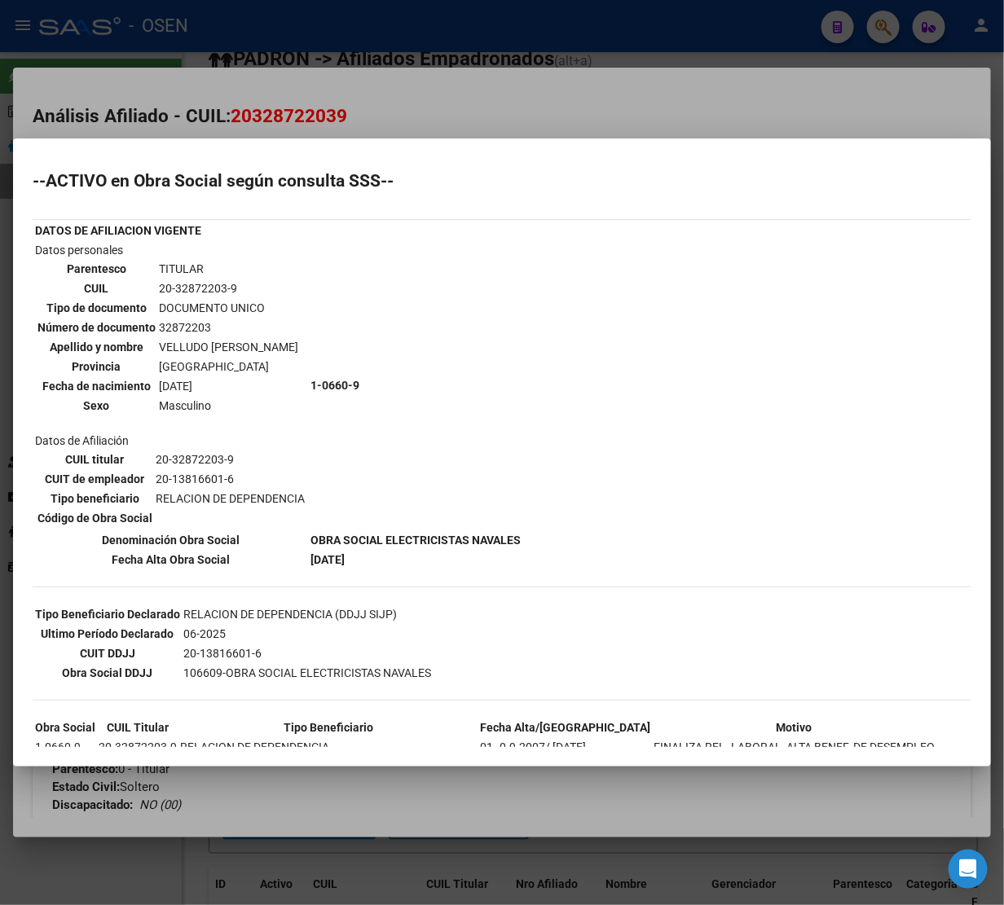
click at [840, 95] on div at bounding box center [502, 452] width 1004 height 905
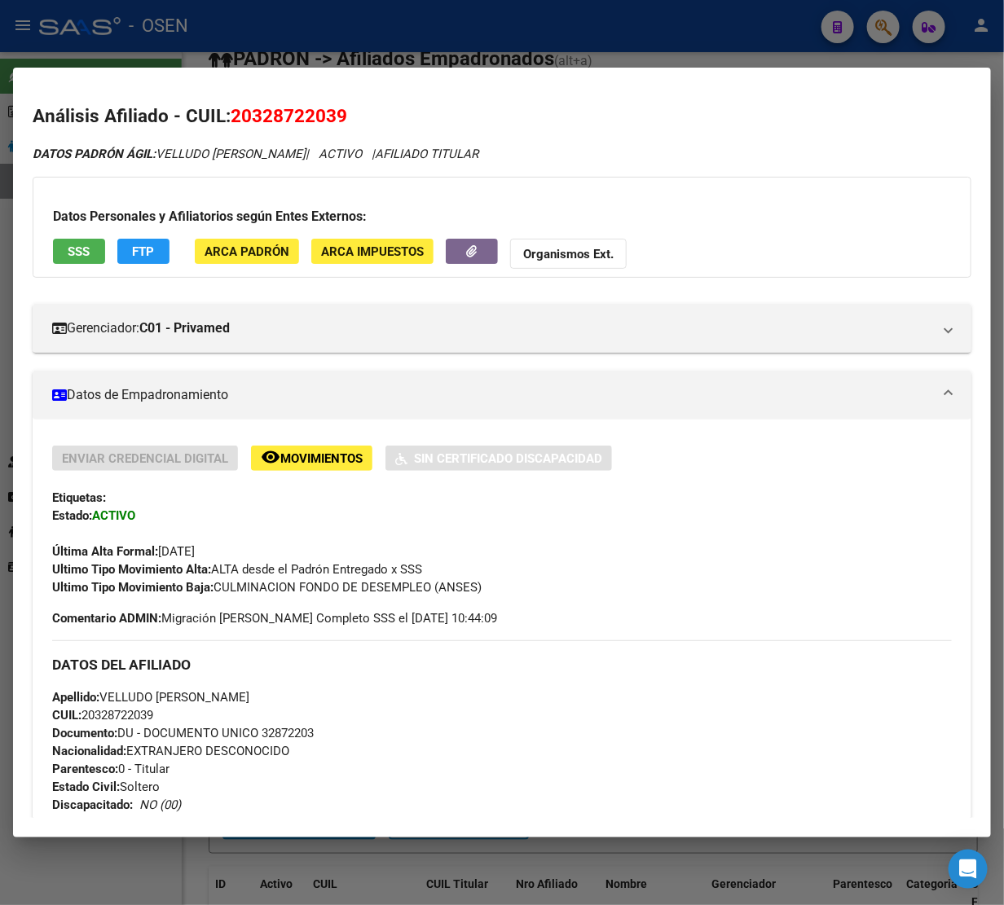
click at [90, 249] on span "SSS" at bounding box center [79, 251] width 22 height 15
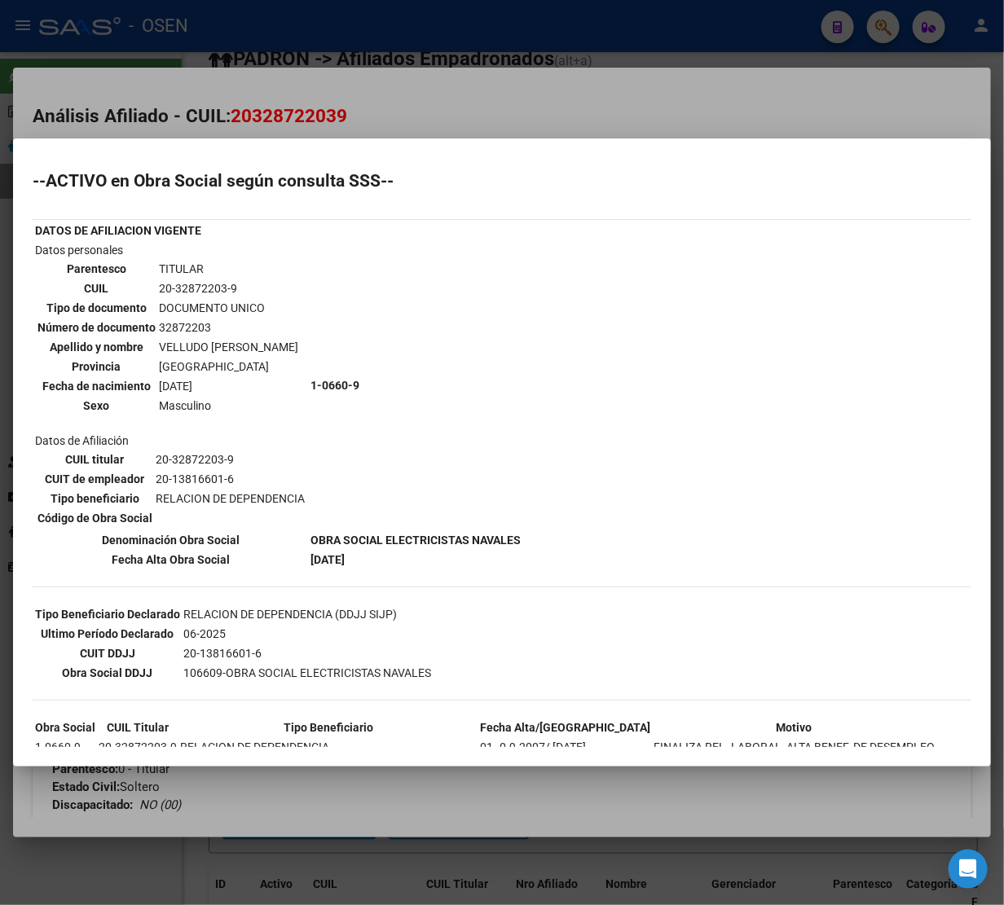
click at [548, 83] on div at bounding box center [502, 452] width 1004 height 905
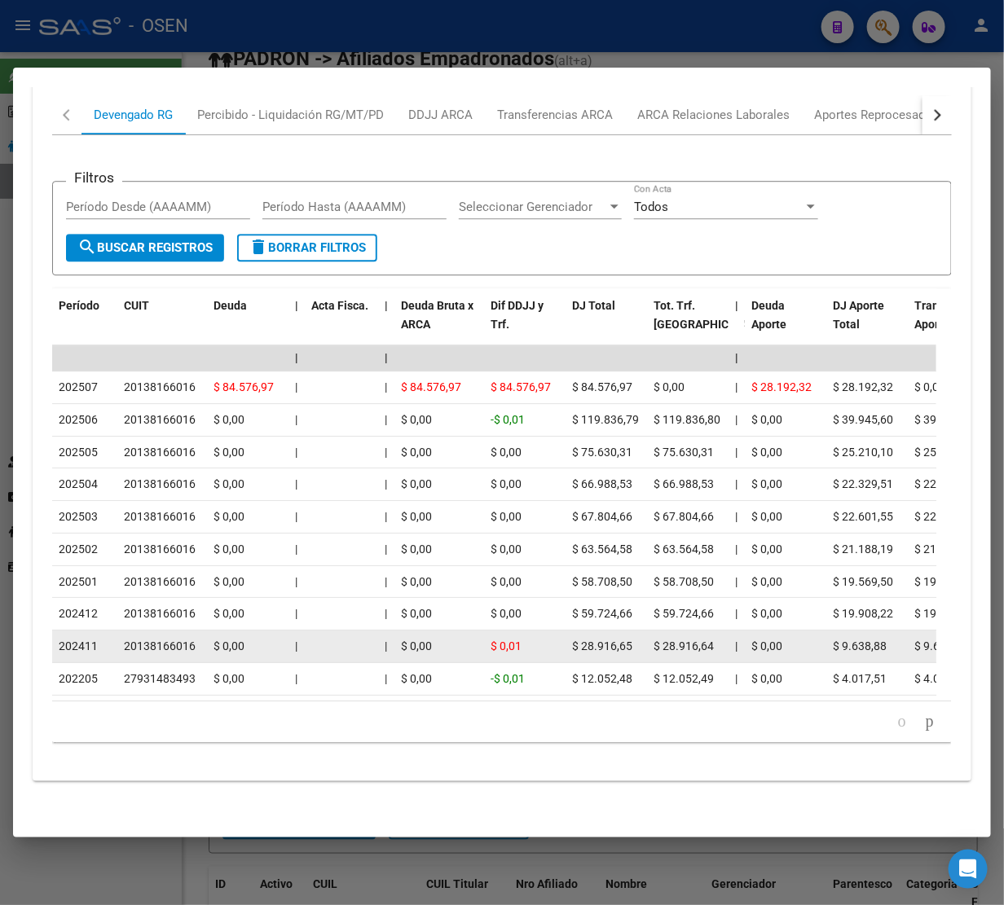
scroll to position [1522, 0]
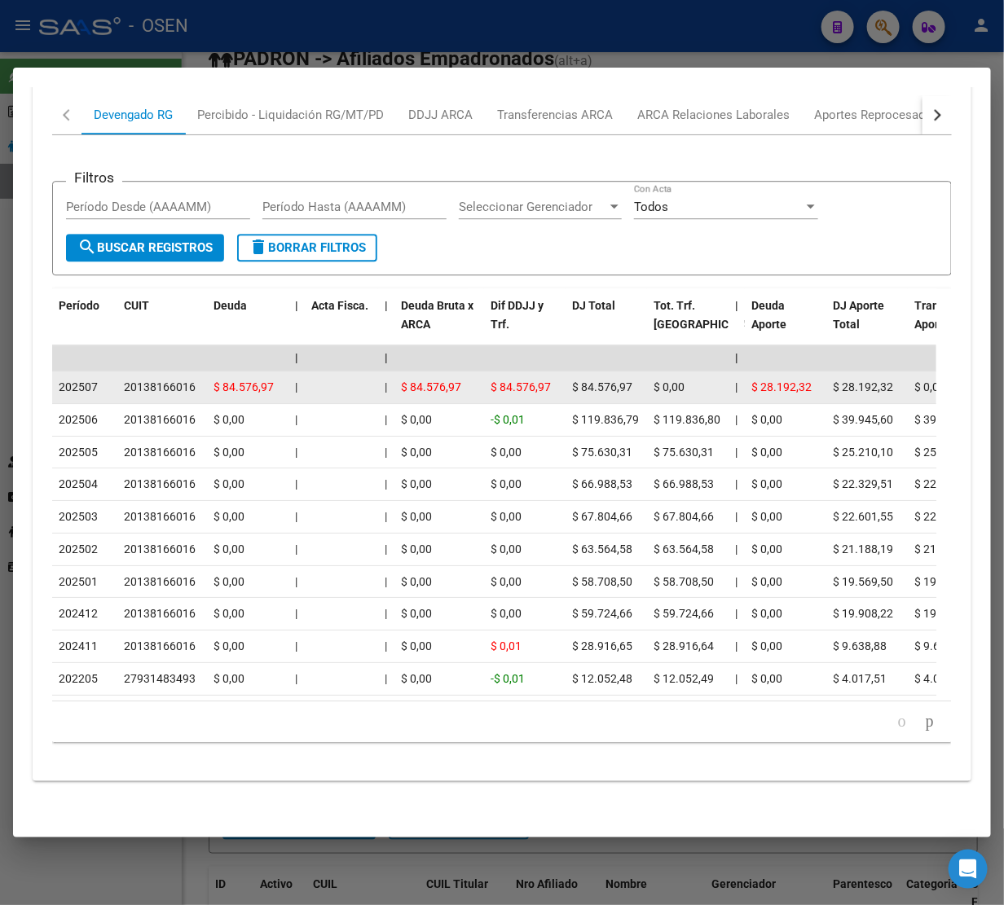
click at [152, 378] on div "20138166016" at bounding box center [160, 387] width 72 height 19
copy div "20138166016"
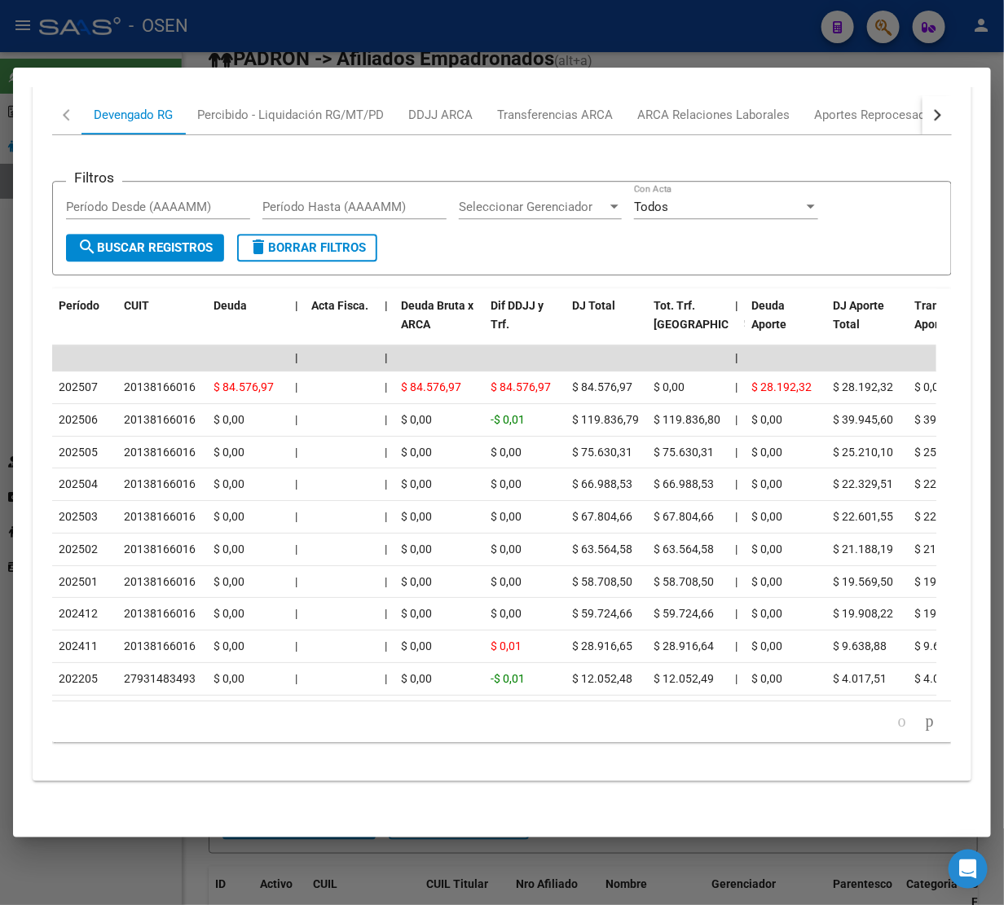
click at [391, 26] on div at bounding box center [502, 452] width 1004 height 905
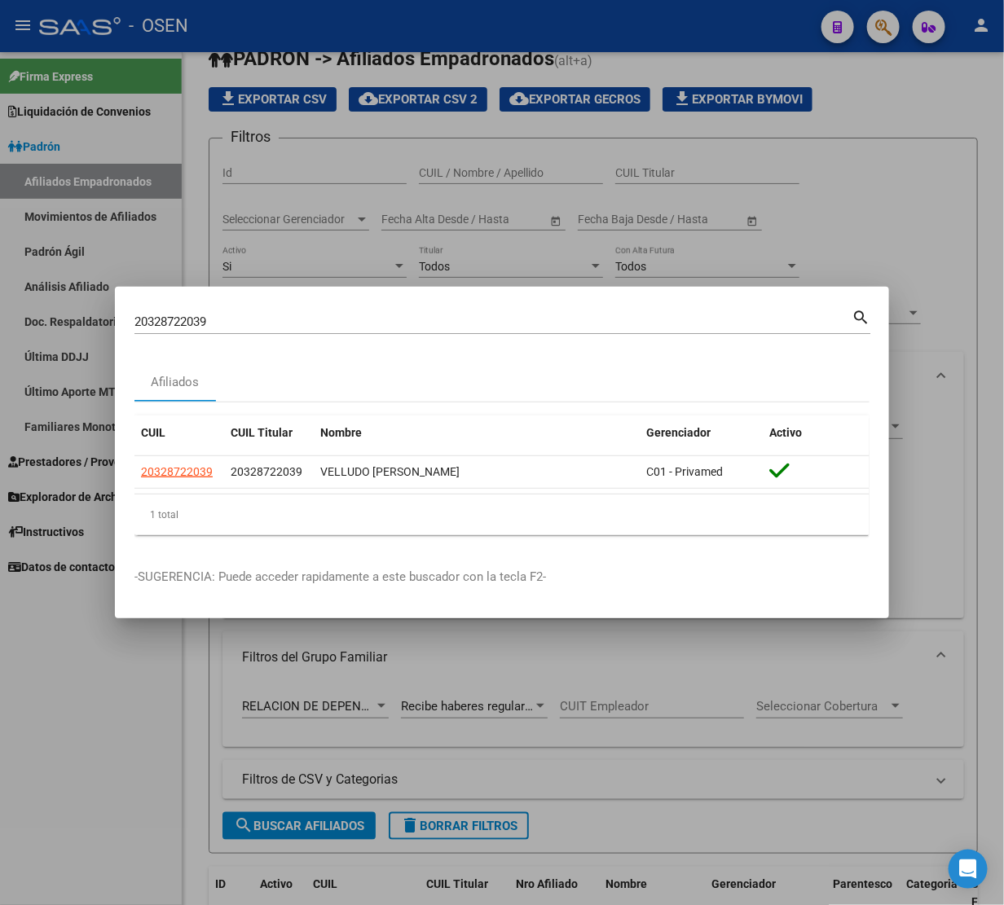
click at [196, 328] on input "20328722039" at bounding box center [492, 322] width 717 height 15
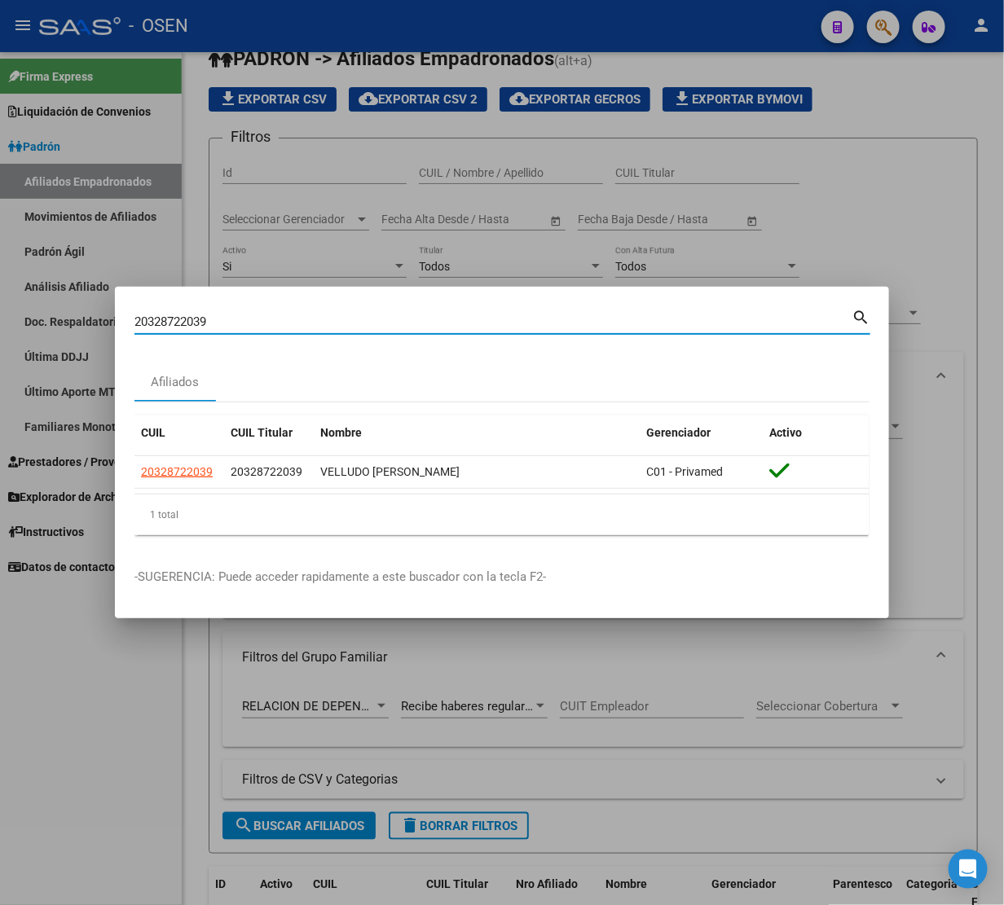
click at [196, 328] on input "20328722039" at bounding box center [492, 322] width 717 height 15
paste input "70530840"
type input "20370530840"
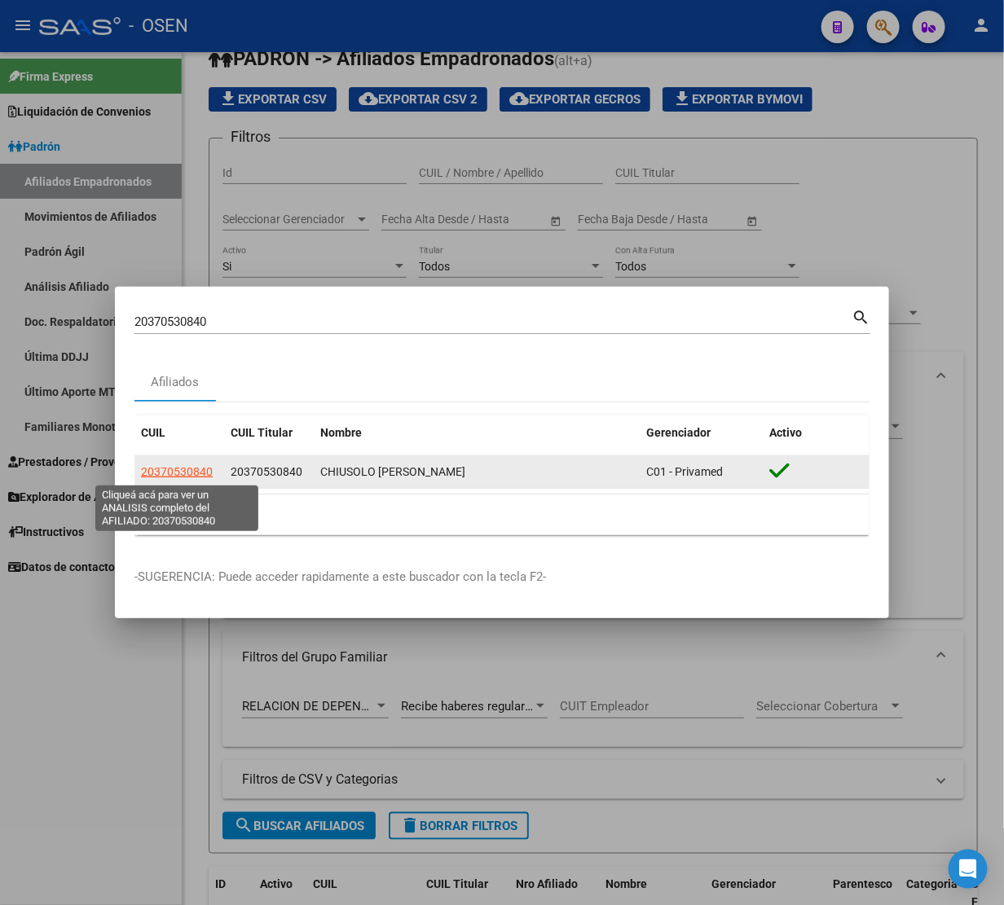
click at [178, 469] on span "20370530840" at bounding box center [177, 471] width 72 height 13
type textarea "20370530840"
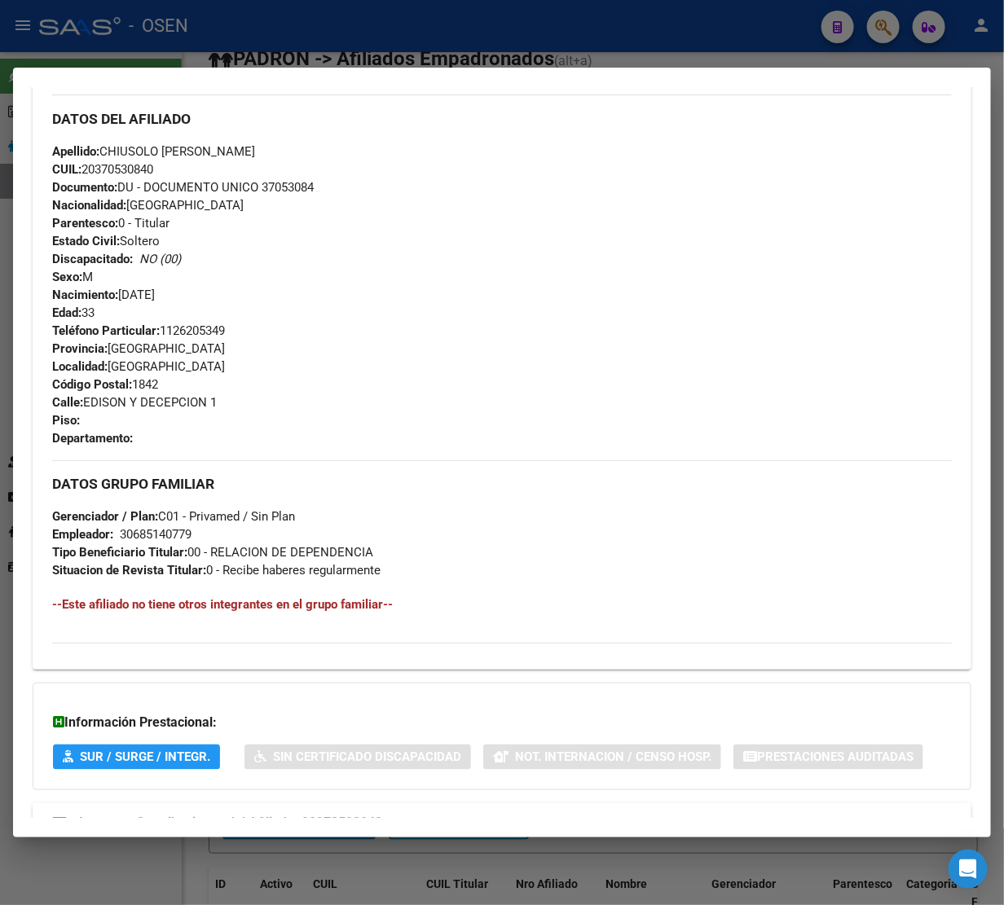
scroll to position [608, 0]
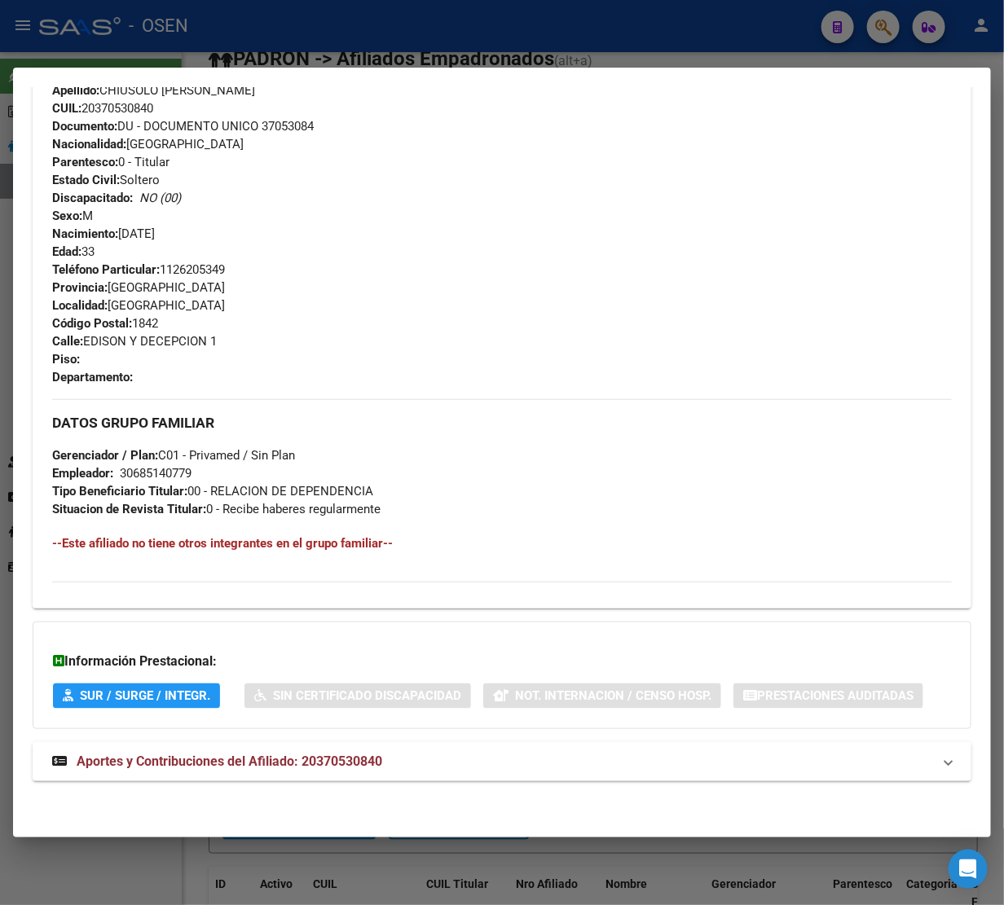
click at [192, 763] on span "Aportes y Contribuciones del Afiliado: 20370530840" at bounding box center [230, 761] width 306 height 15
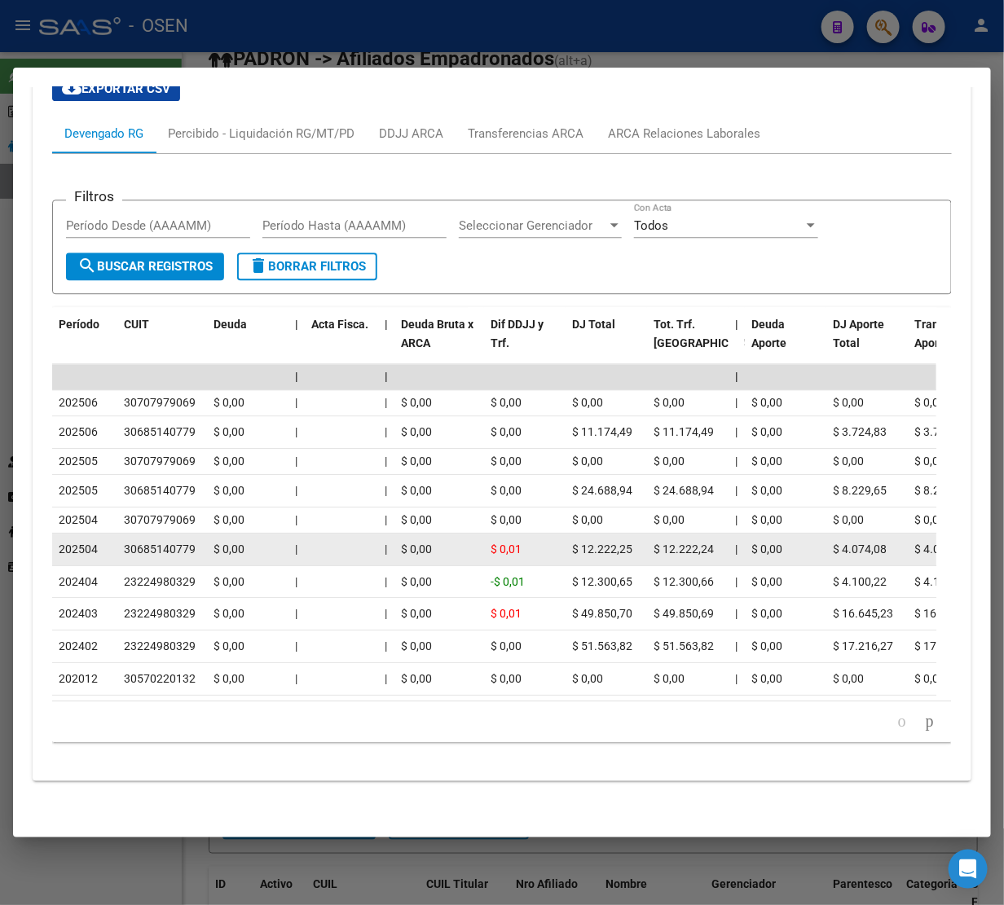
scroll to position [1379, 0]
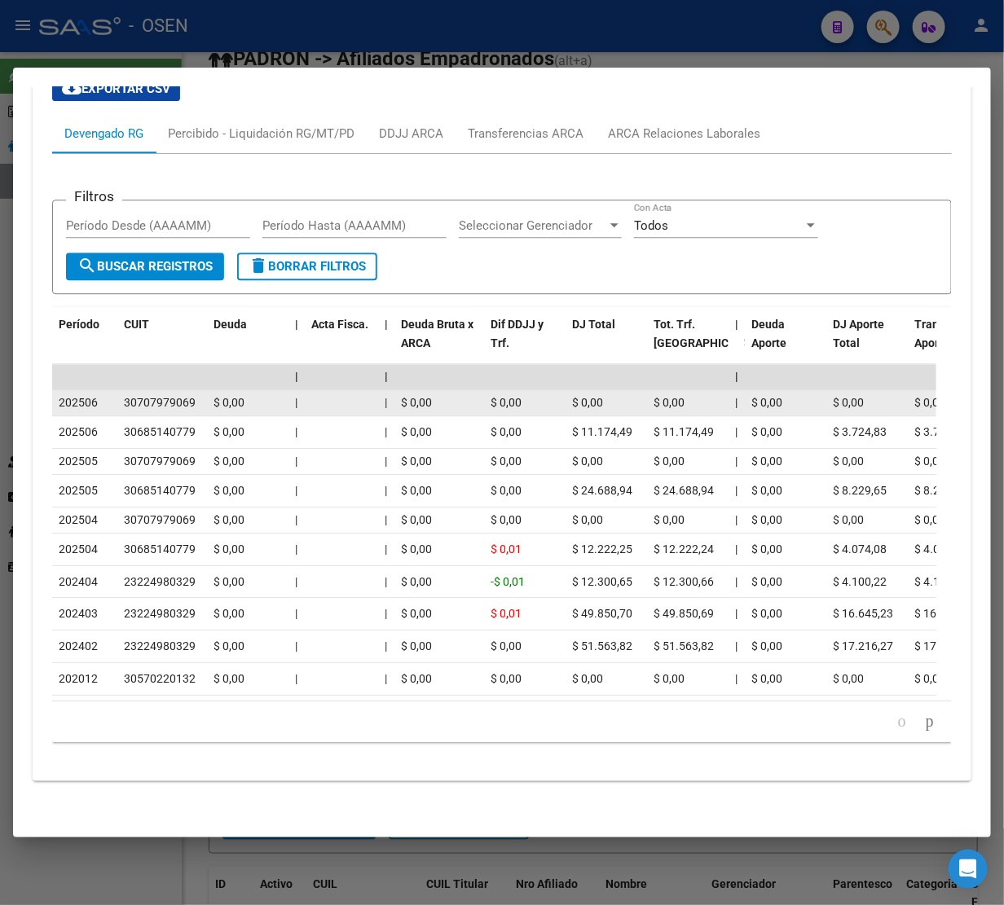
click at [144, 395] on div "30707979069" at bounding box center [160, 403] width 72 height 19
copy div "30707979069"
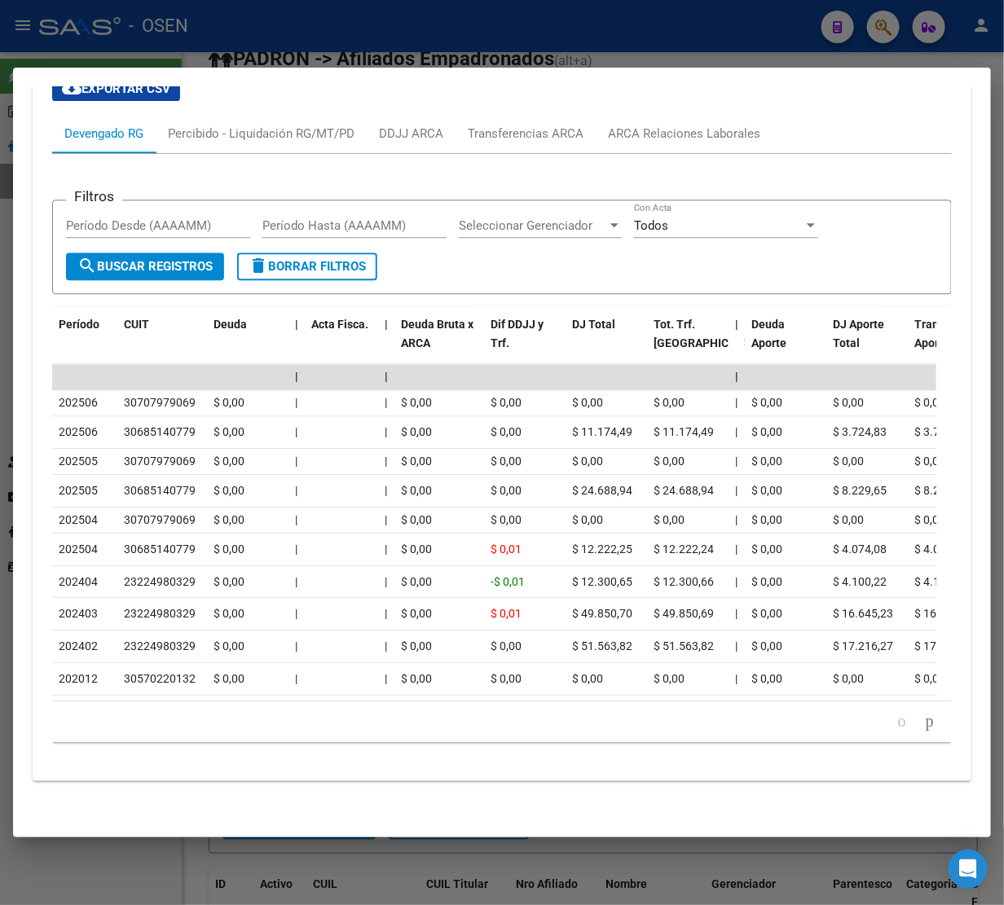
click at [604, 16] on div at bounding box center [502, 452] width 1004 height 905
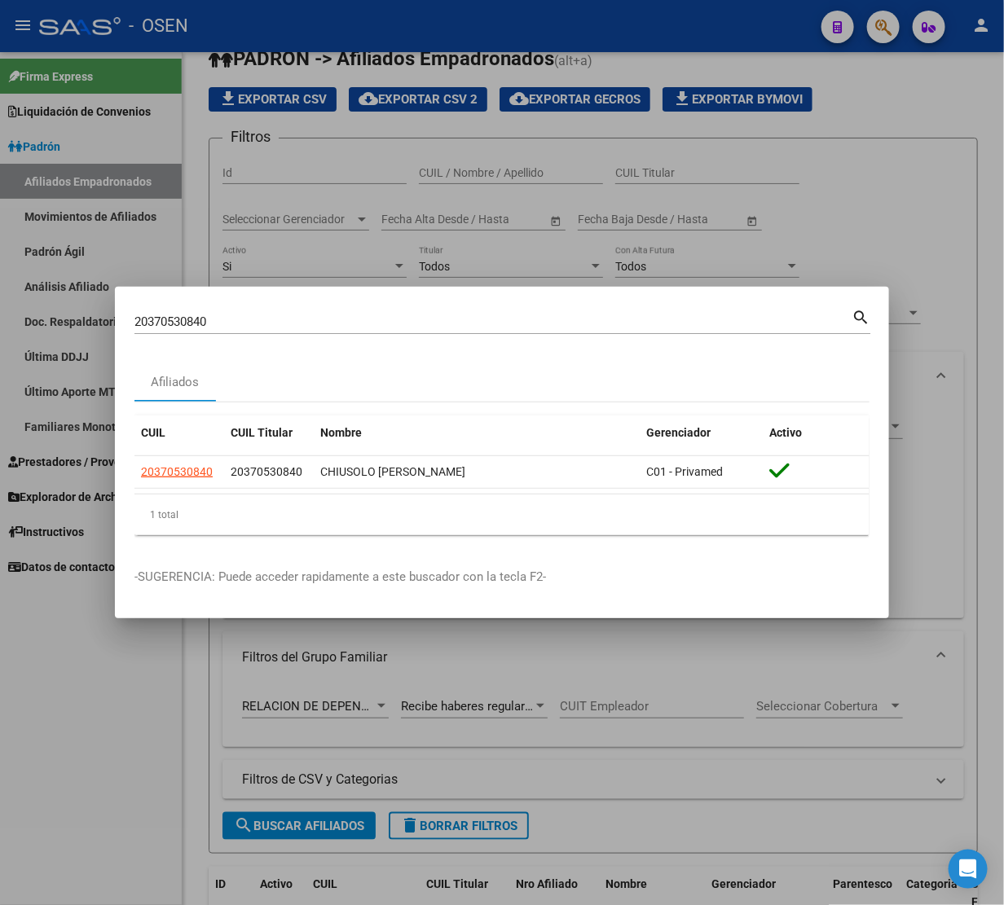
click at [282, 310] on div "20370530840 Buscar (apellido, dni, cuil, [PERSON_NAME], cuit, obra social)" at bounding box center [492, 322] width 717 height 24
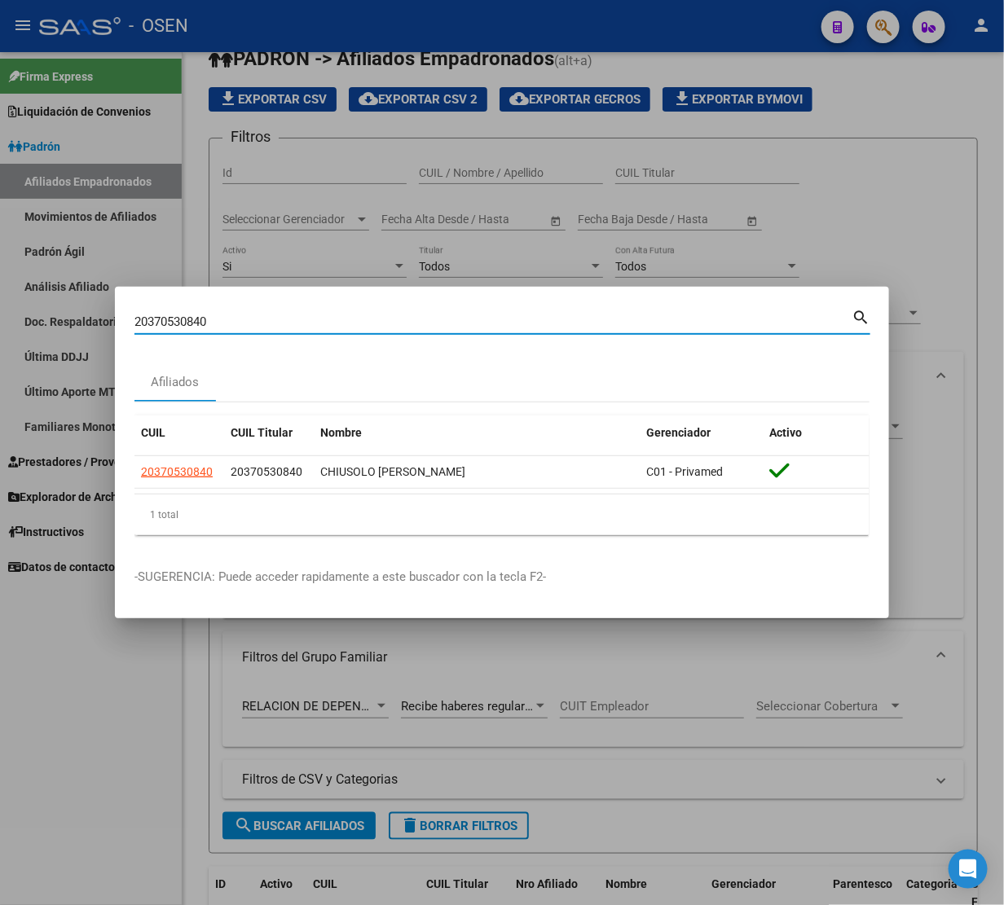
click at [271, 324] on input "20370530840" at bounding box center [492, 322] width 717 height 15
click at [271, 323] on input "20370530840" at bounding box center [492, 322] width 717 height 15
paste input "7252993458"
type input "27252993458"
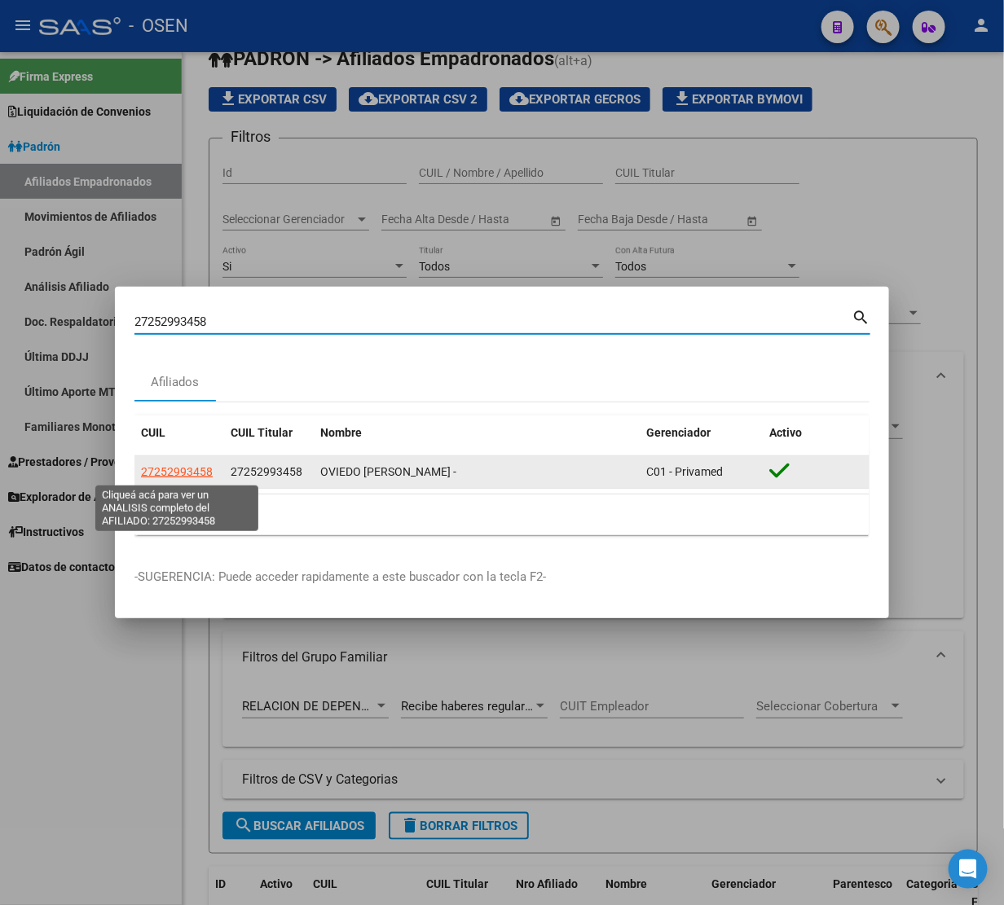
click at [183, 473] on span "27252993458" at bounding box center [177, 471] width 72 height 13
type textarea "27252993458"
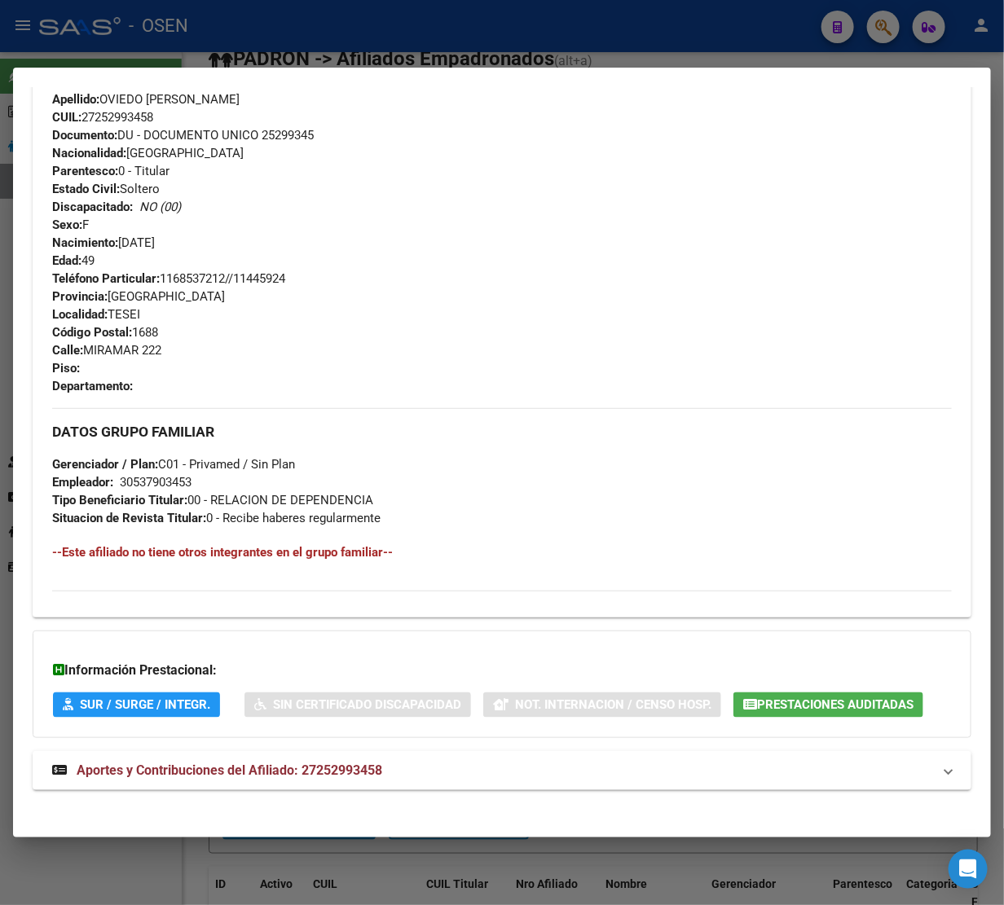
scroll to position [589, 0]
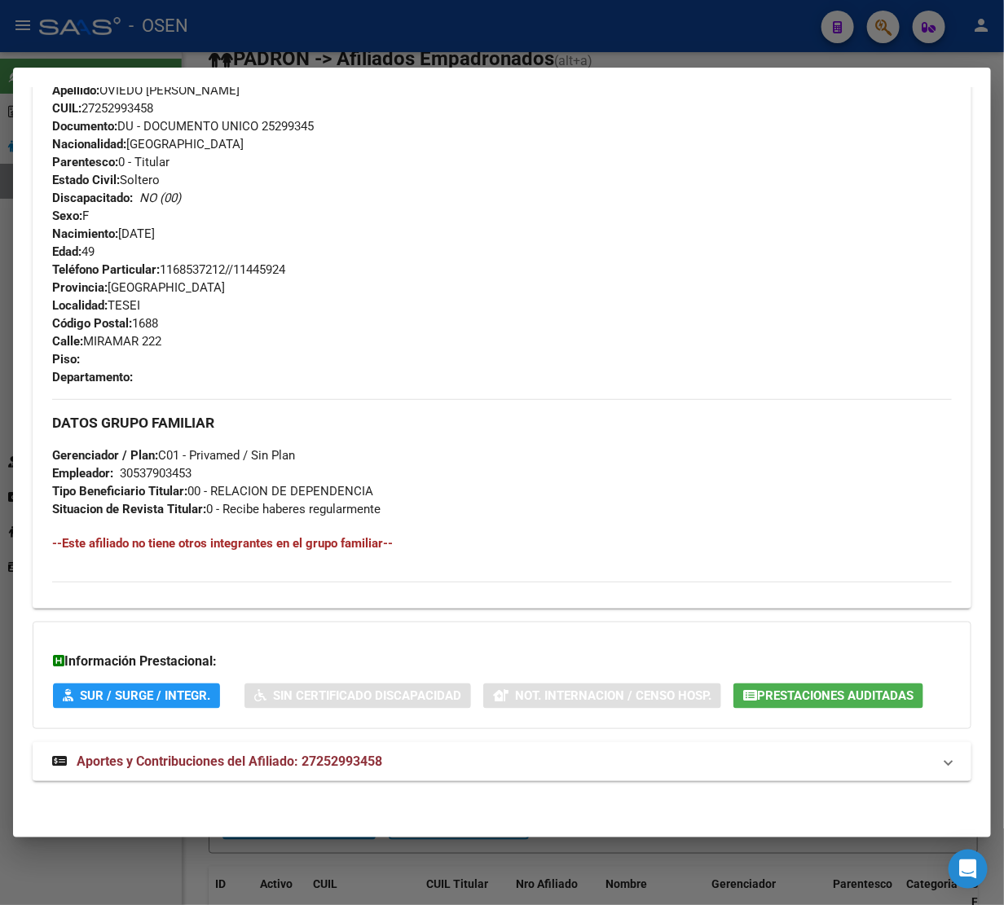
click at [177, 767] on span "Aportes y Contribuciones del Afiliado: 27252993458" at bounding box center [230, 761] width 306 height 15
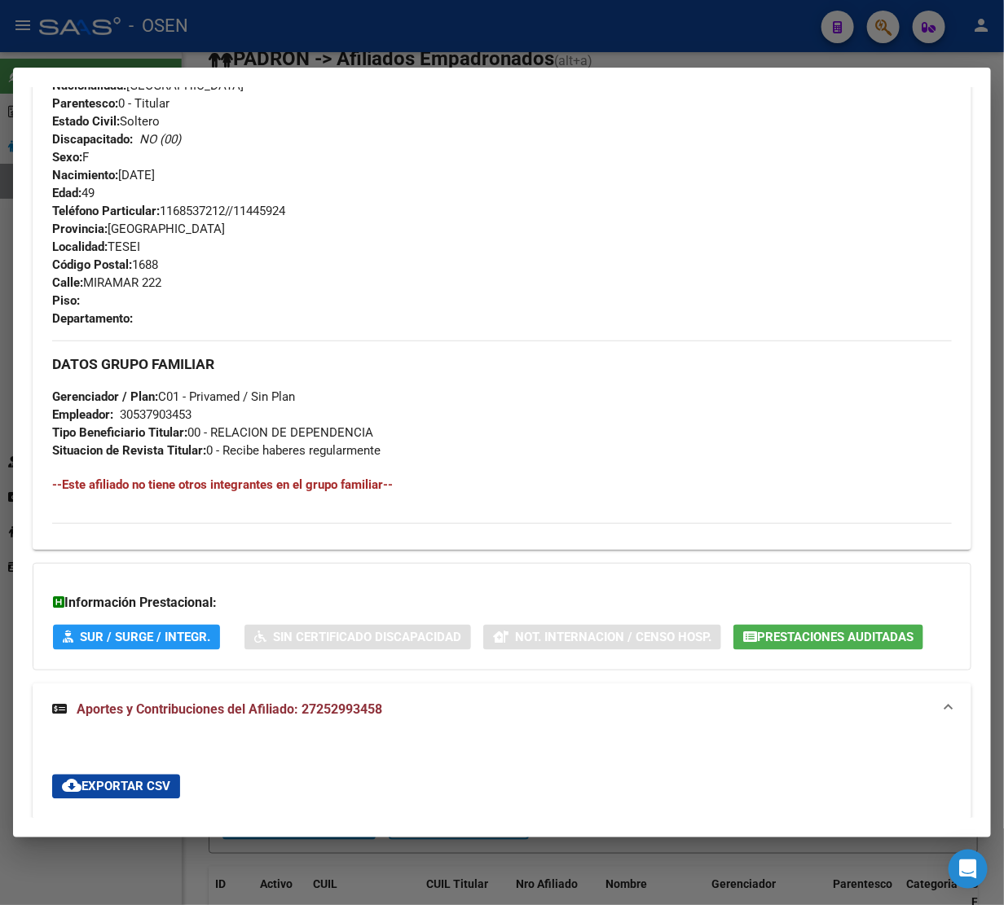
scroll to position [0, 0]
